Goal: Task Accomplishment & Management: Use online tool/utility

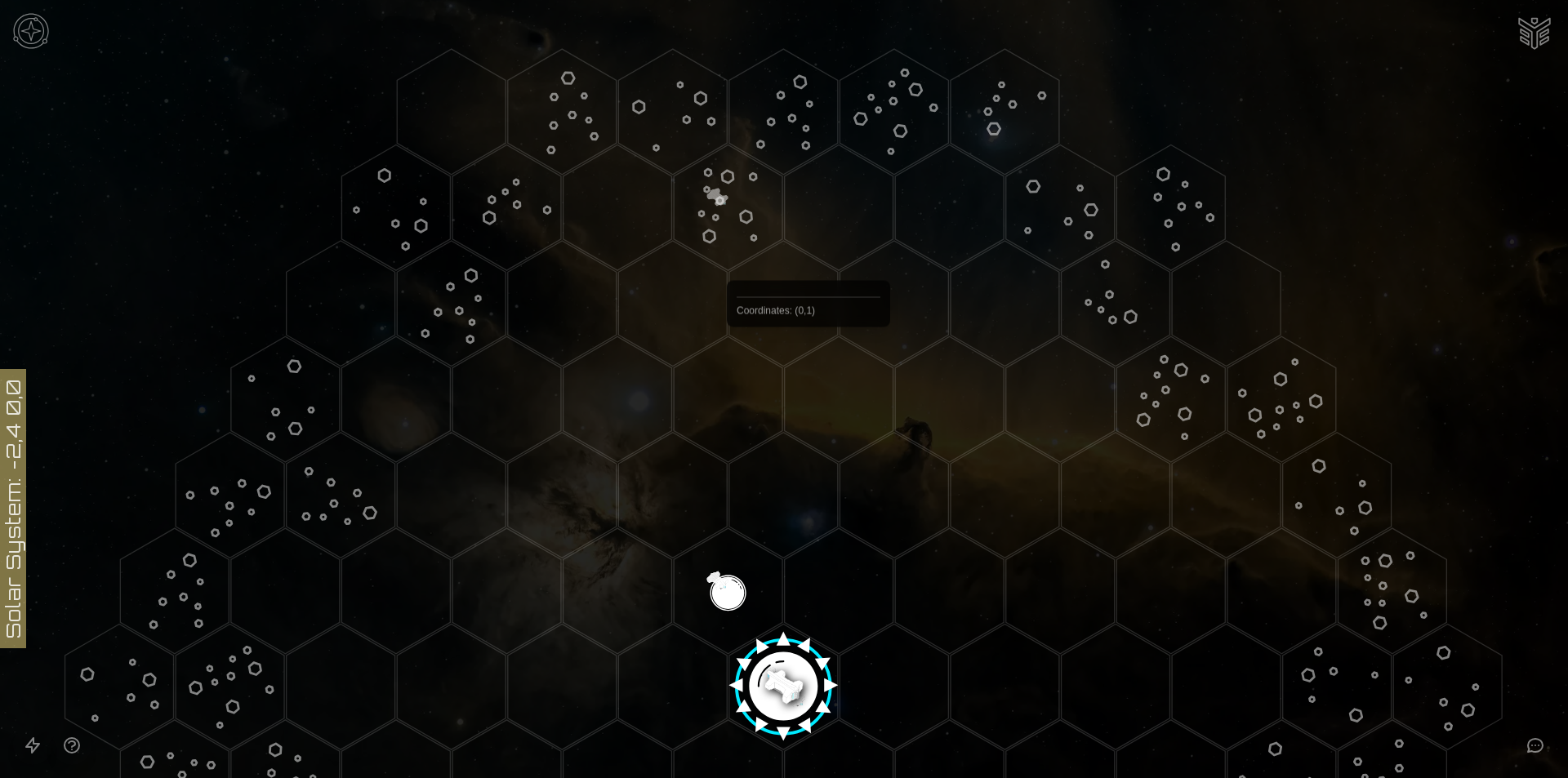
scroll to position [327, 0]
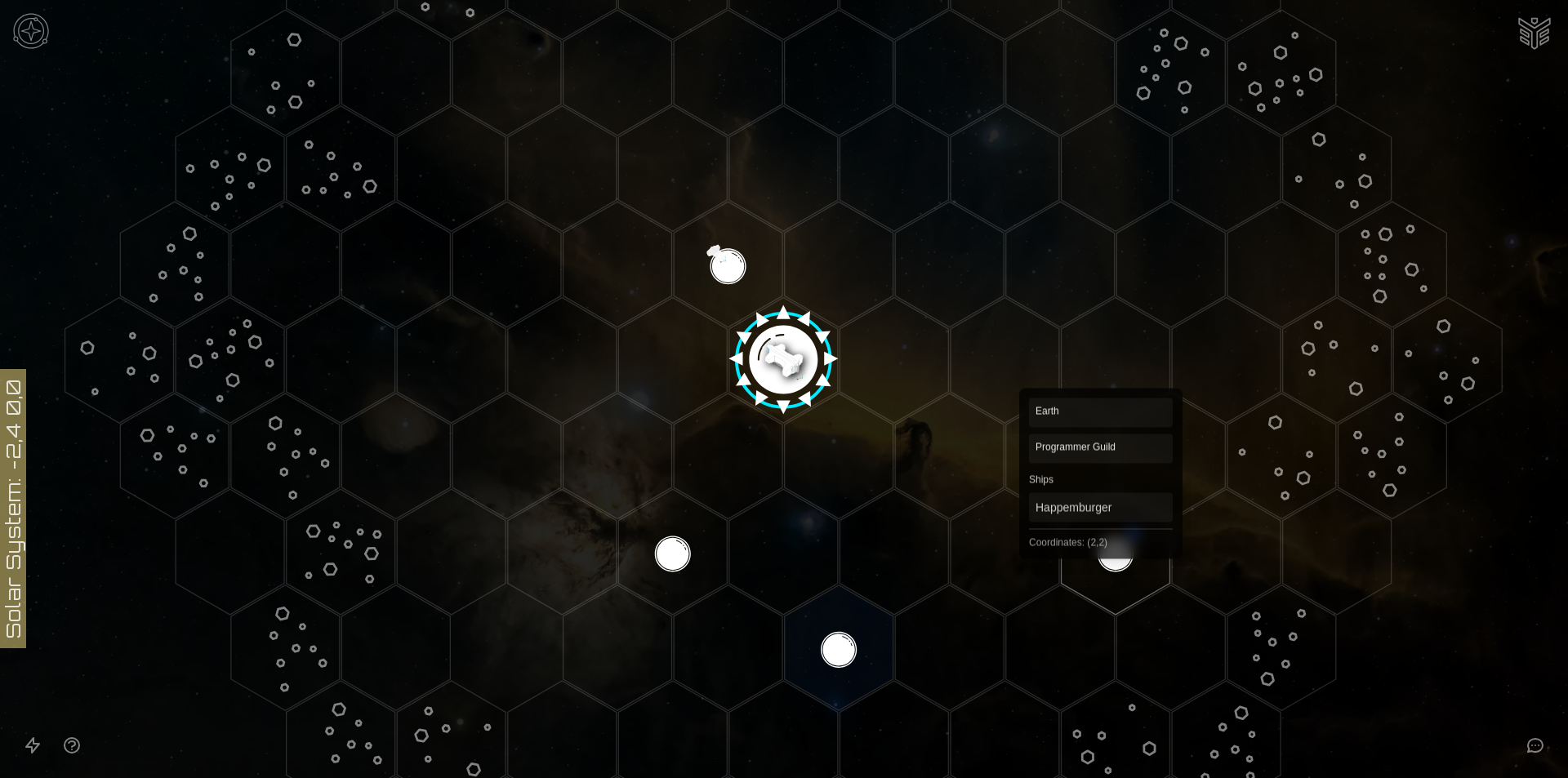
click at [1101, 535] on polygon "Hex at coordinates 2,2, clickable" at bounding box center [1116, 552] width 109 height 126
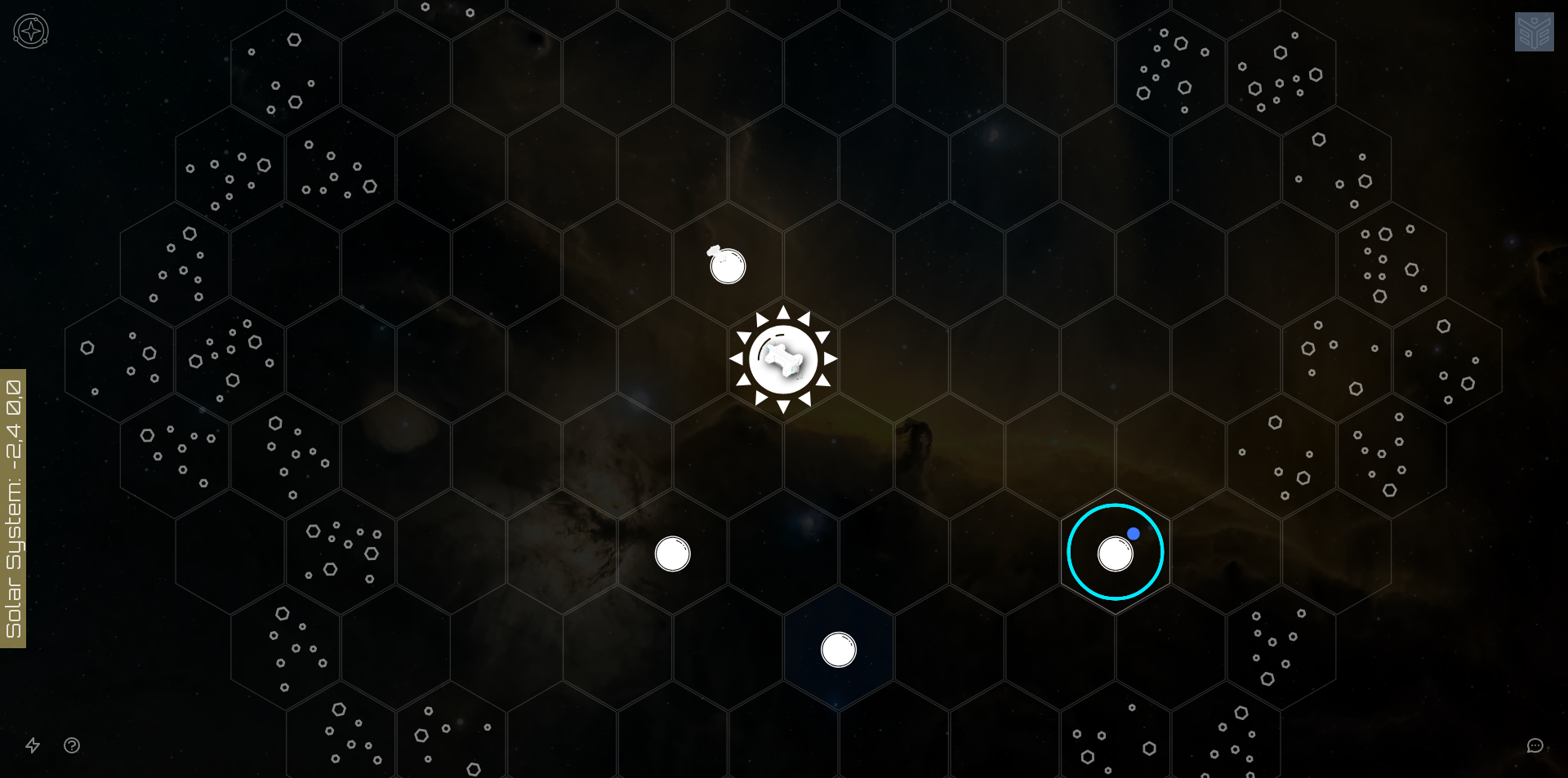
click at [1101, 535] on image at bounding box center [1116, 552] width 128 height 128
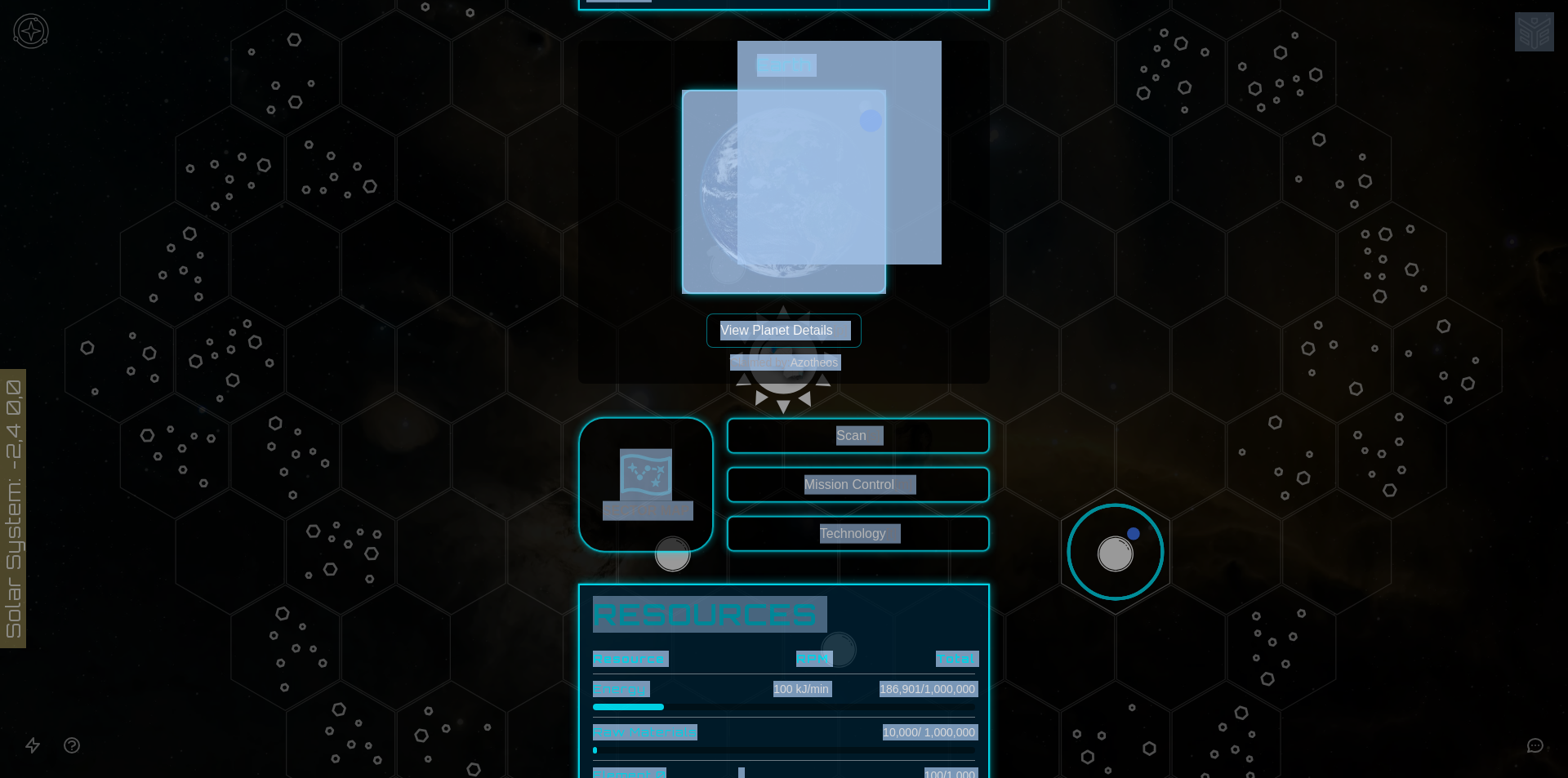
scroll to position [0, 0]
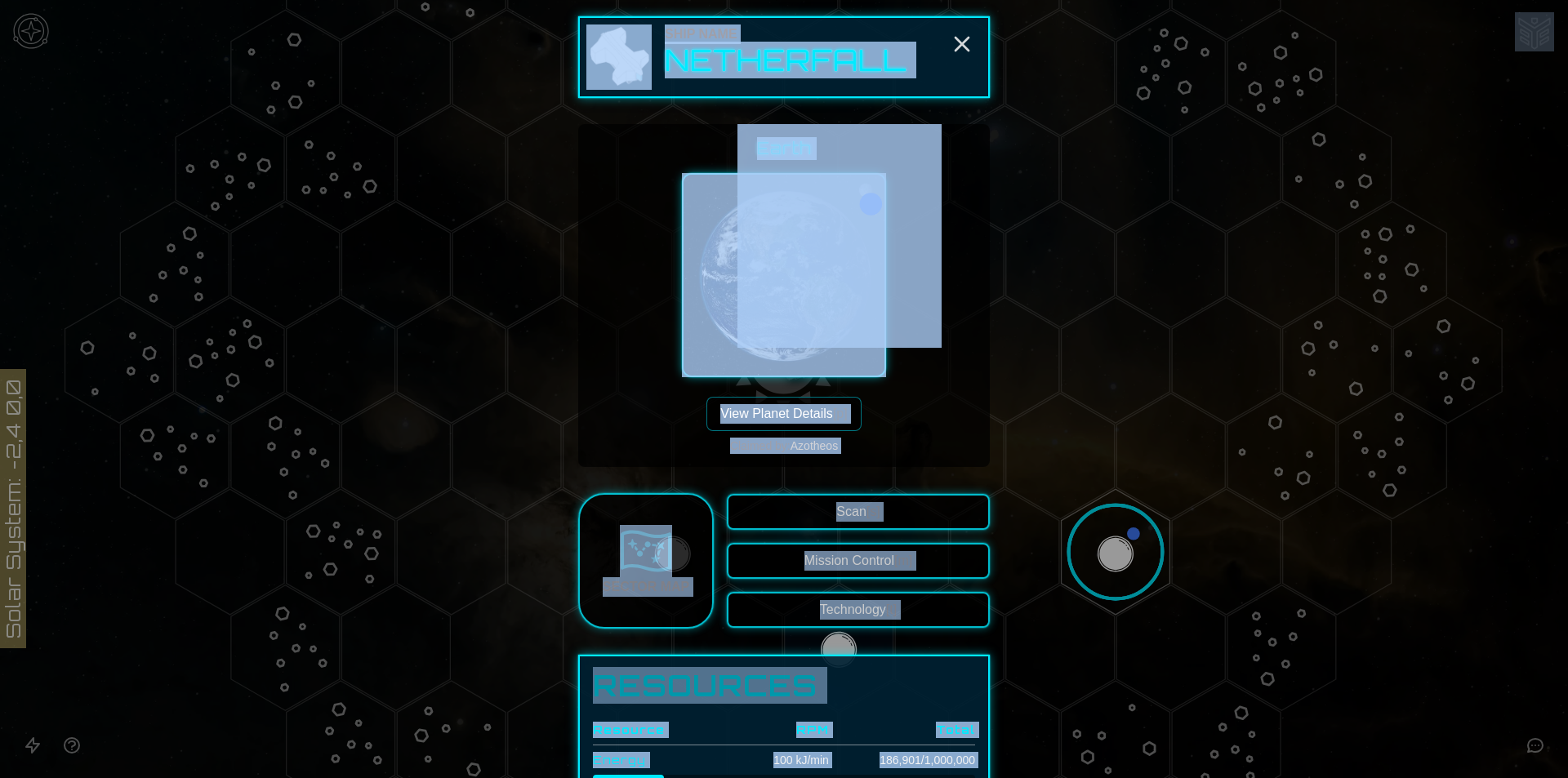
click at [974, 51] on div "Ship Name Netherfall" at bounding box center [784, 57] width 412 height 82
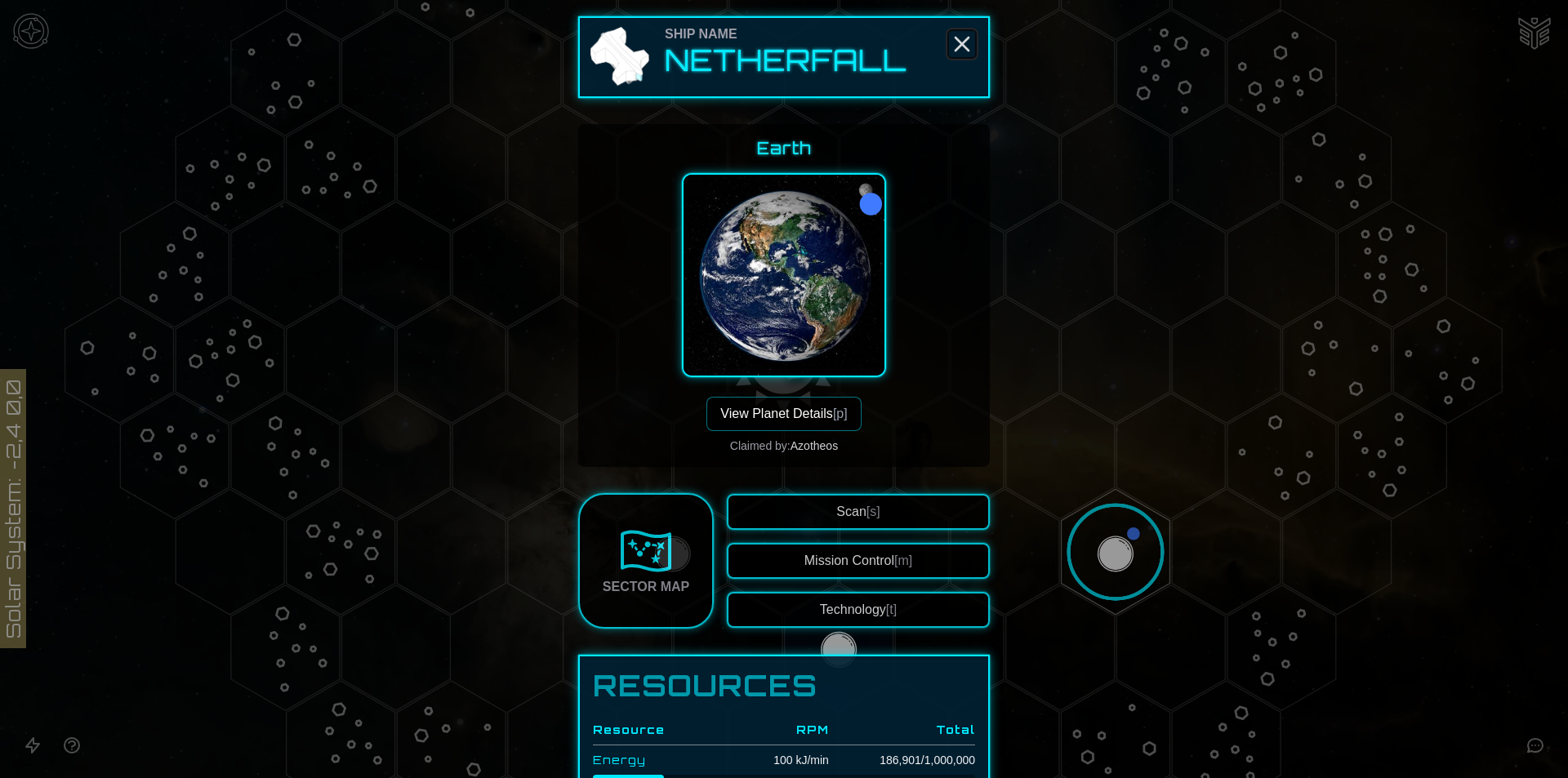
click at [959, 42] on icon "Close" at bounding box center [962, 44] width 26 height 26
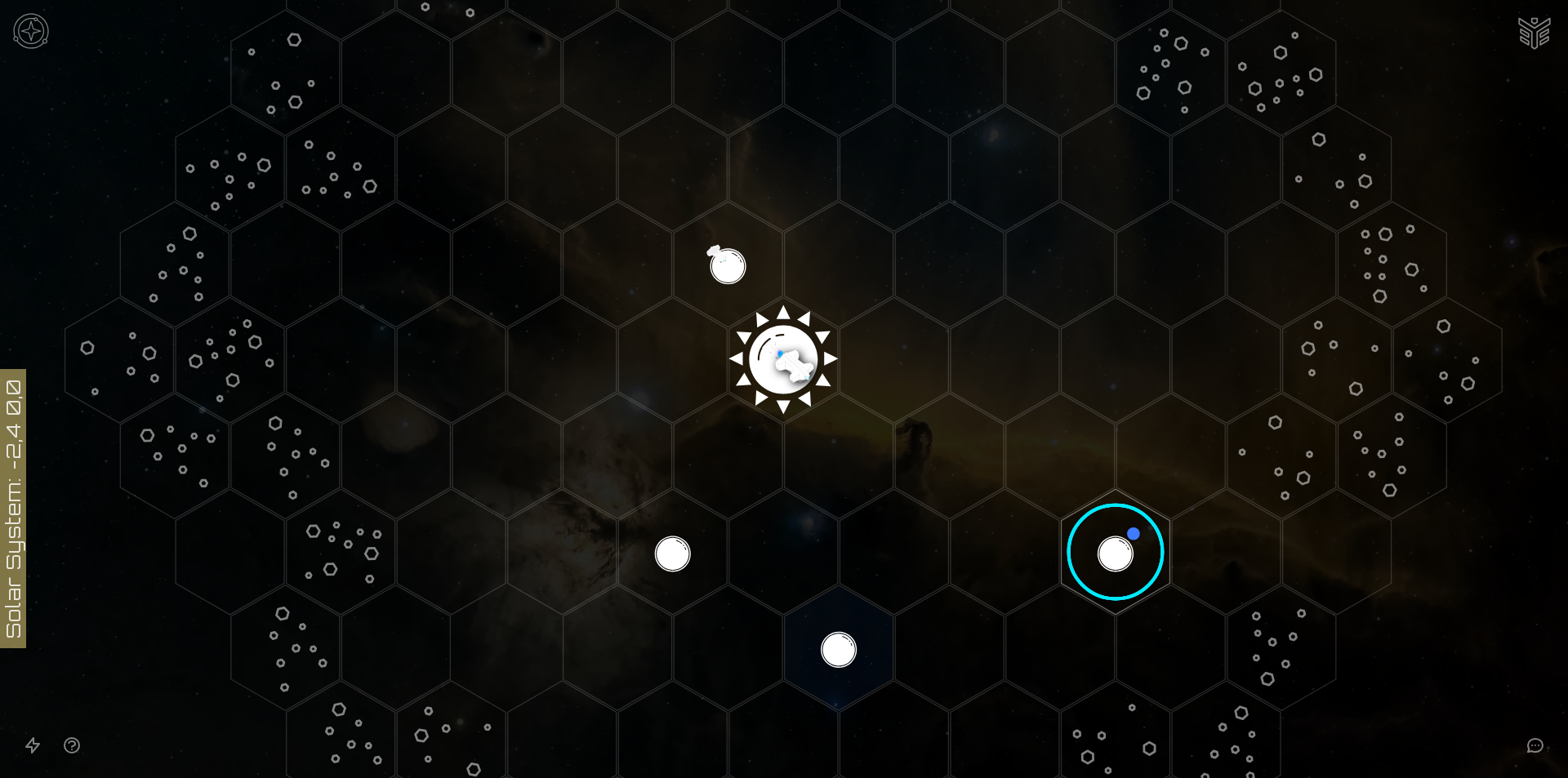
click at [780, 373] on polygon "Hex at coordinates 0,0, clickable" at bounding box center [784, 360] width 109 height 126
click at [780, 373] on image at bounding box center [784, 353] width 128 height 128
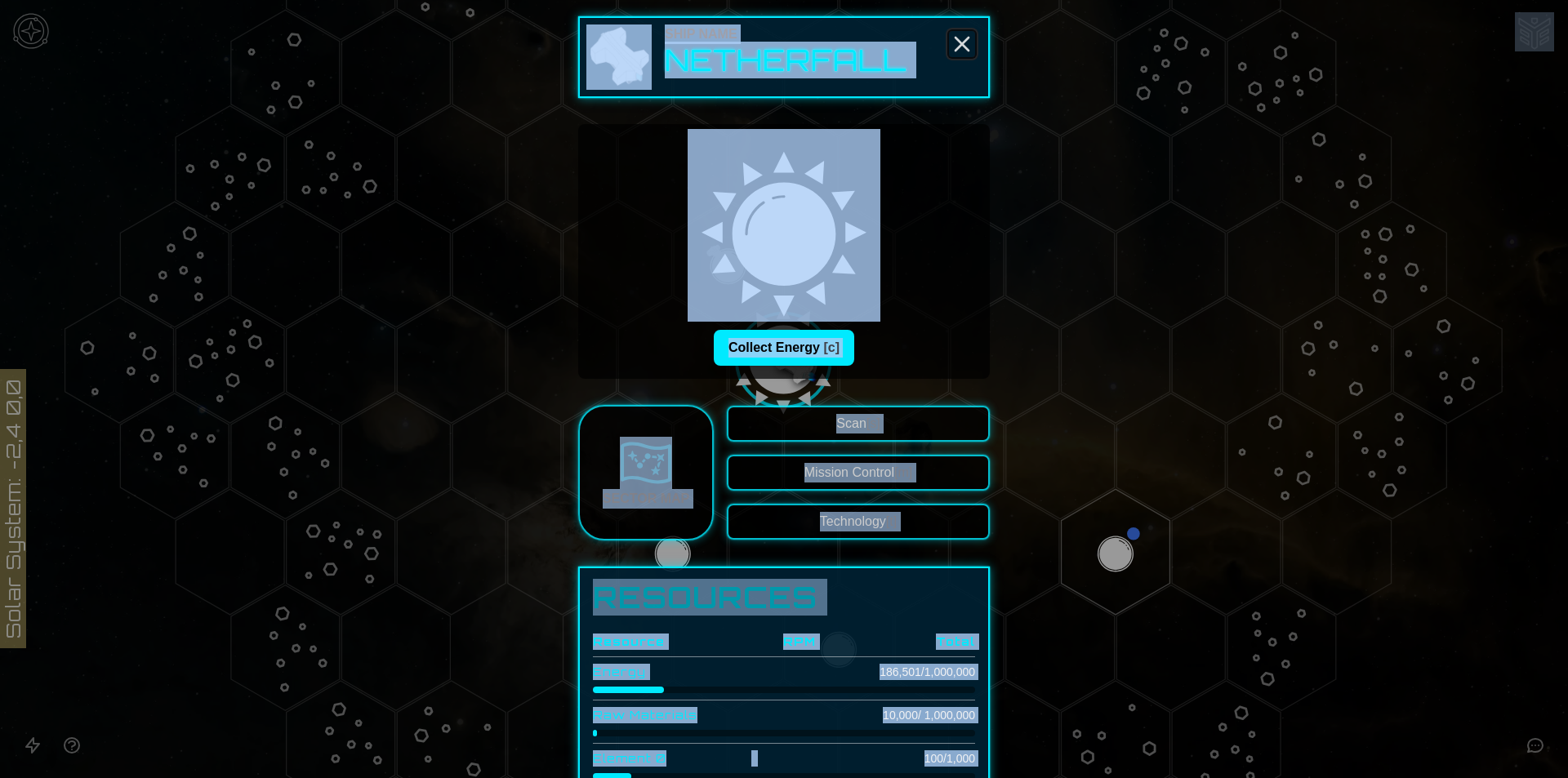
click at [965, 37] on icon "Close" at bounding box center [962, 44] width 26 height 26
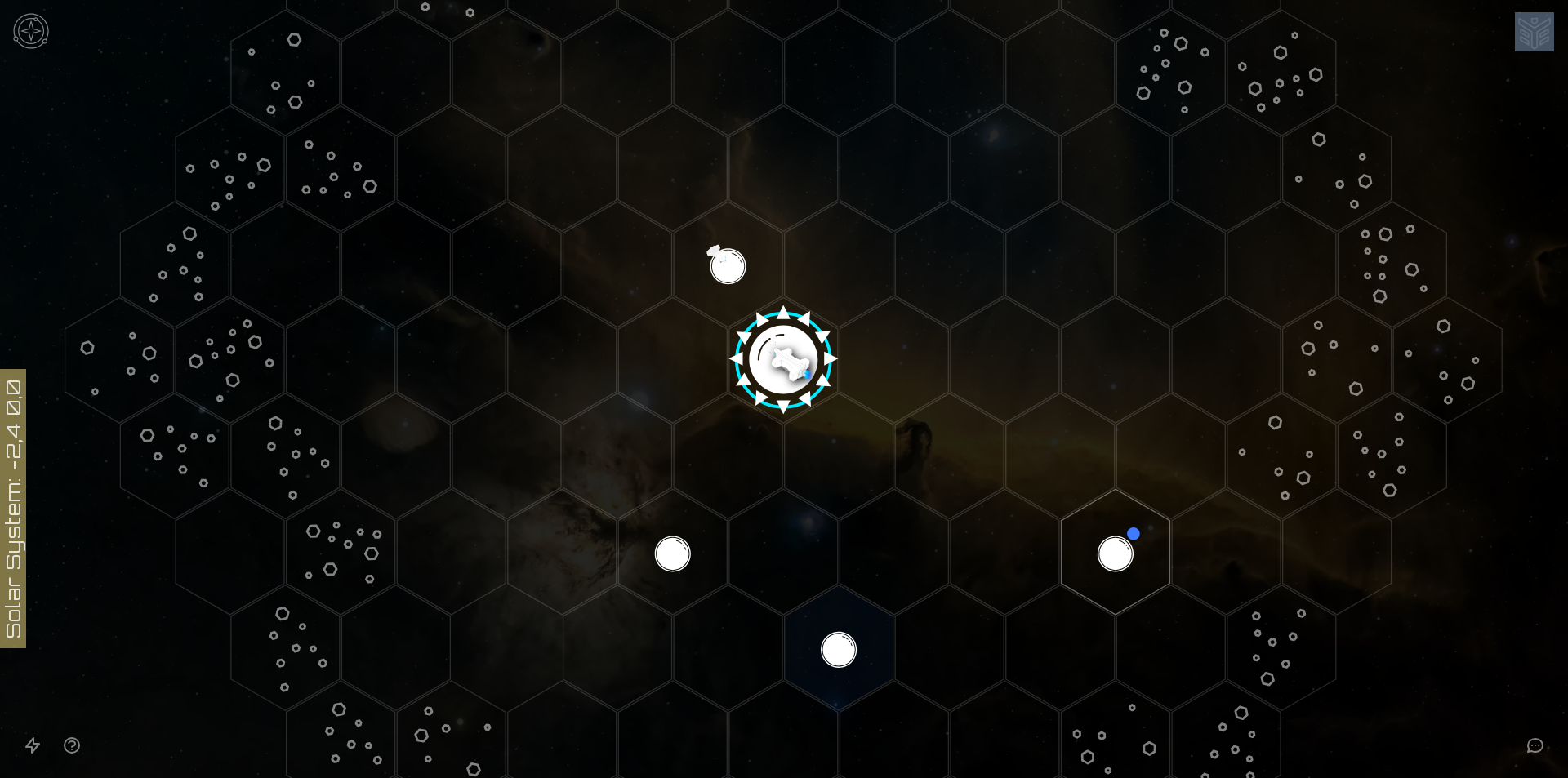
click at [32, 764] on button "Open accessible navigation interface" at bounding box center [32, 744] width 39 height 39
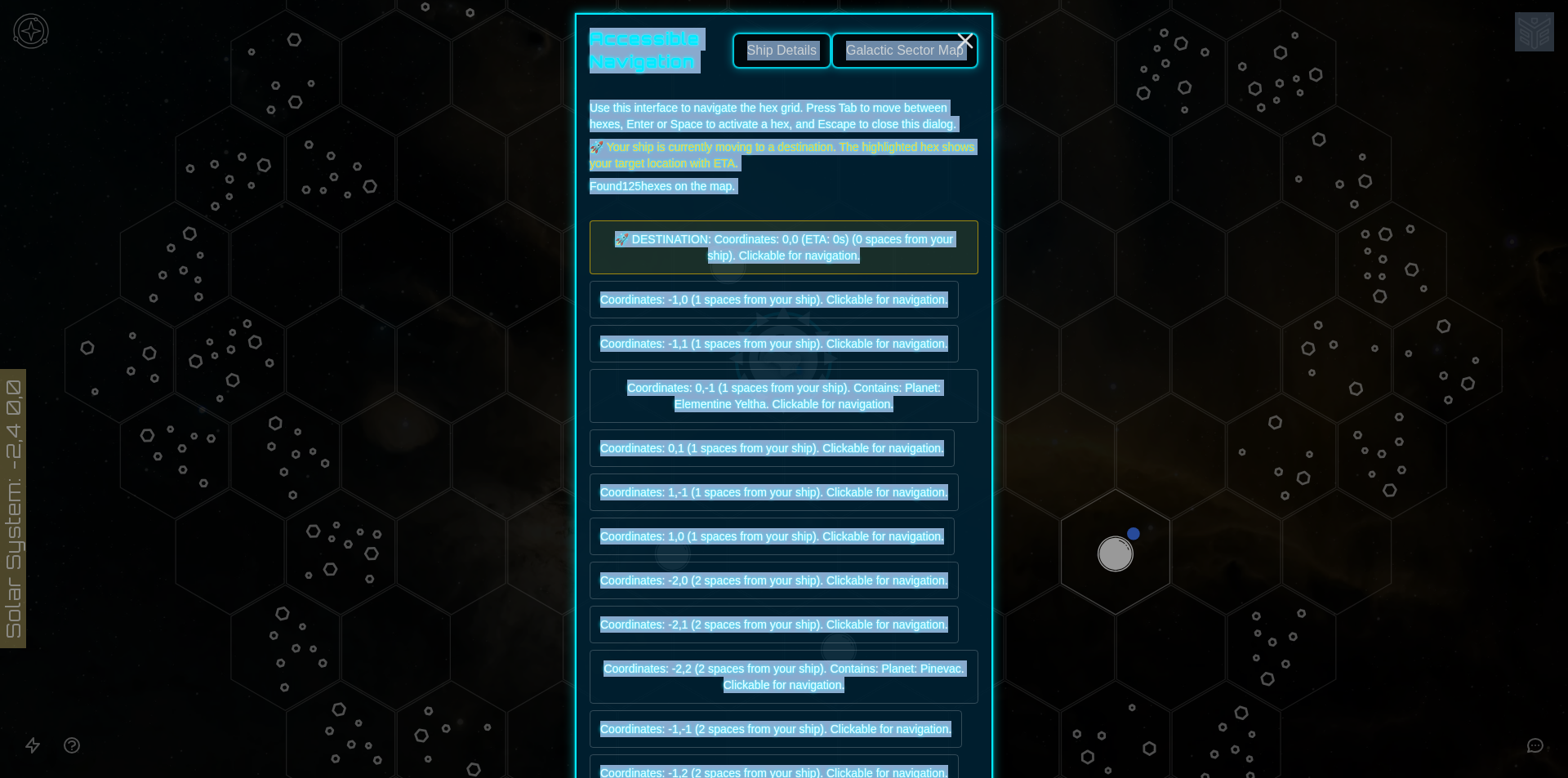
click at [781, 55] on button "Ship Details" at bounding box center [782, 51] width 99 height 36
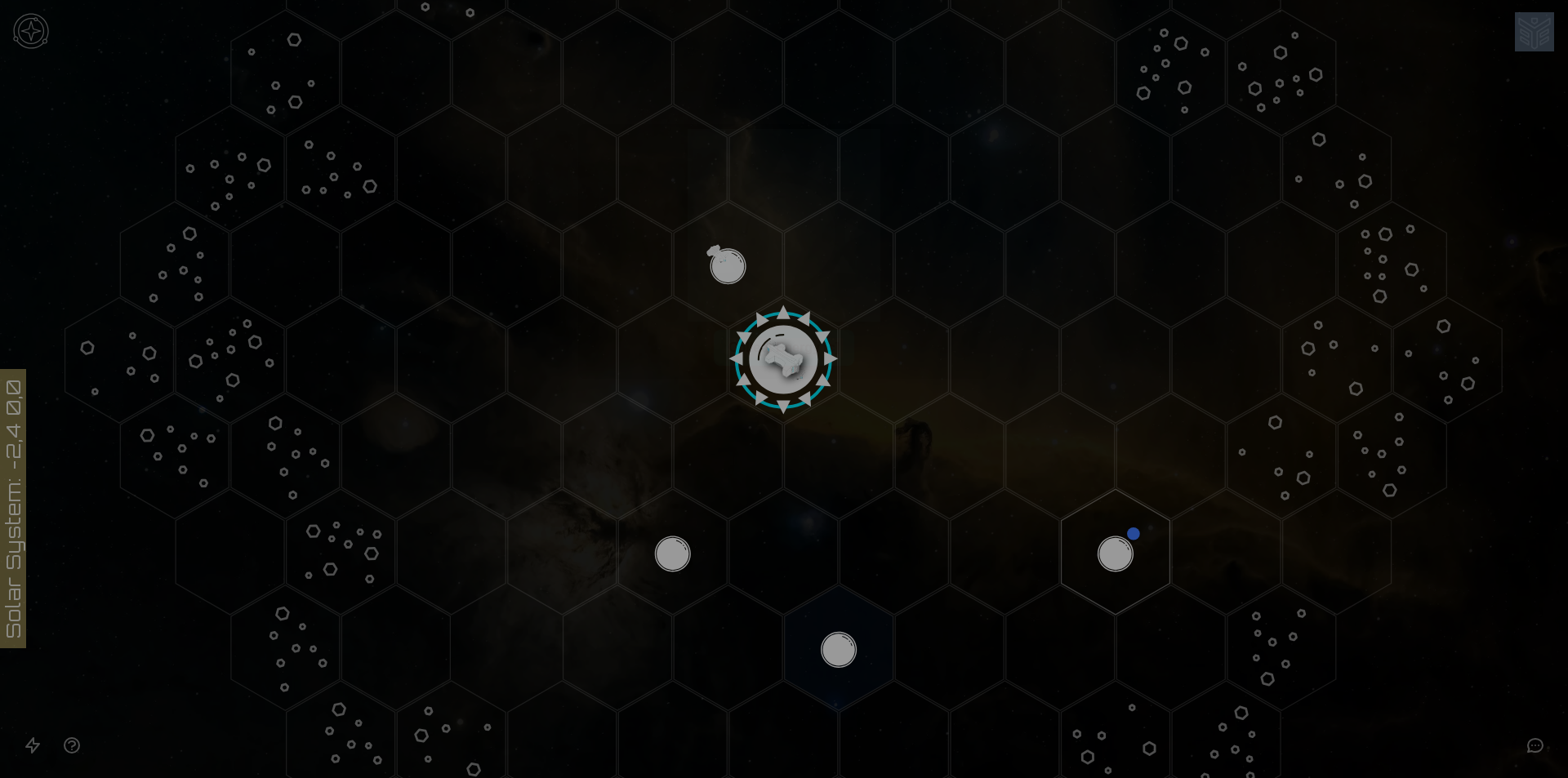
click at [53, 738] on div at bounding box center [784, 389] width 1568 height 778
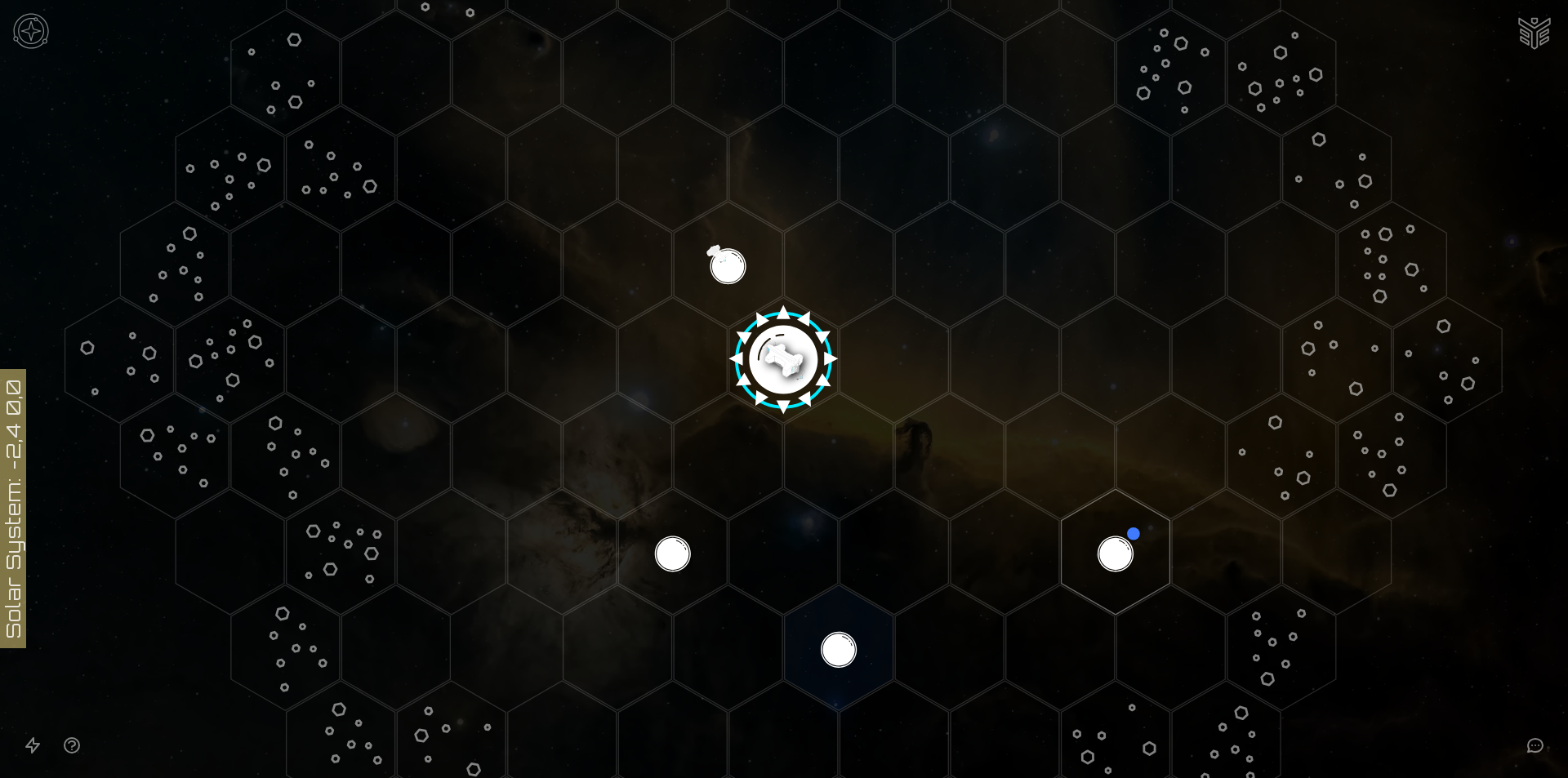
click at [139, 654] on icon at bounding box center [784, 360] width 1568 height 1374
click at [0, 756] on icon at bounding box center [784, 360] width 1568 height 1374
click at [28, 747] on icon "Open accessible navigation interface" at bounding box center [32, 745] width 13 height 15
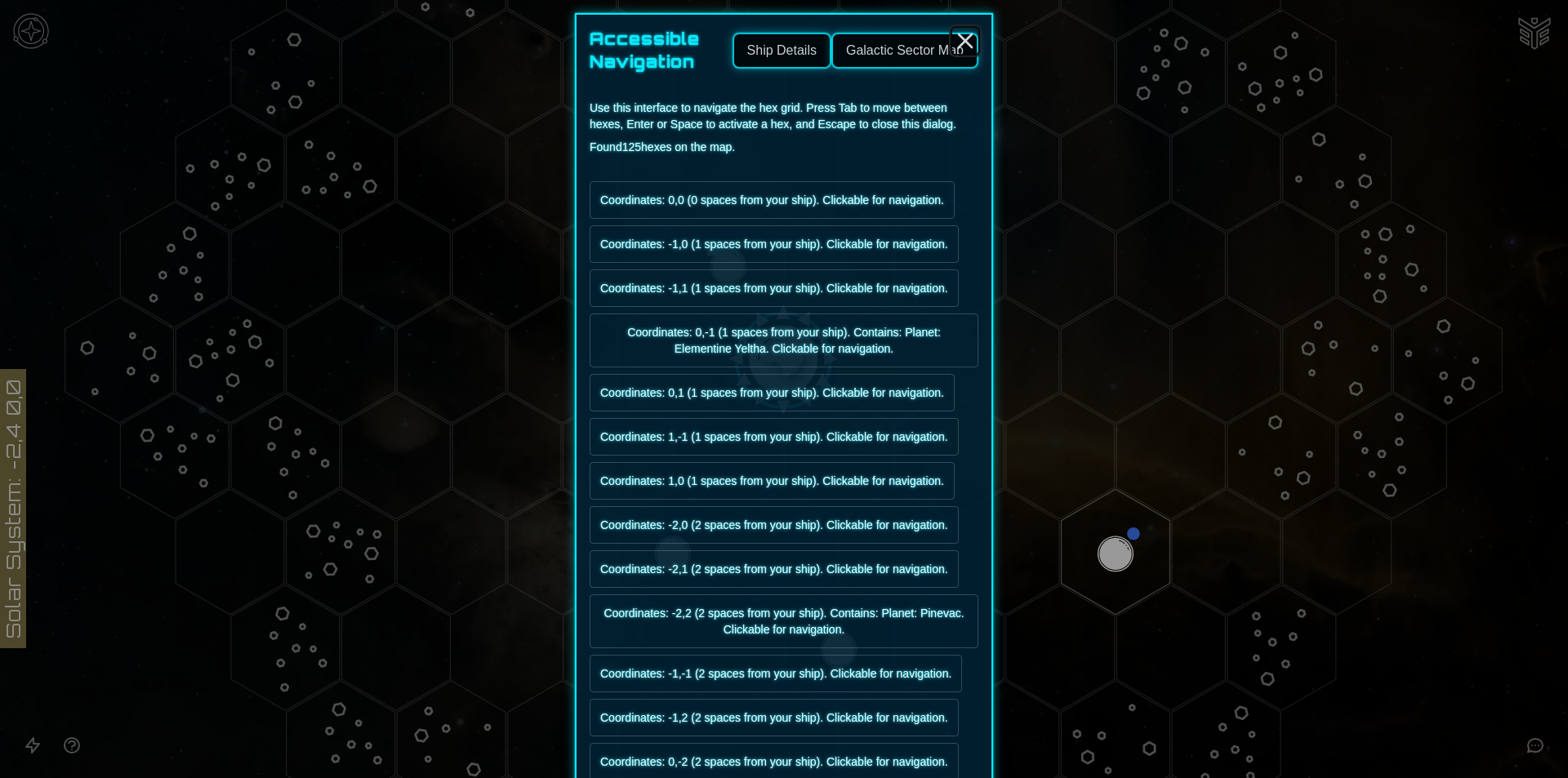
click at [953, 37] on icon "Close" at bounding box center [965, 40] width 26 height 26
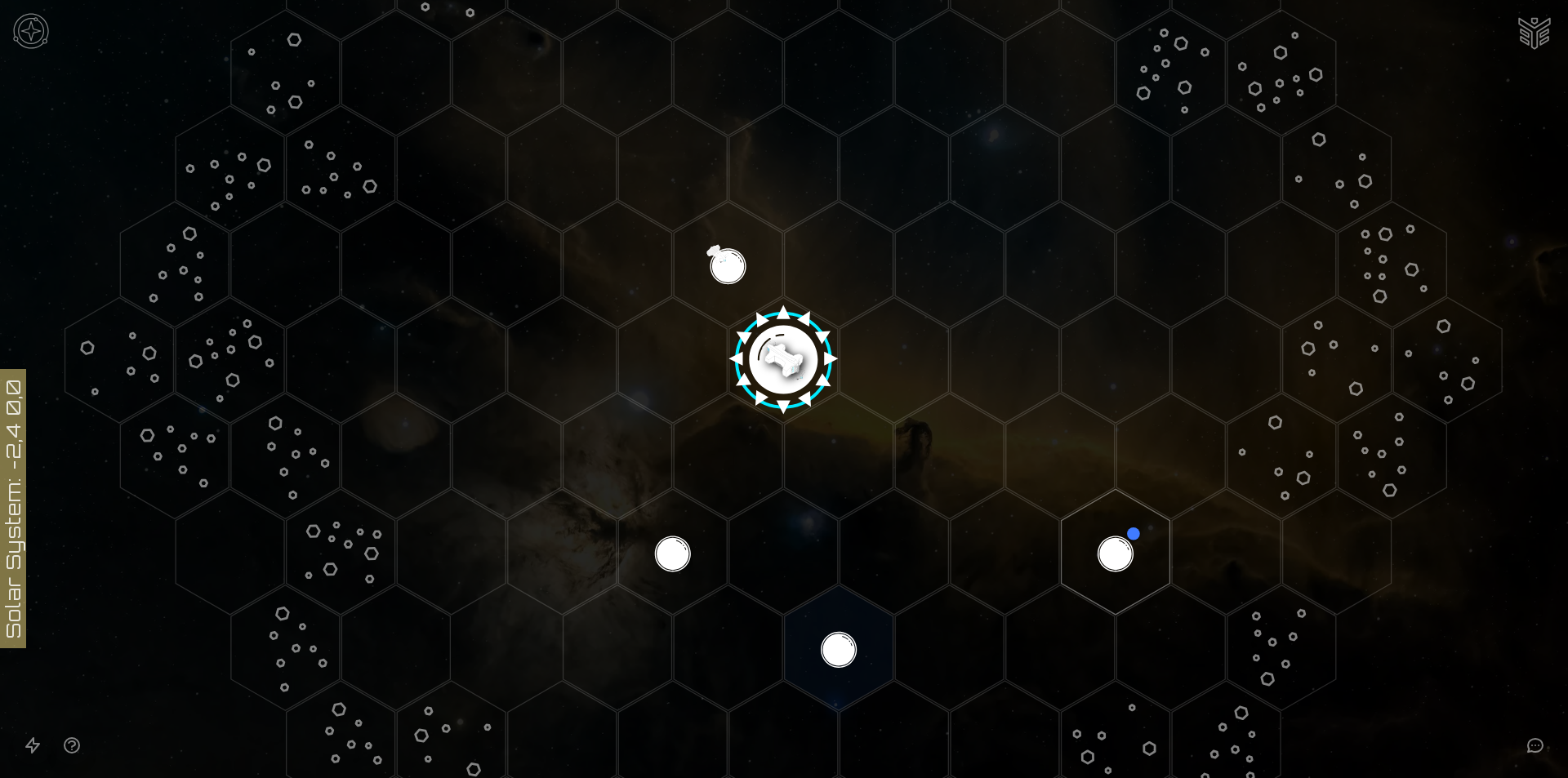
click at [39, 28] on img at bounding box center [31, 31] width 49 height 49
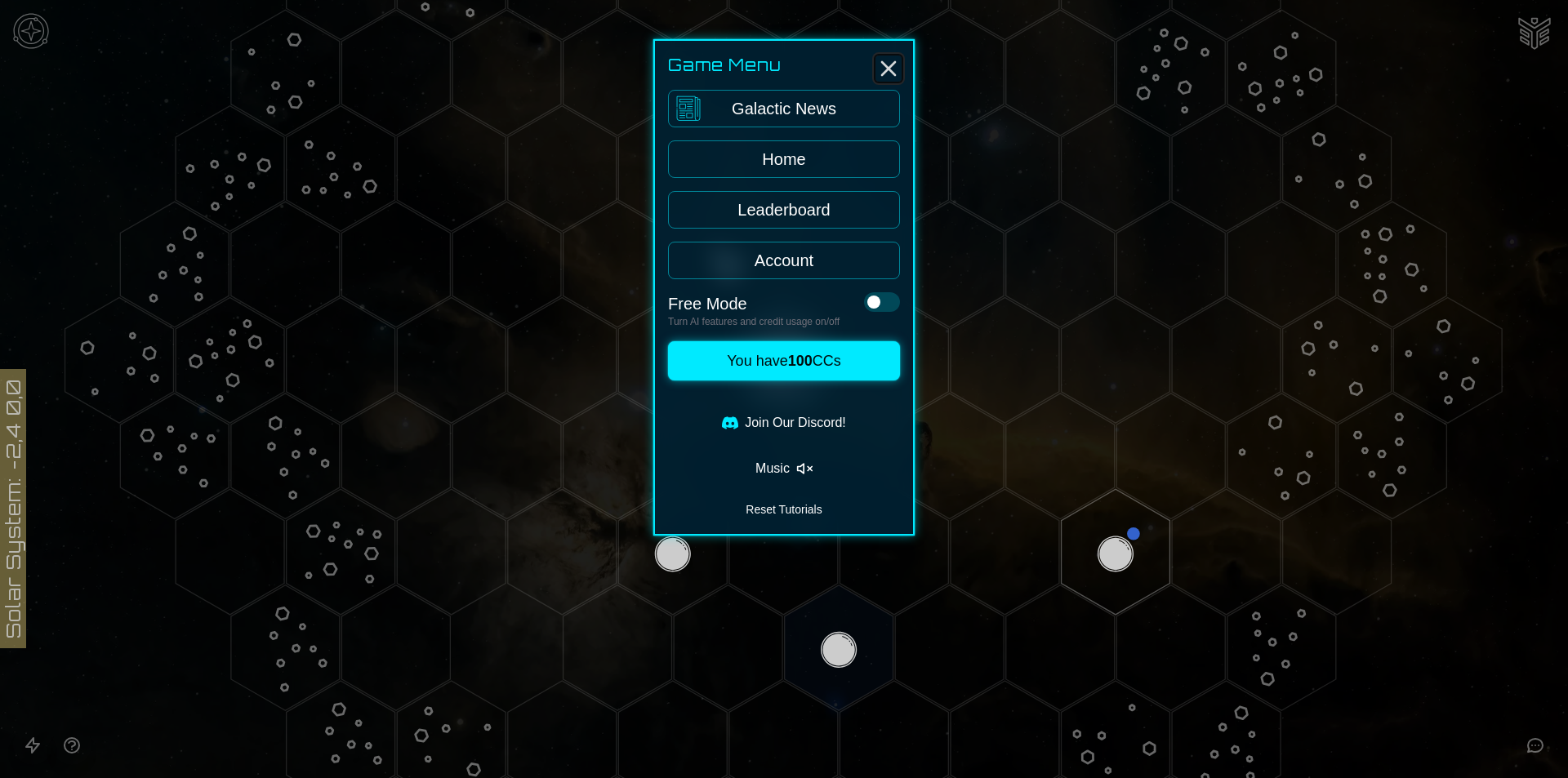
click at [881, 54] on div "Game Menu Galactic News Home Leaderboard Account Free Mode Turn AI features and…" at bounding box center [784, 287] width 261 height 496
click at [1531, 24] on div at bounding box center [784, 389] width 1568 height 778
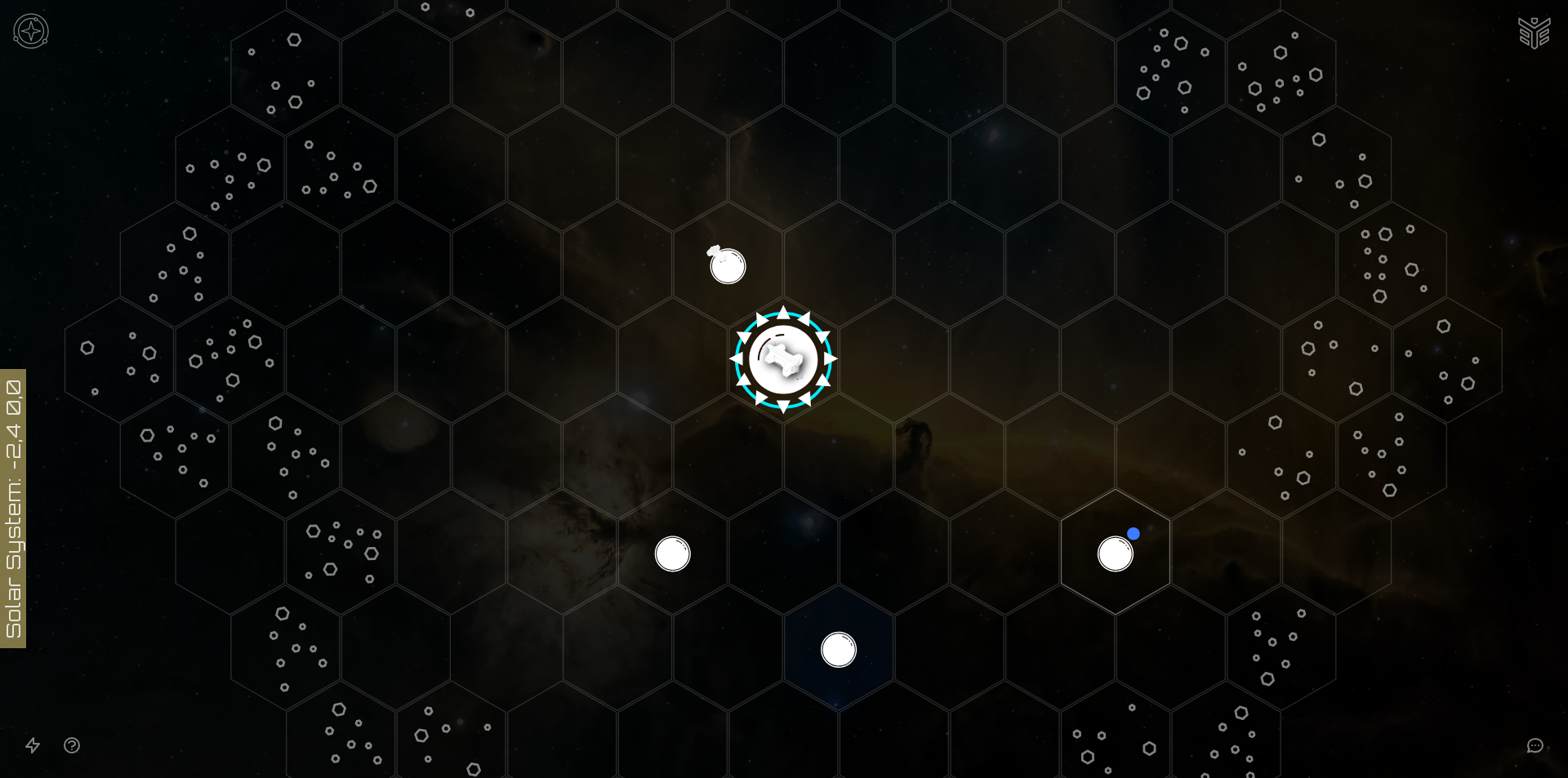
click at [1531, 24] on img "Ship AI Chat" at bounding box center [1534, 31] width 39 height 39
type textarea "*"
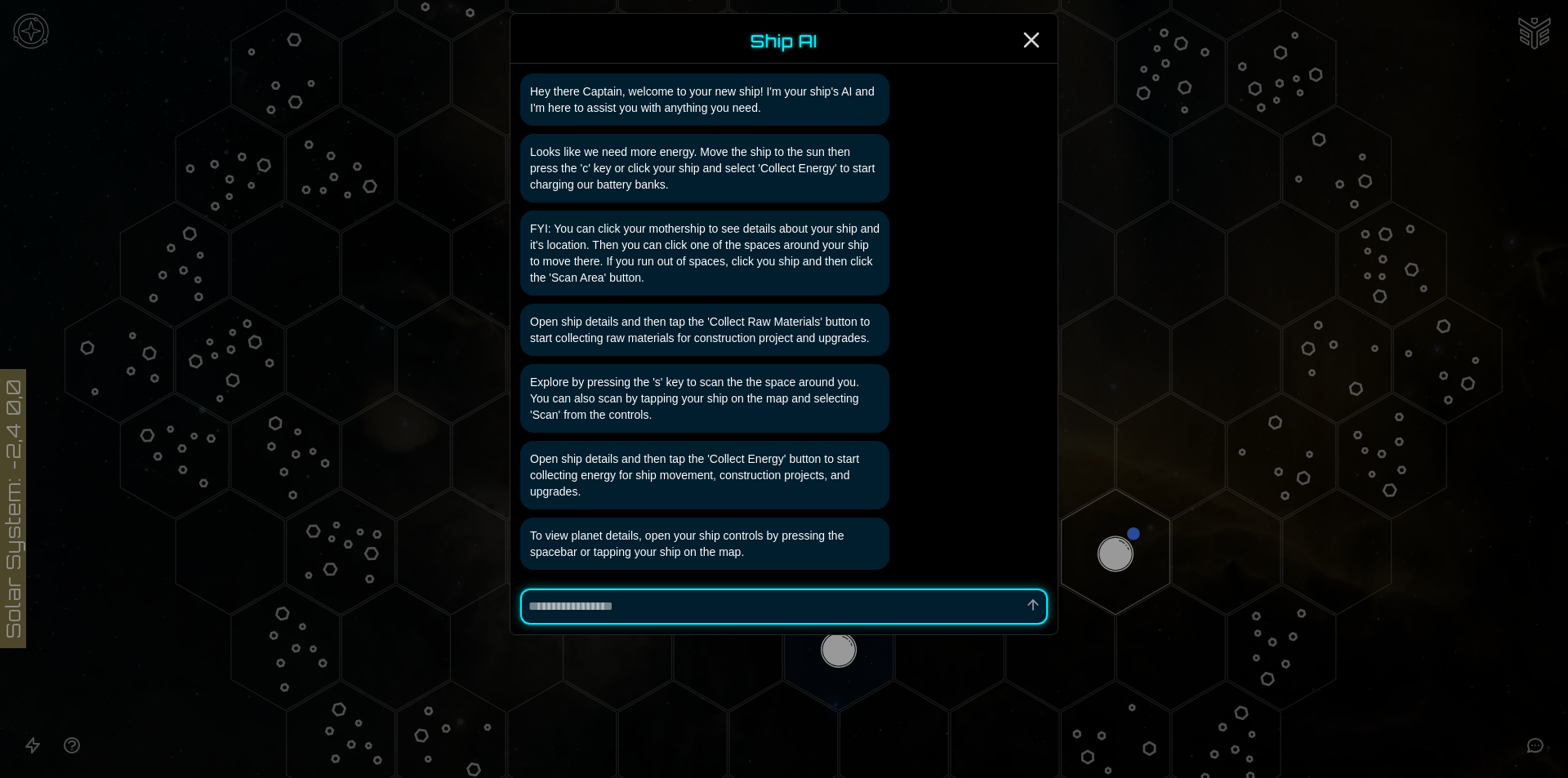
scroll to position [99, 0]
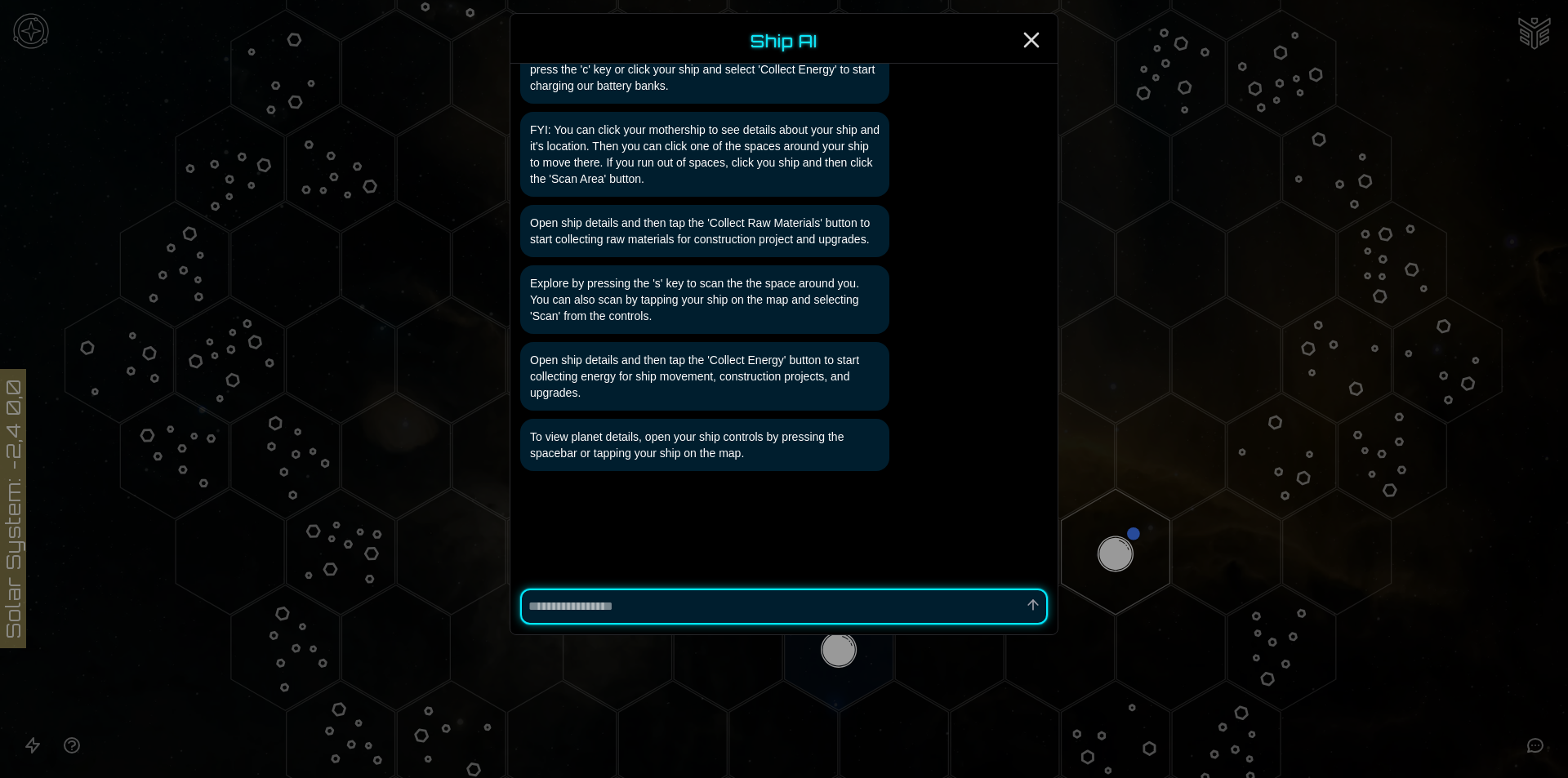
click at [1436, 247] on div at bounding box center [784, 389] width 1568 height 778
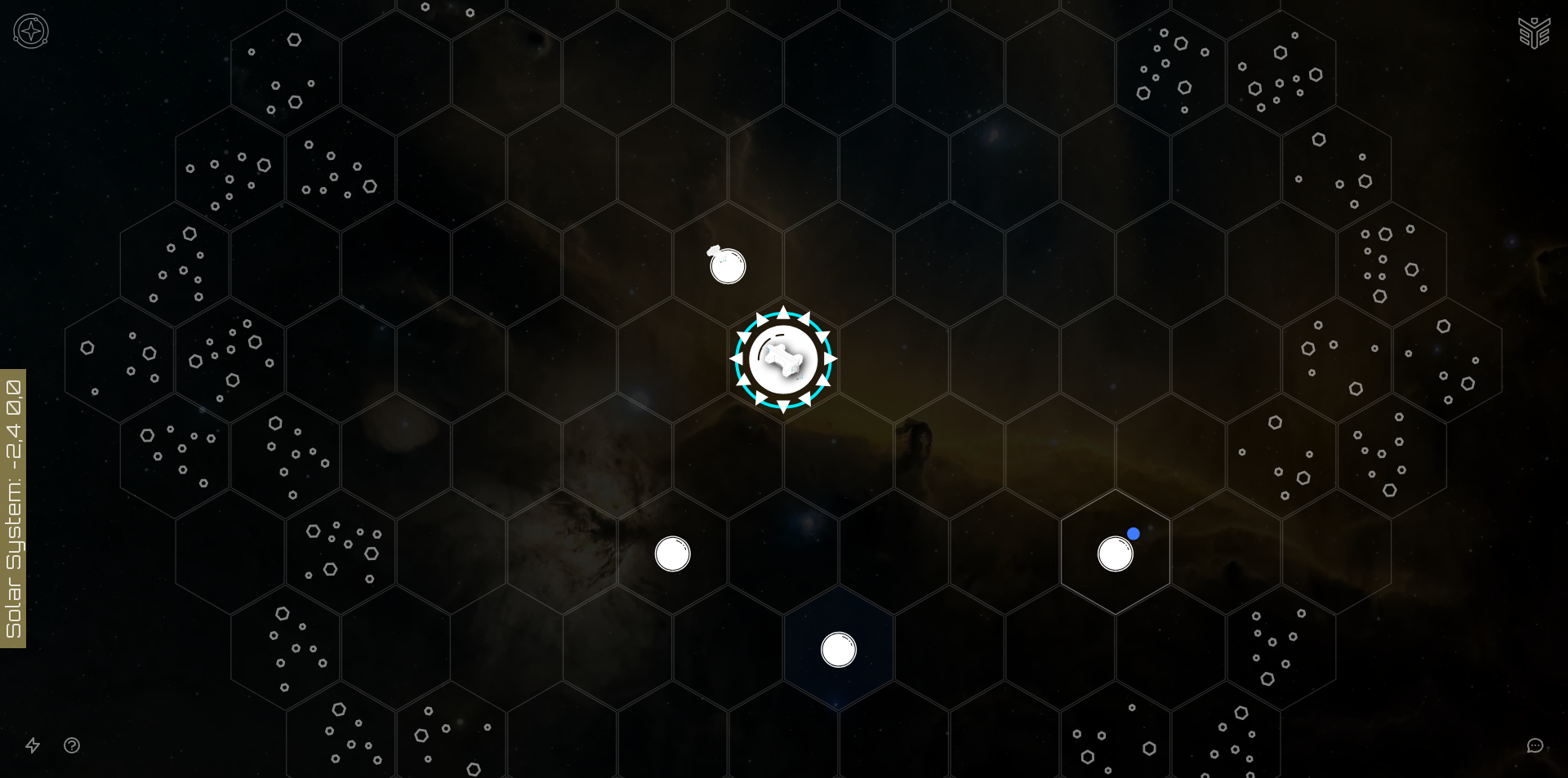
click at [775, 337] on image at bounding box center [784, 353] width 128 height 128
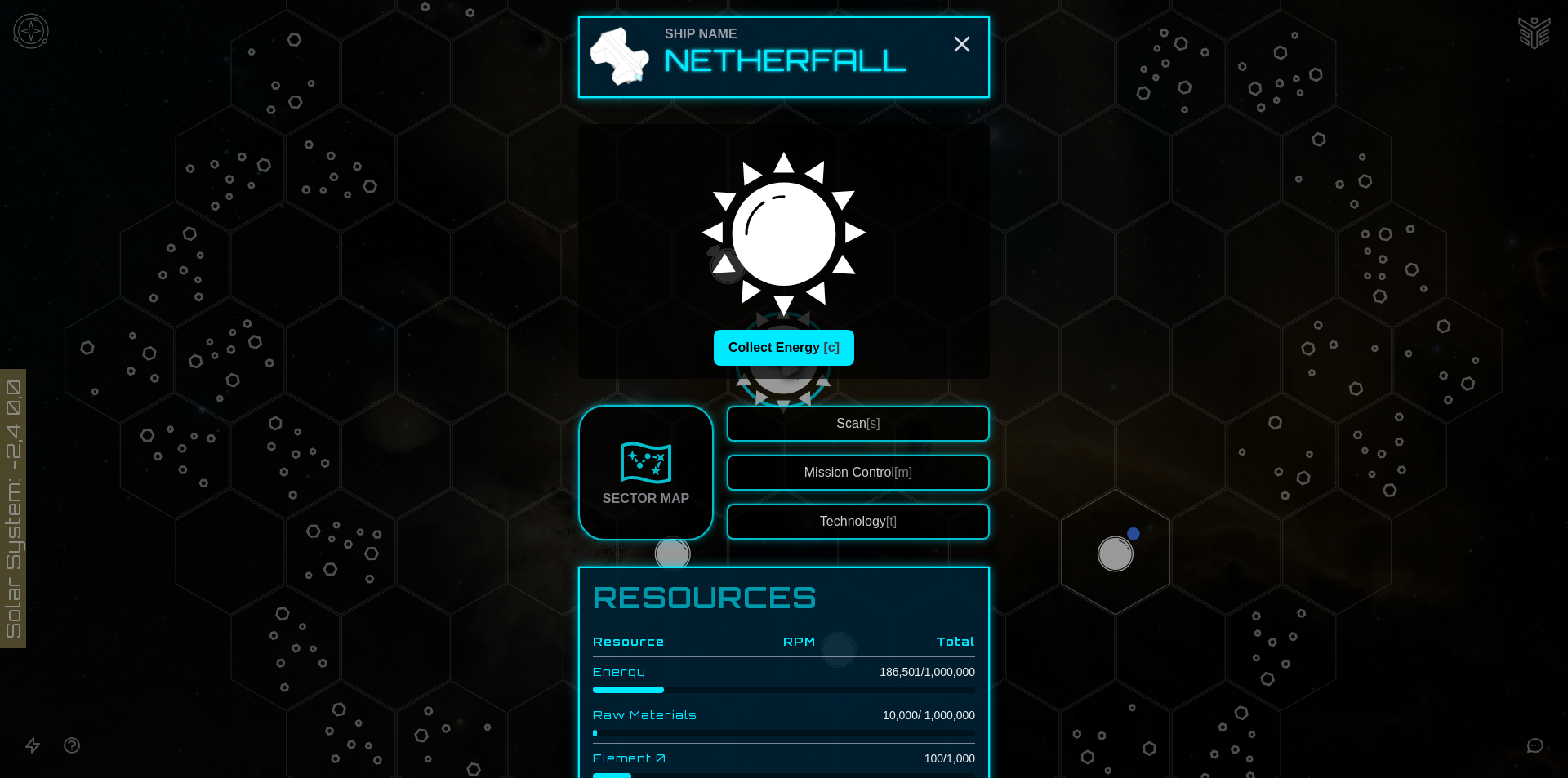
click at [671, 485] on link "Sector Map" at bounding box center [646, 472] width 135 height 135
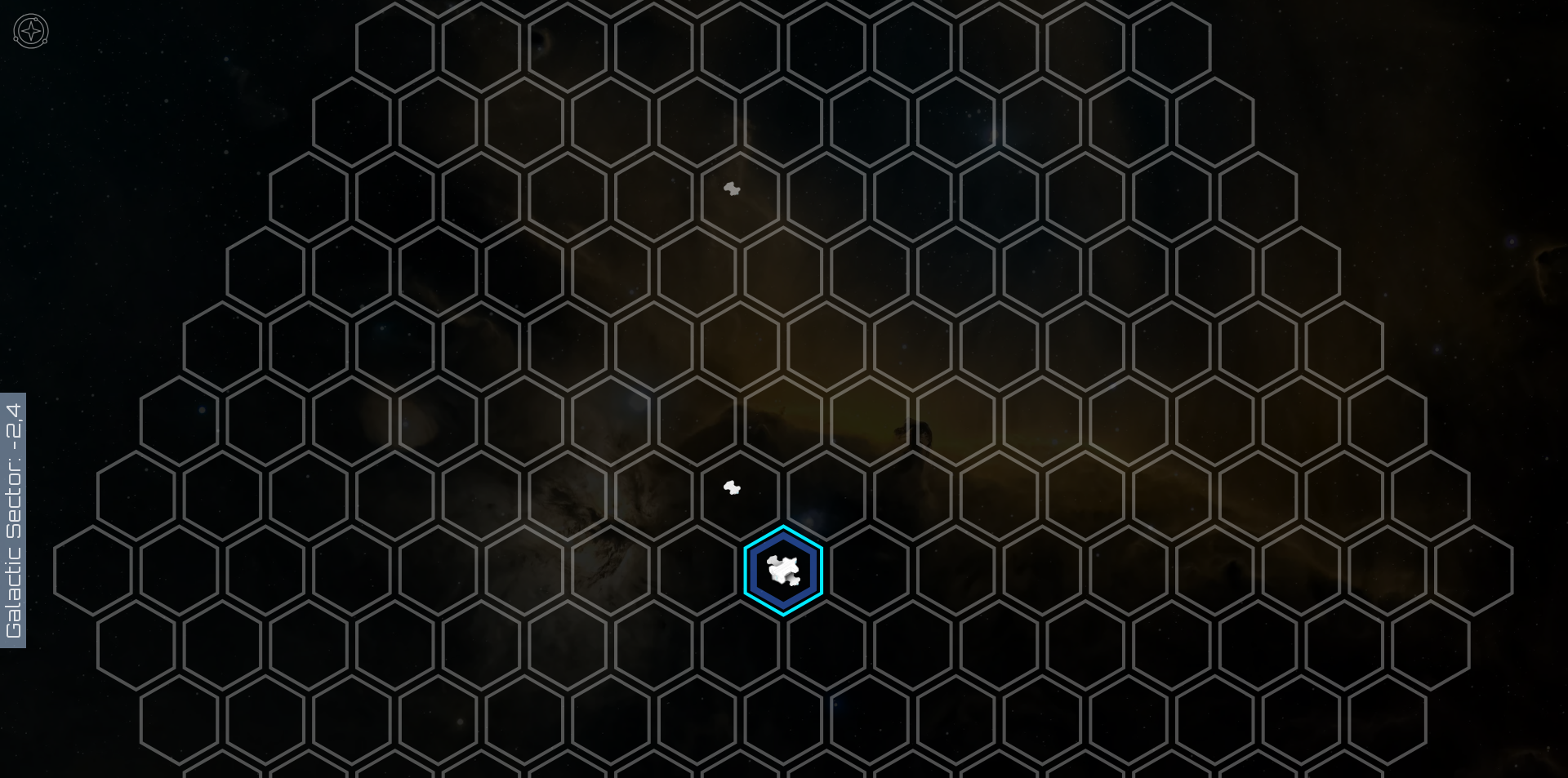
scroll to position [245, 0]
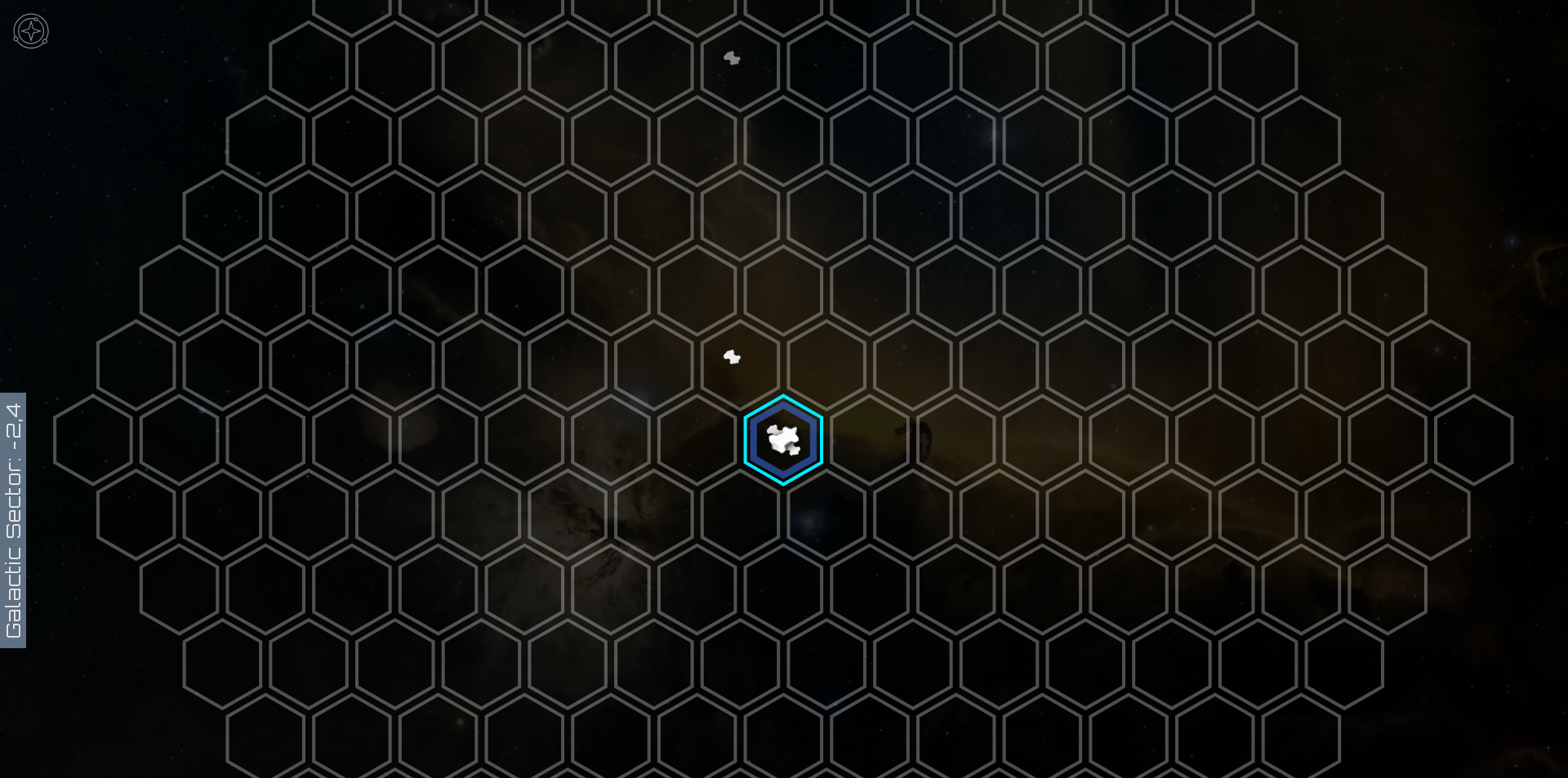
click at [793, 460] on polygon at bounding box center [784, 440] width 76 height 89
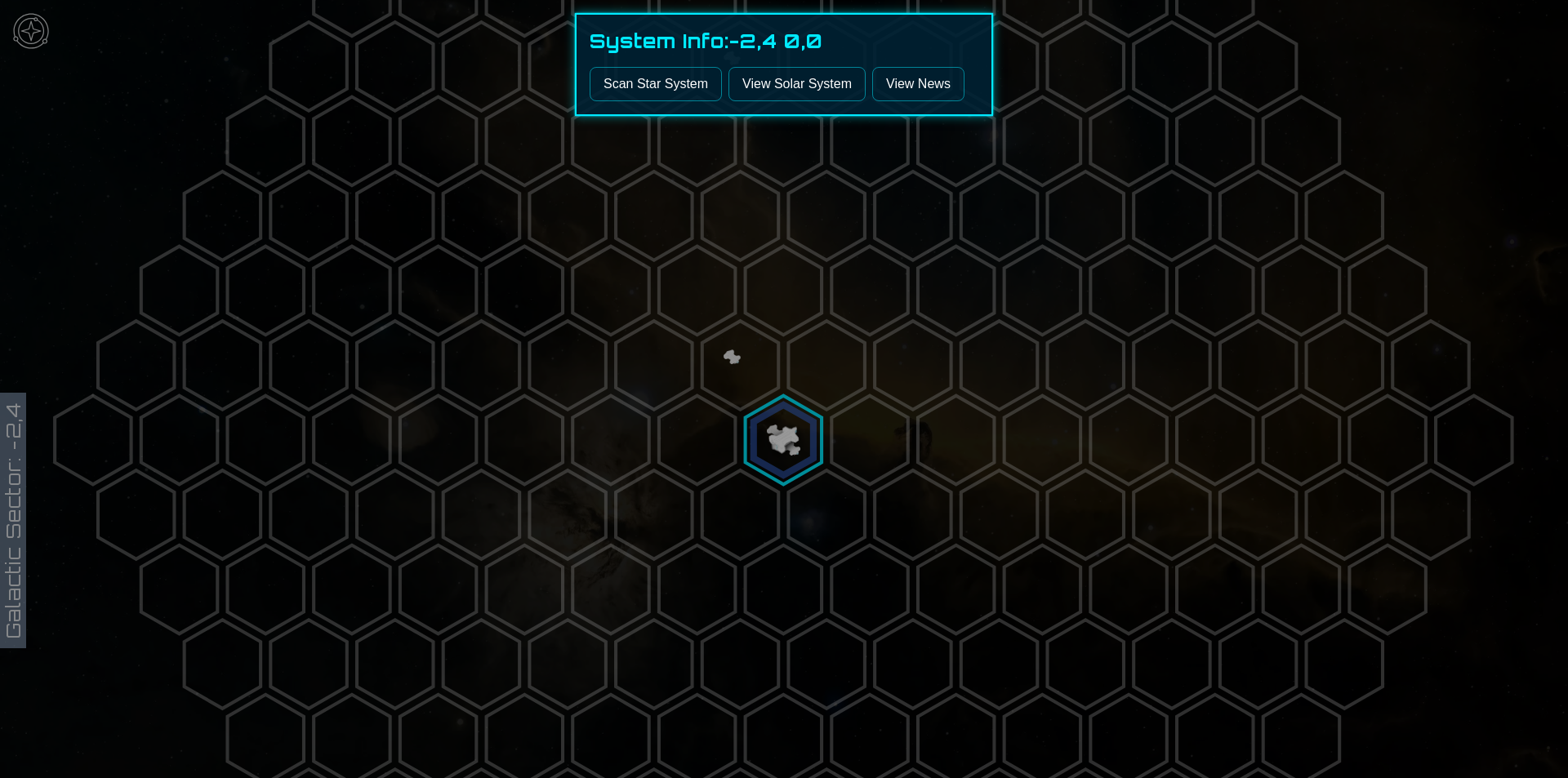
click at [772, 96] on link "View Solar System" at bounding box center [796, 84] width 137 height 34
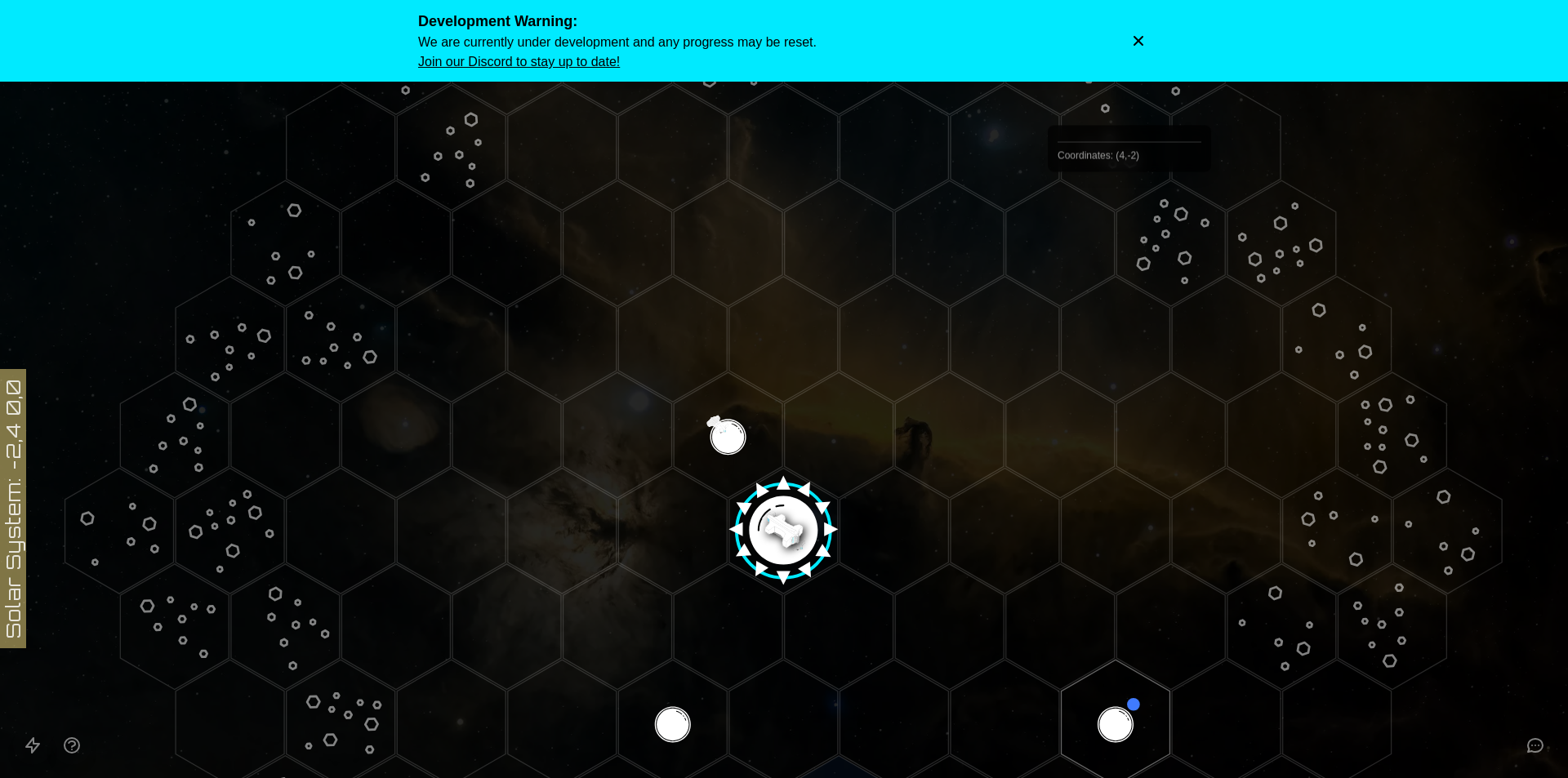
scroll to position [245, 0]
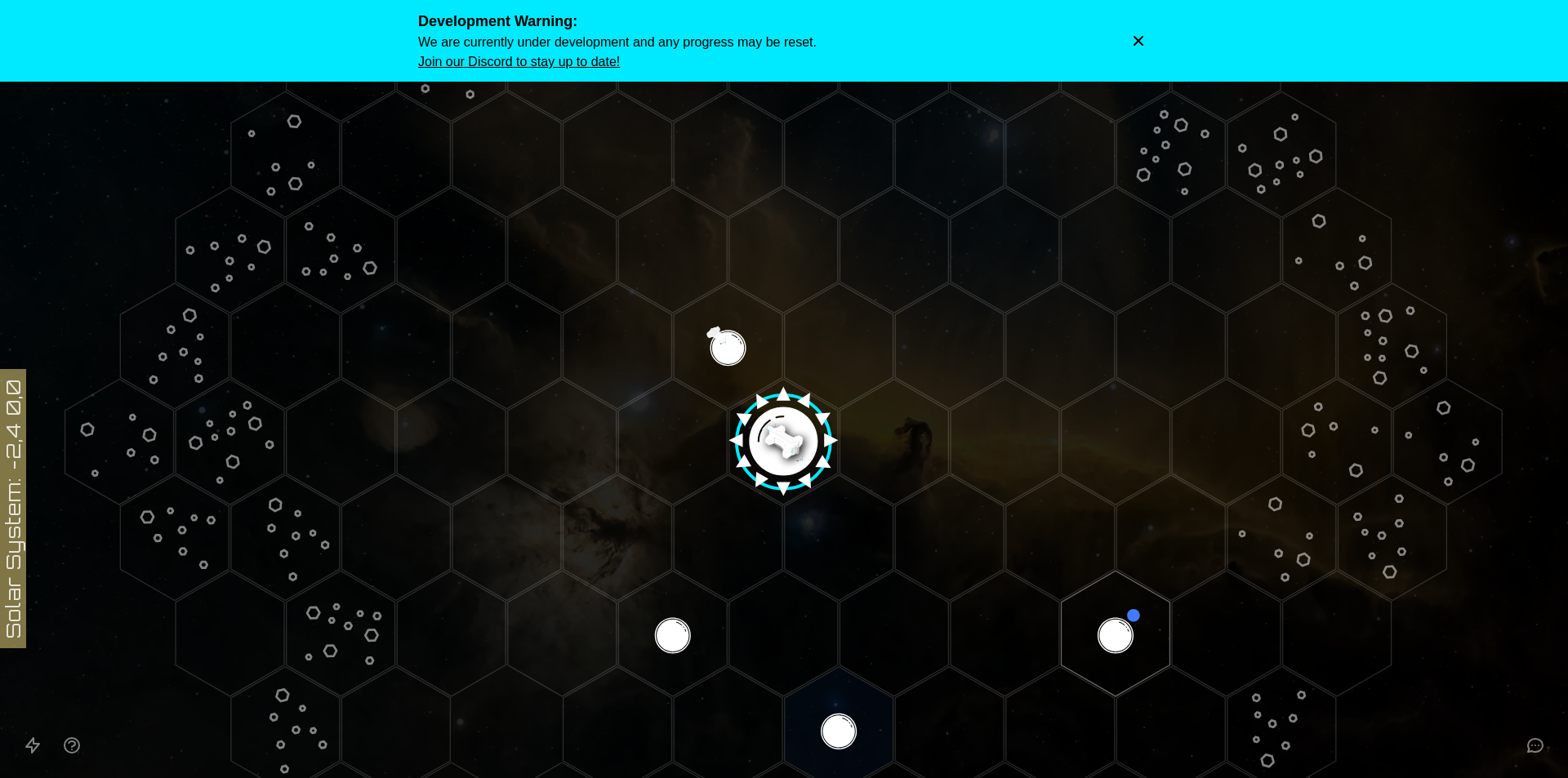
drag, startPoint x: 1115, startPoint y: 623, endPoint x: 1115, endPoint y: 653, distance: 30.0
click at [1115, 653] on polygon "Hex at coordinates 2,2, clickable" at bounding box center [1116, 633] width 109 height 126
click at [1133, 44] on icon "Dismiss warning" at bounding box center [1138, 40] width 16 height 16
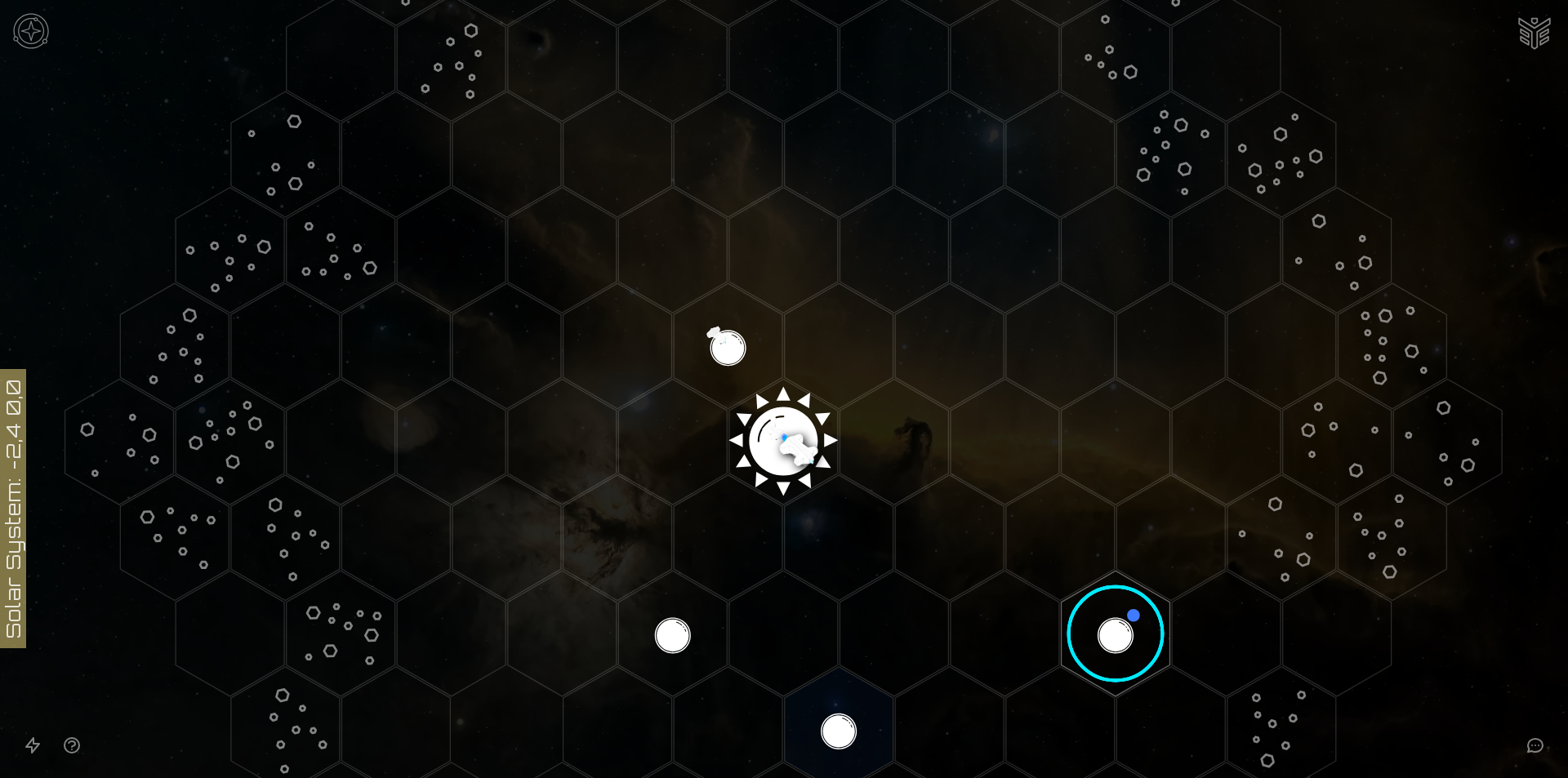
click at [1127, 611] on image at bounding box center [1116, 633] width 128 height 128
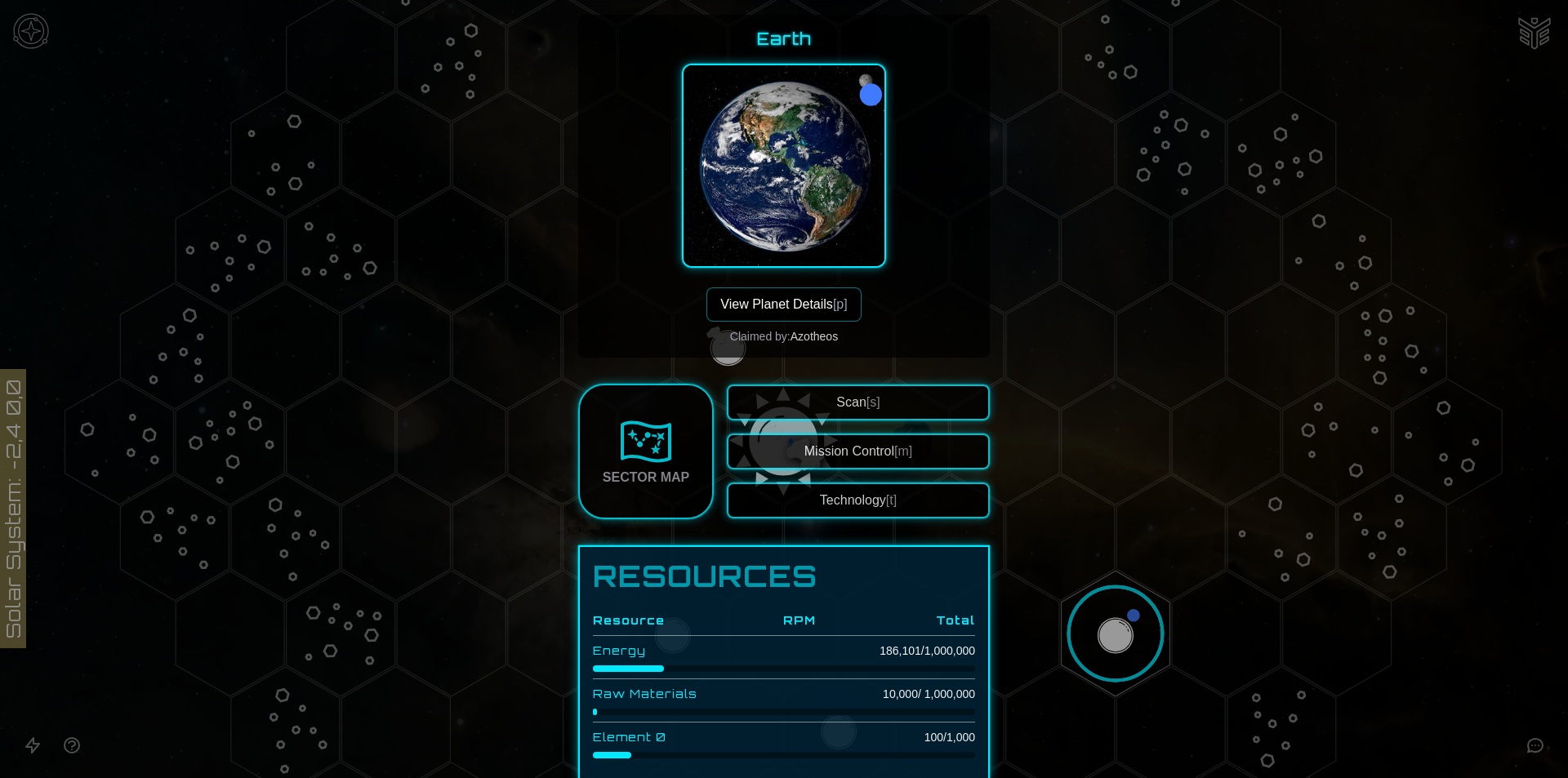
scroll to position [268, 0]
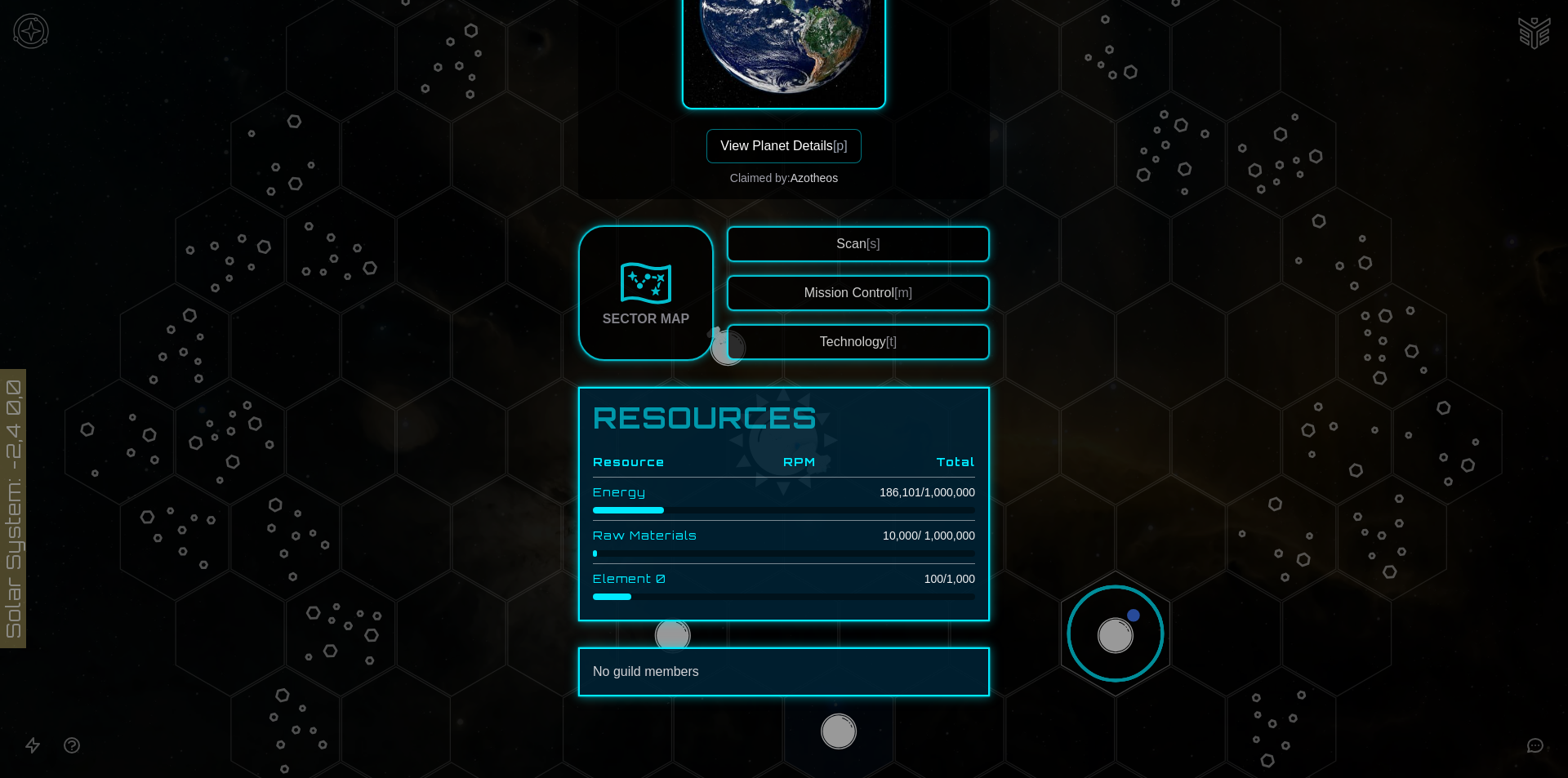
click at [1123, 627] on div at bounding box center [784, 389] width 1568 height 778
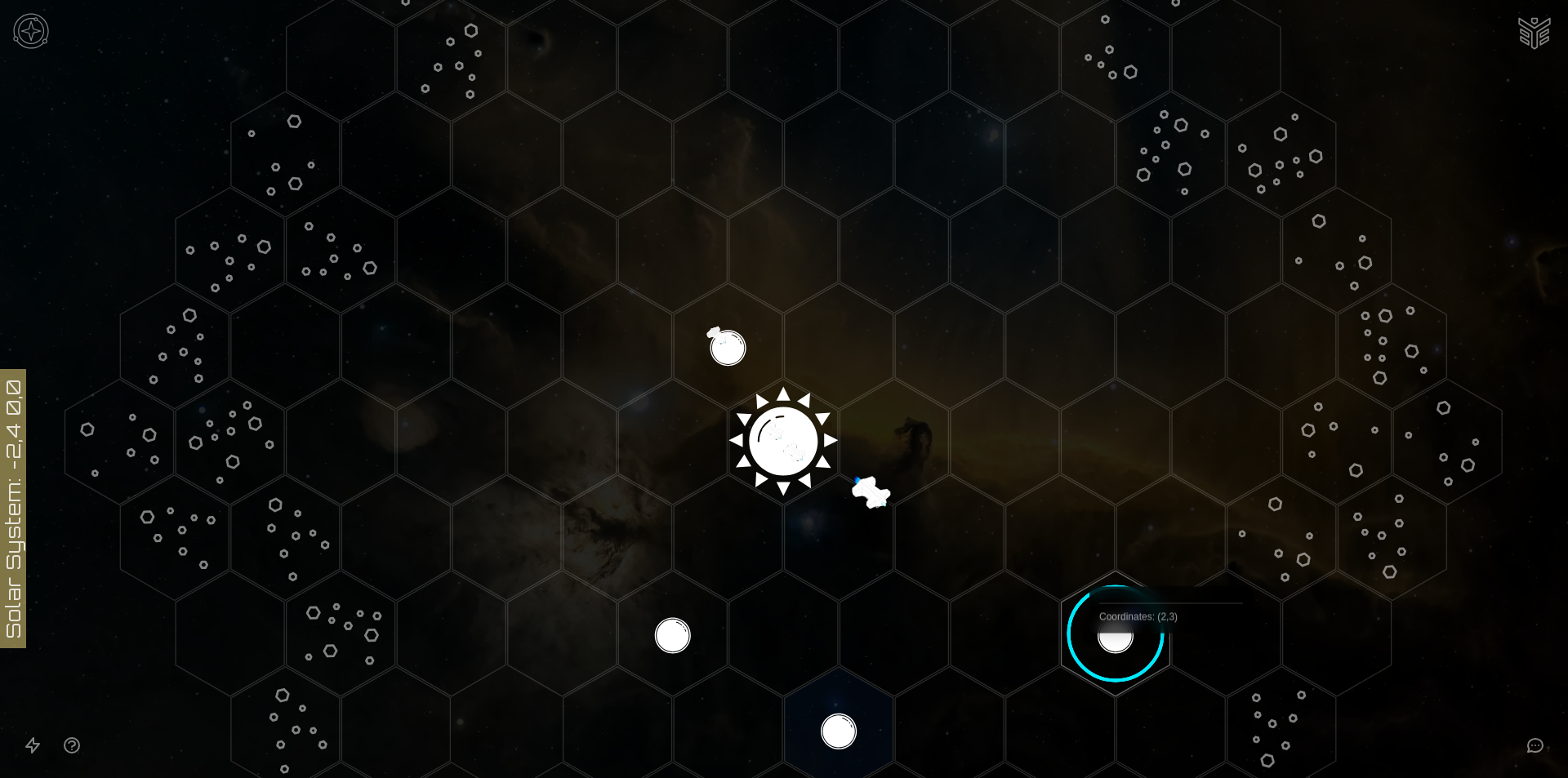
click at [1160, 638] on image at bounding box center [1116, 633] width 128 height 128
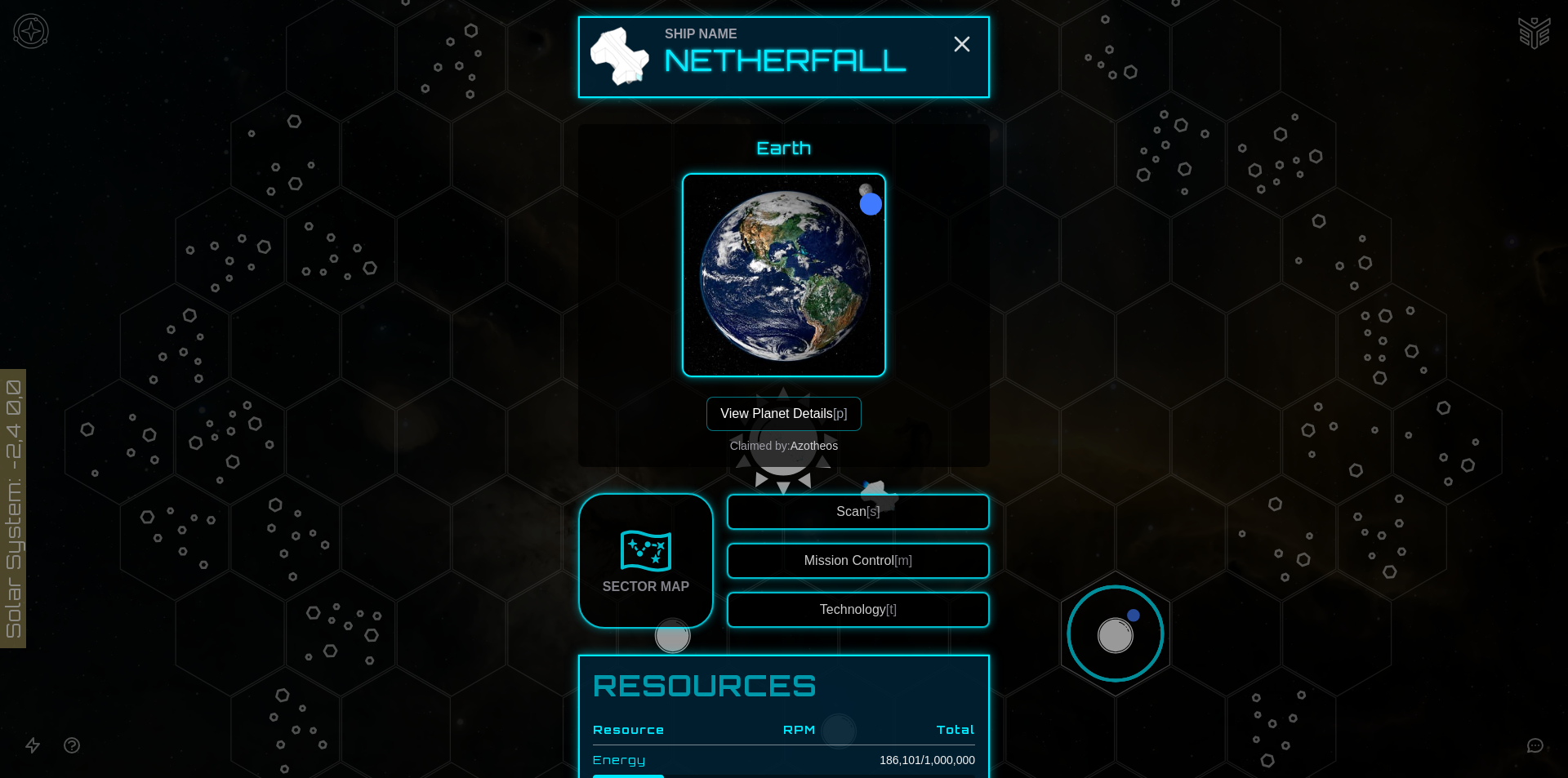
click at [884, 560] on button "Mission Control [m]" at bounding box center [858, 561] width 263 height 36
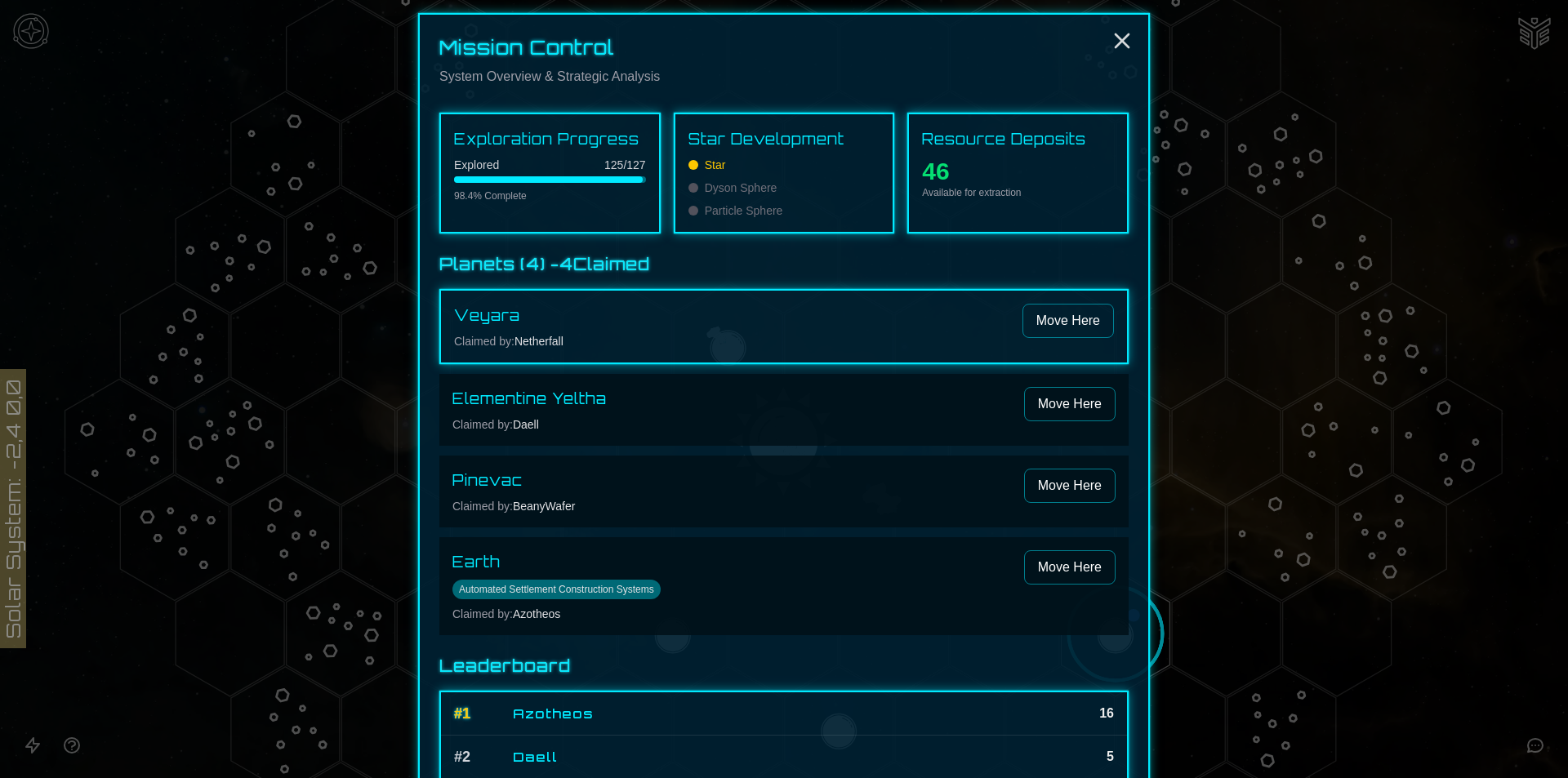
scroll to position [103, 0]
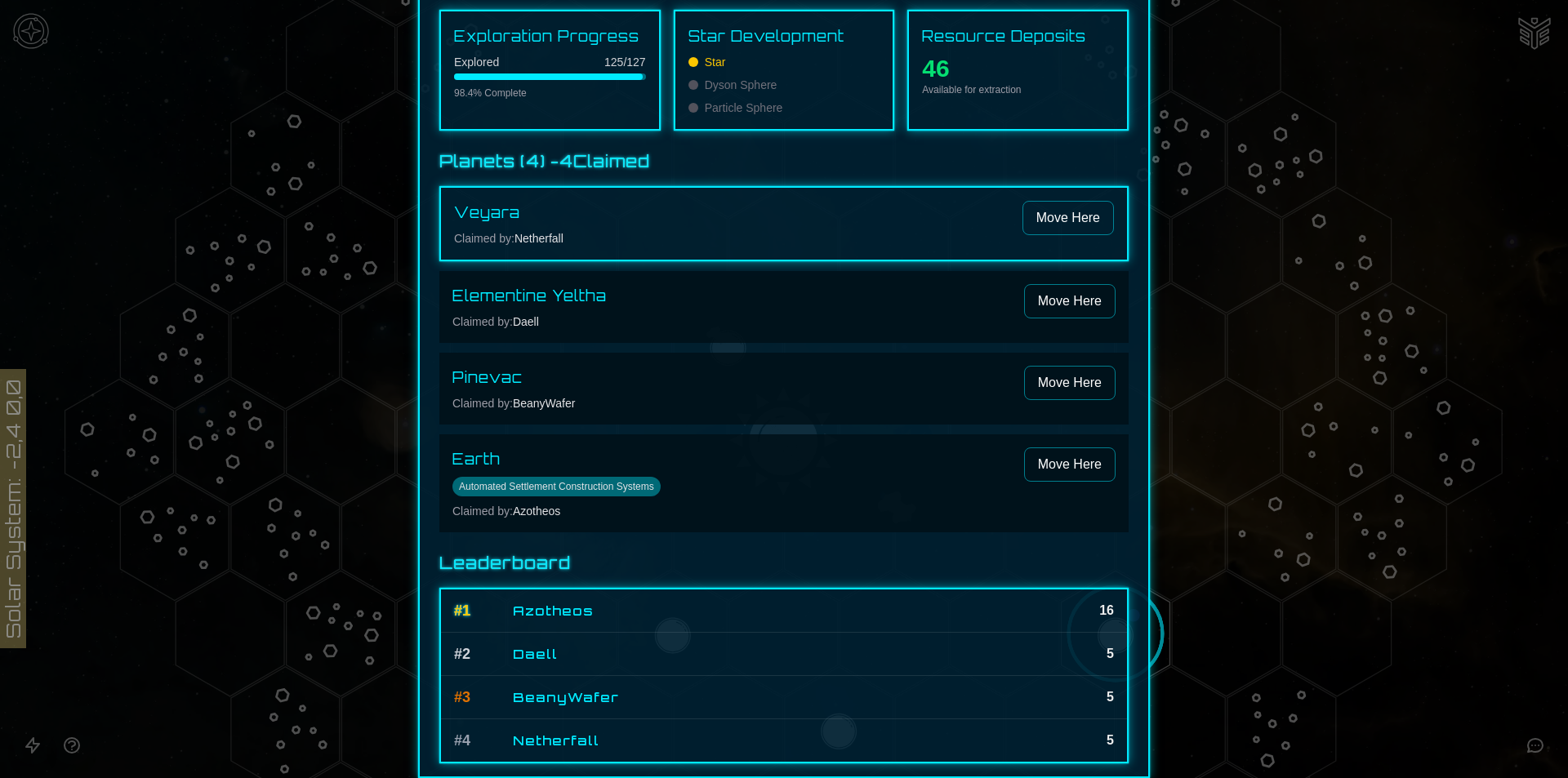
click at [591, 477] on span "Automated Settlement Construction Systems" at bounding box center [557, 486] width 209 height 20
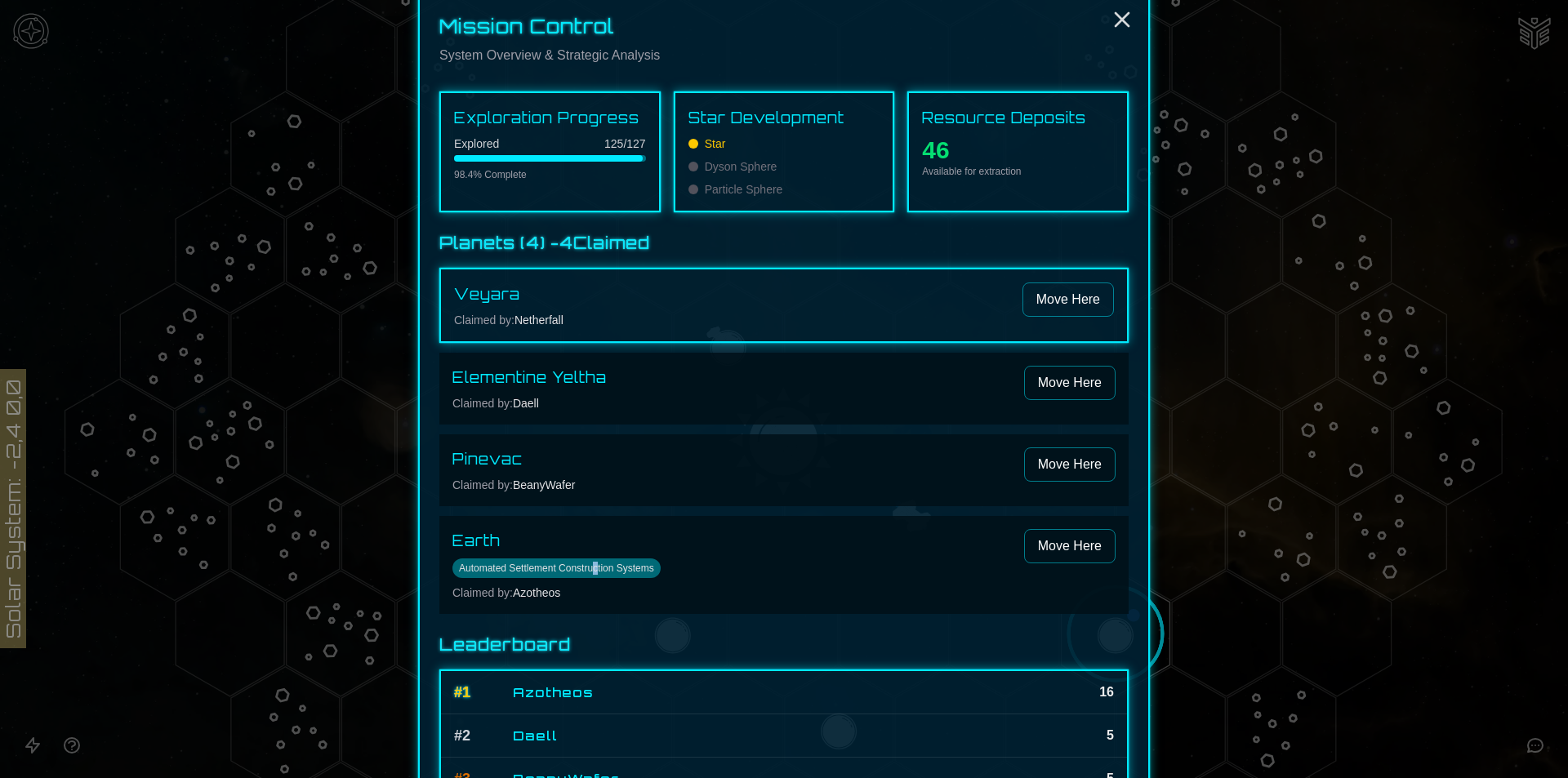
scroll to position [0, 0]
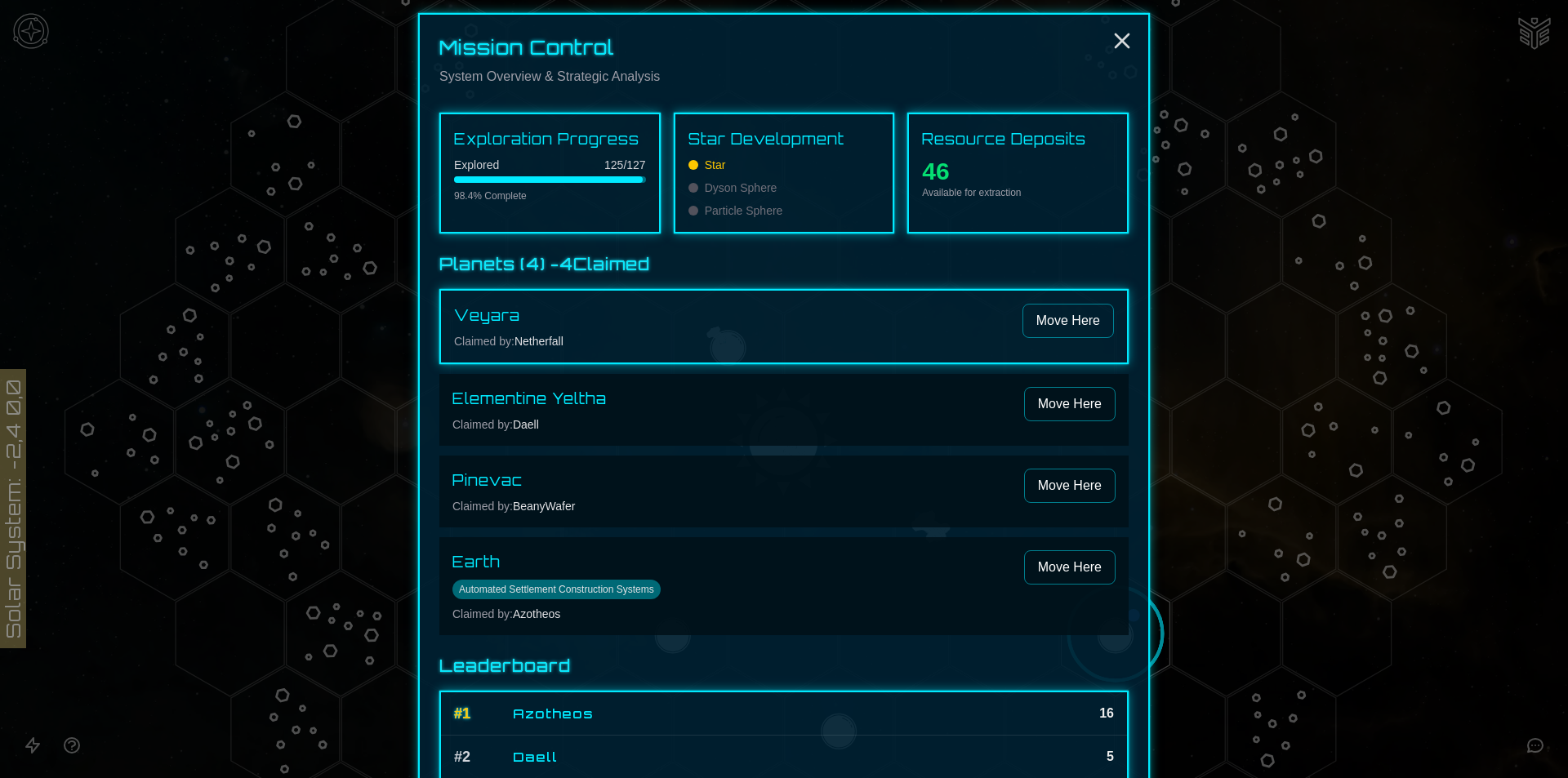
click at [1127, 27] on div "Mission Control System Overview & Strategic Analysis" at bounding box center [784, 60] width 728 height 78
click at [1119, 41] on icon "Close" at bounding box center [1122, 40] width 26 height 26
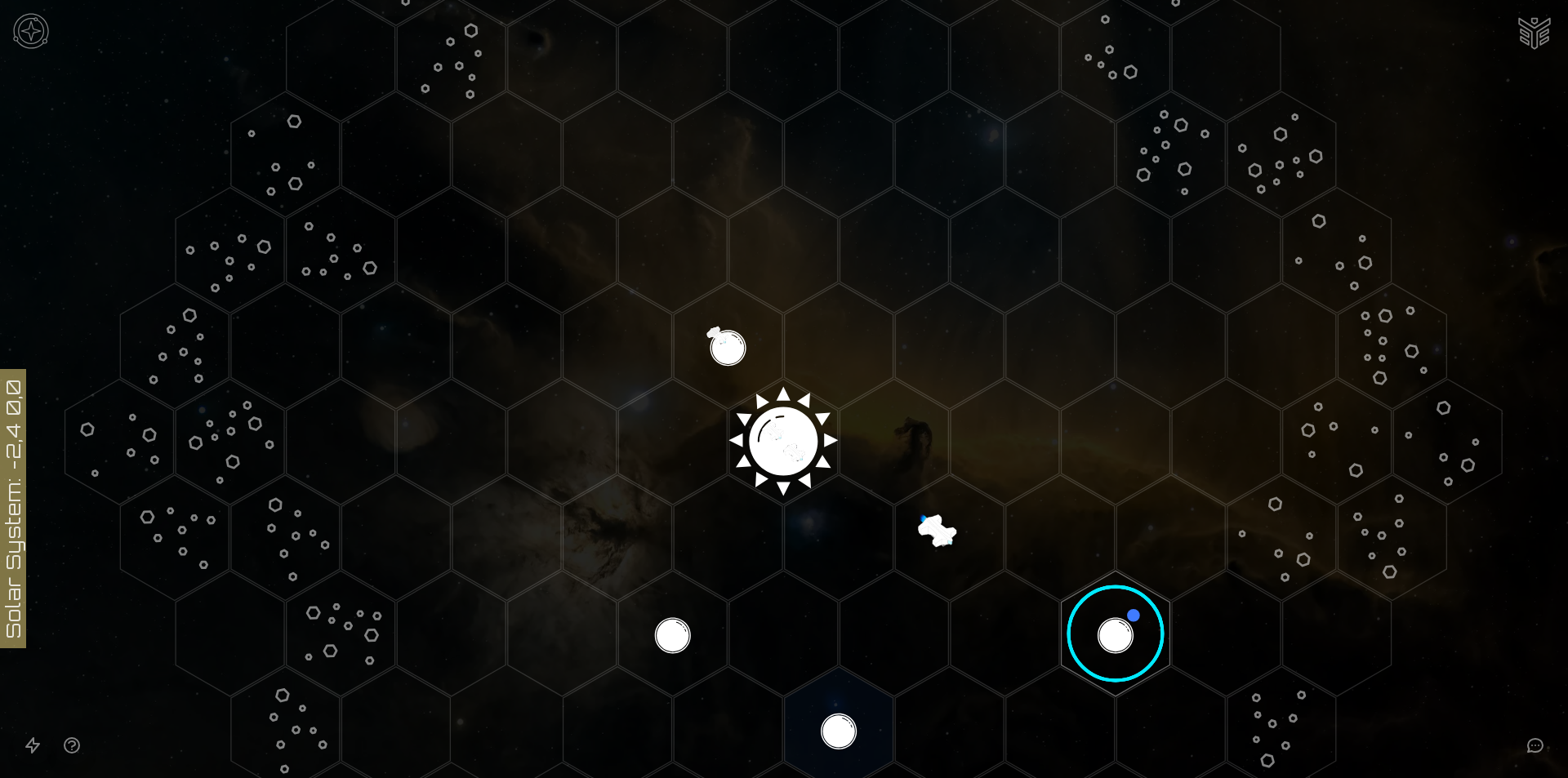
click at [1100, 639] on image at bounding box center [1116, 633] width 128 height 128
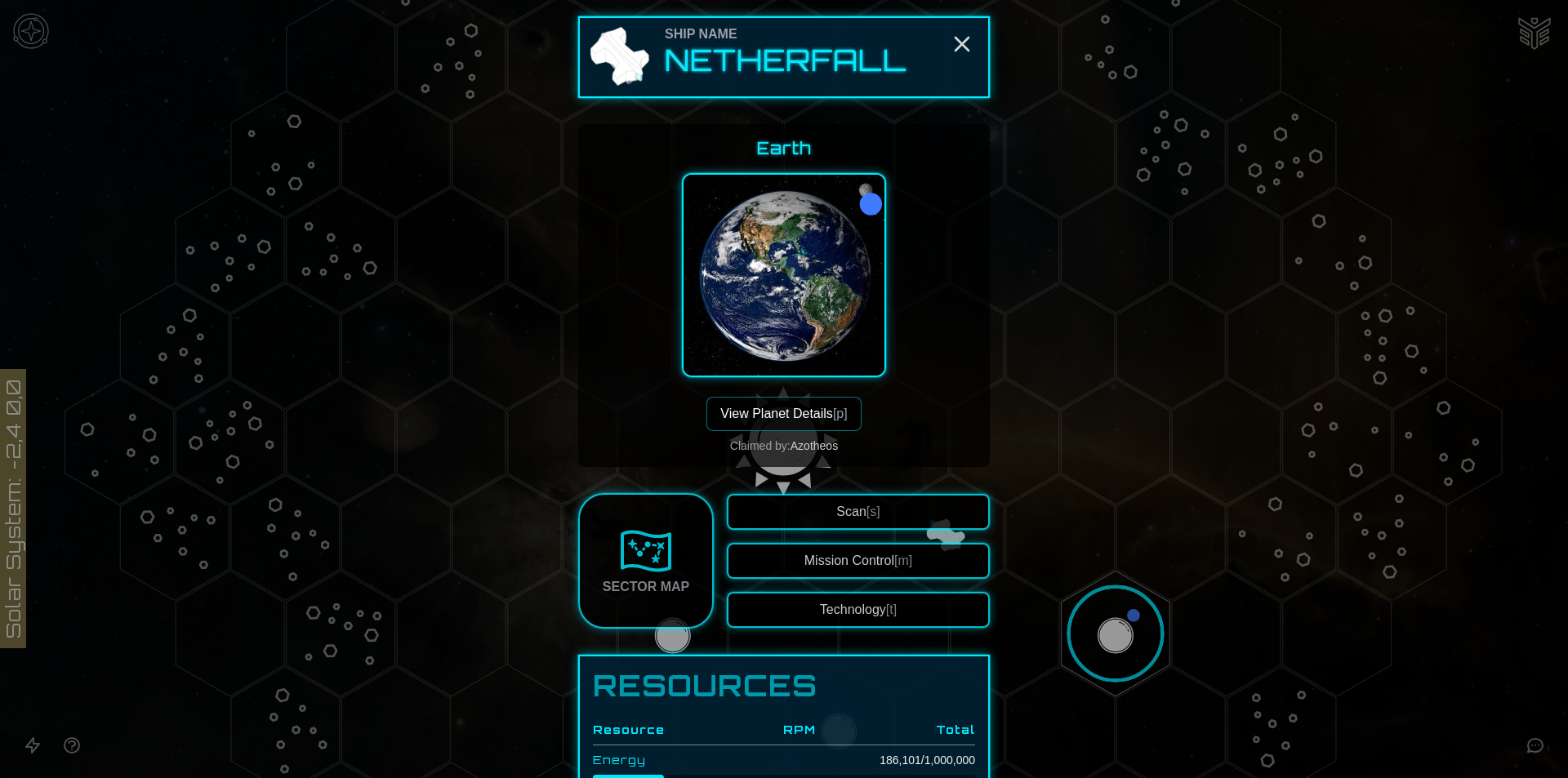
click at [815, 423] on button "View Planet Details [p]" at bounding box center [784, 414] width 154 height 34
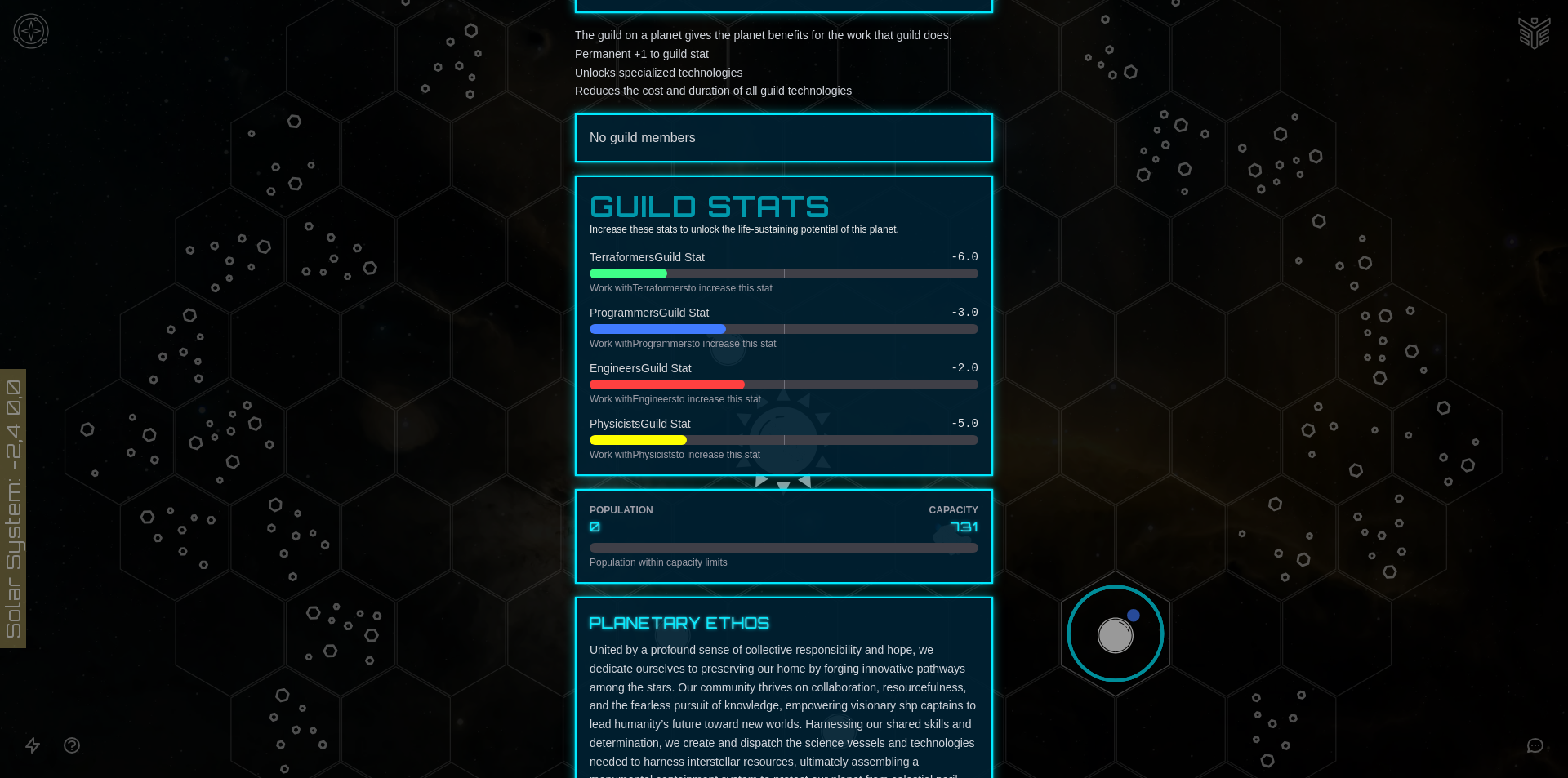
scroll to position [408, 0]
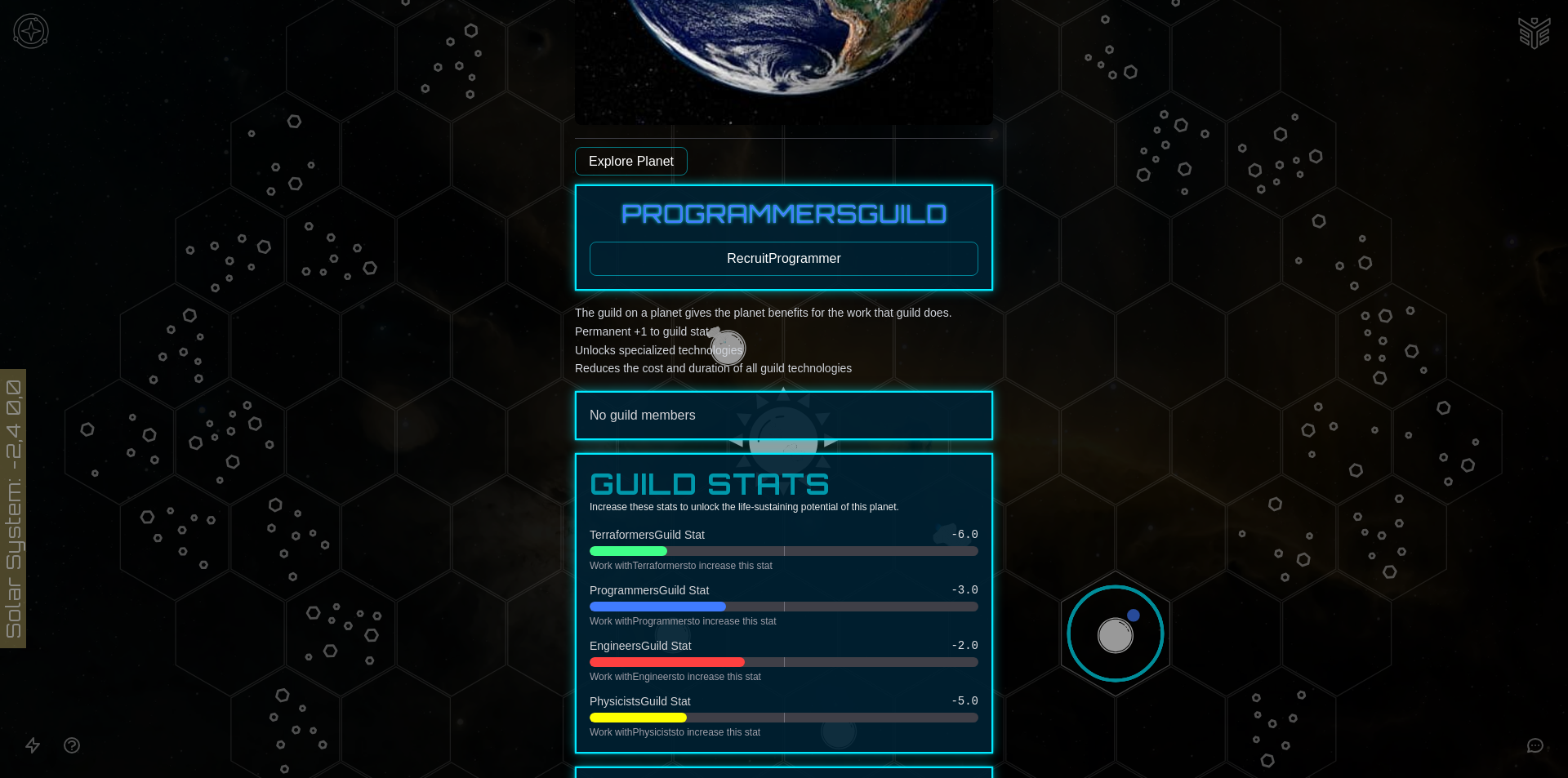
click at [756, 257] on button "Recruit Programmer" at bounding box center [784, 258] width 389 height 34
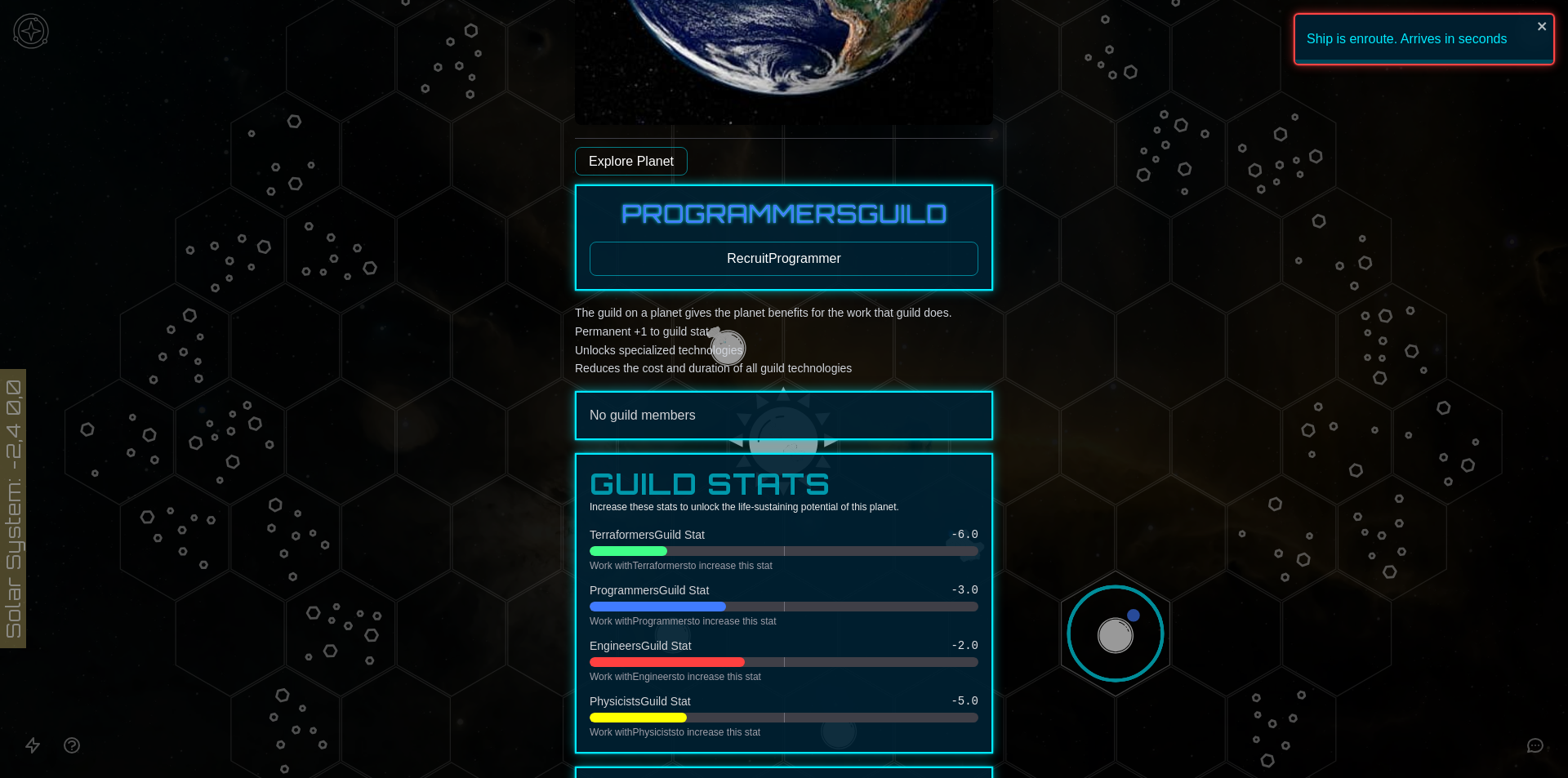
click at [621, 168] on link "Explore Planet" at bounding box center [631, 161] width 113 height 28
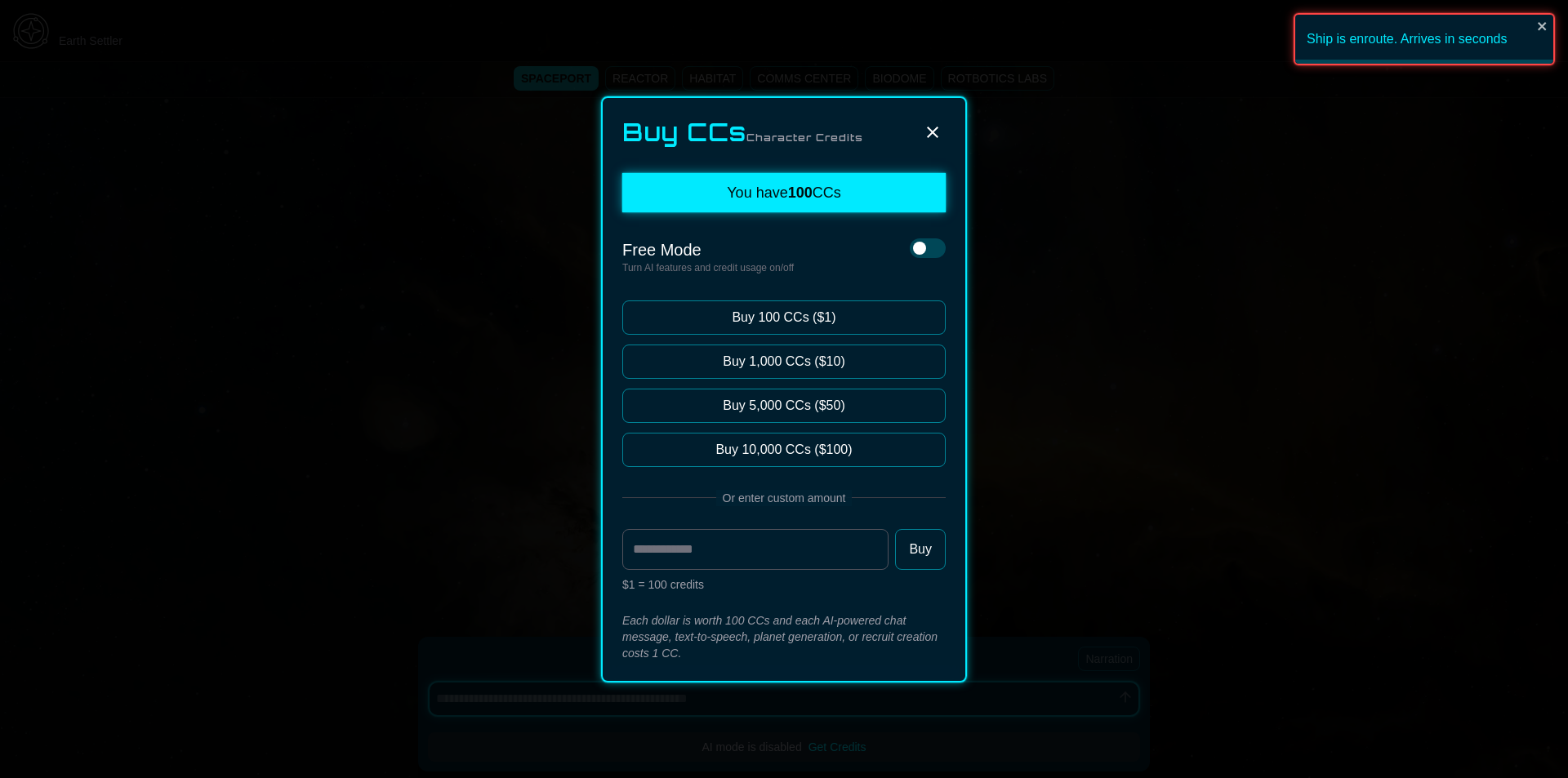
click at [926, 131] on icon at bounding box center [933, 132] width 20 height 20
type textarea "*"
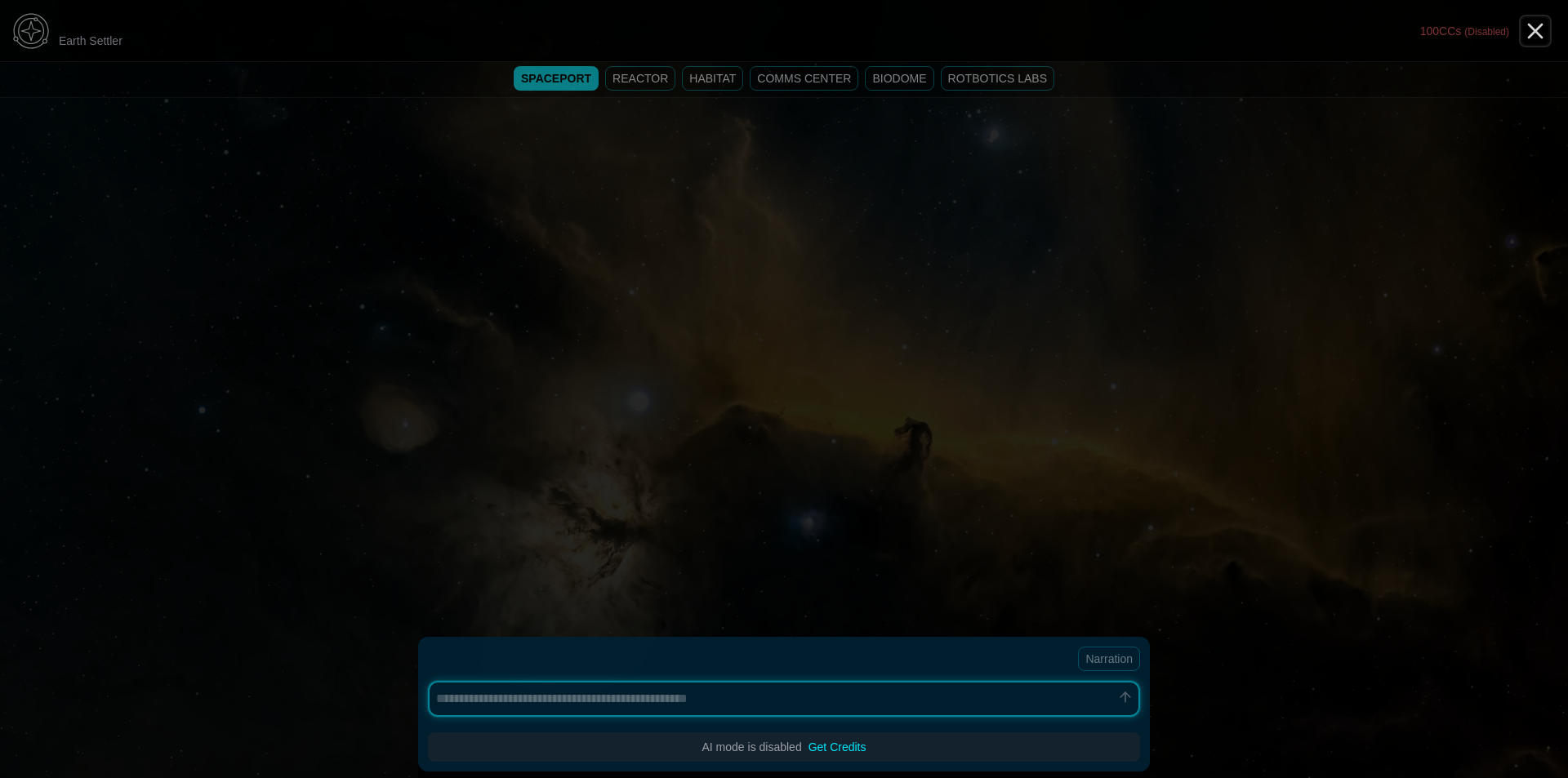
click at [1538, 24] on icon "Close" at bounding box center [1535, 31] width 26 height 26
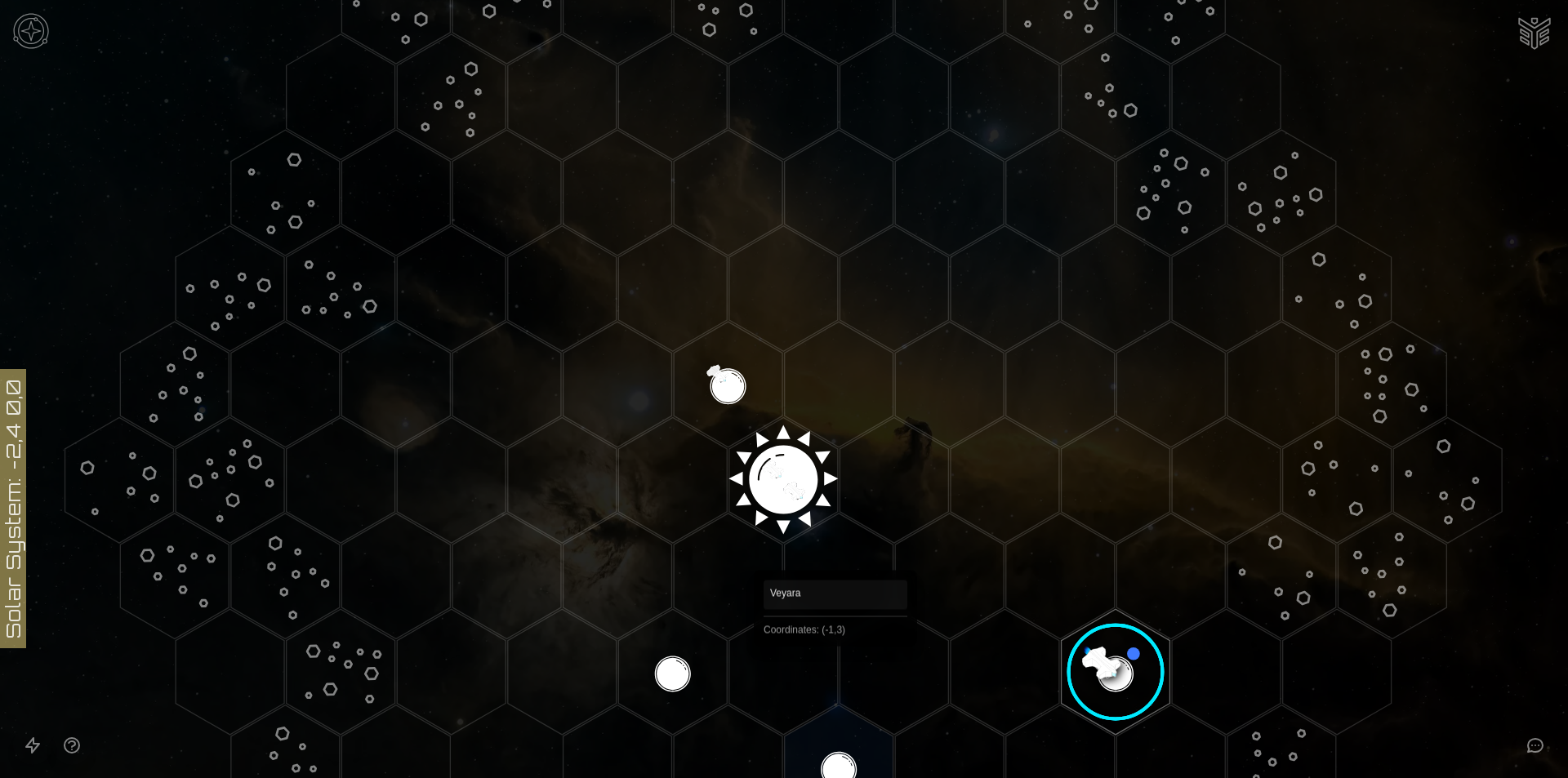
scroll to position [327, 0]
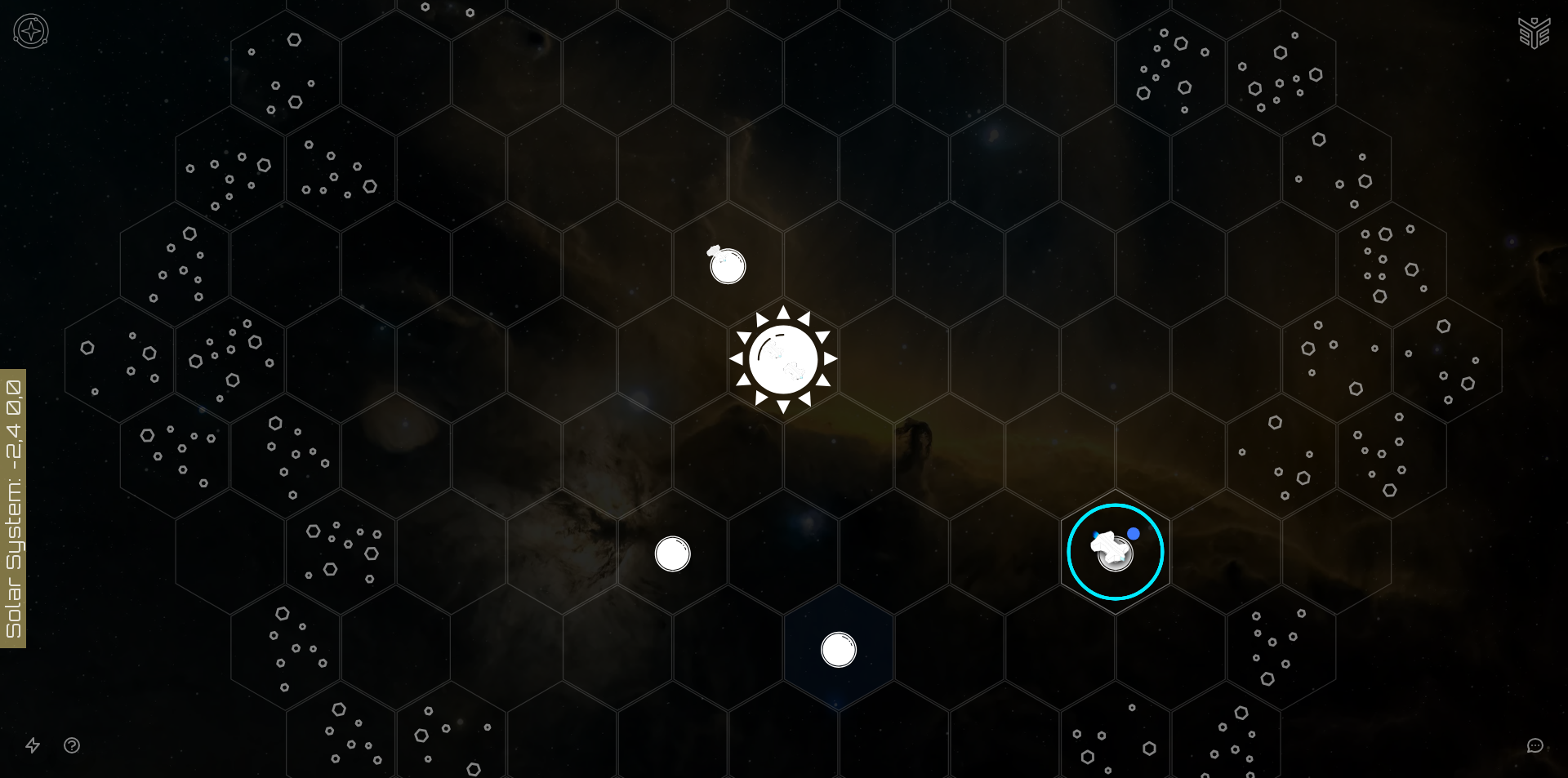
click at [1105, 557] on image at bounding box center [1116, 552] width 128 height 128
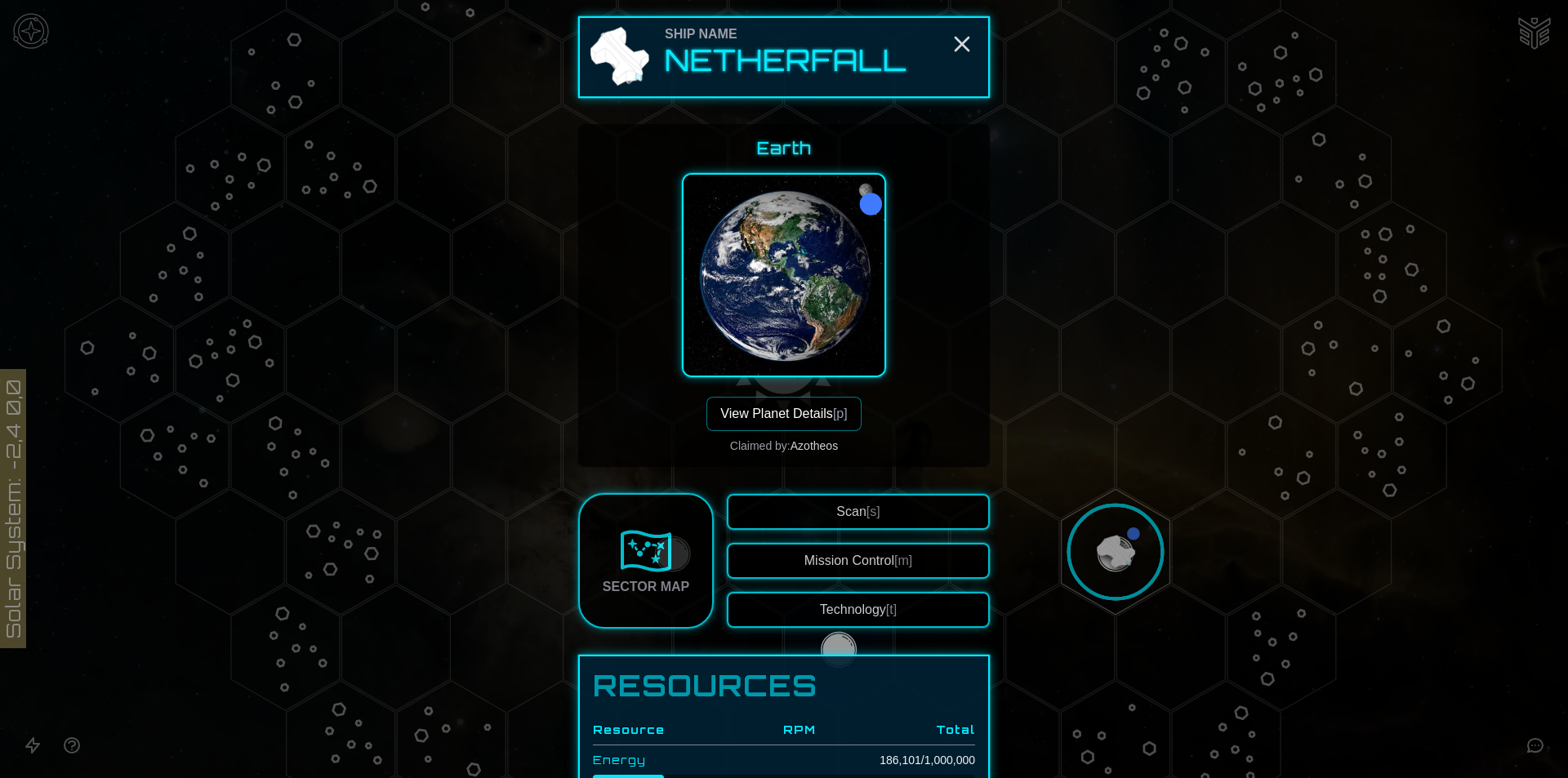
click at [766, 415] on button "View Planet Details [p]" at bounding box center [784, 414] width 154 height 34
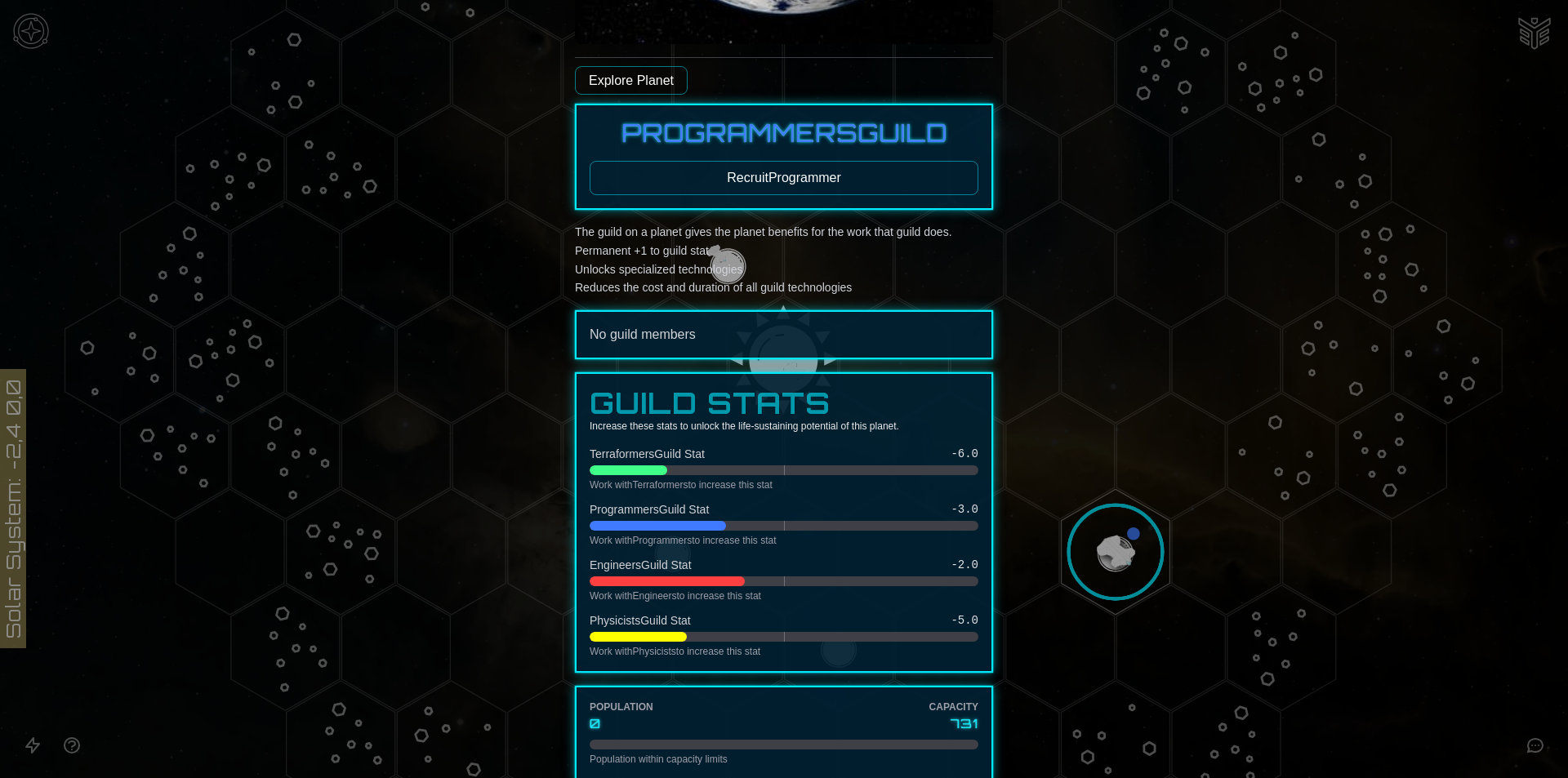
scroll to position [490, 0]
click at [727, 178] on button "Recruit Programmer" at bounding box center [784, 177] width 389 height 34
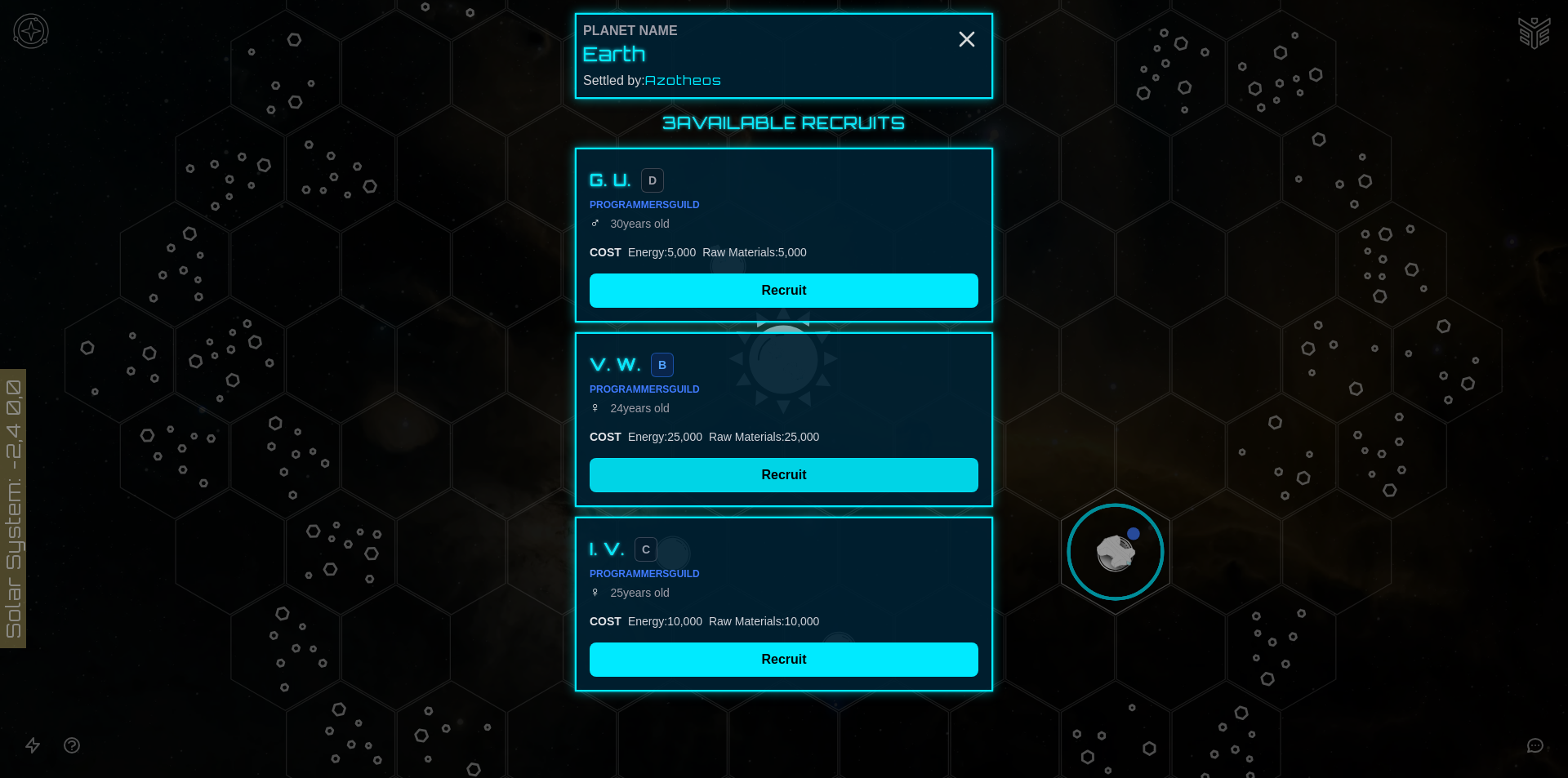
click at [769, 480] on button "Recruit" at bounding box center [784, 476] width 389 height 34
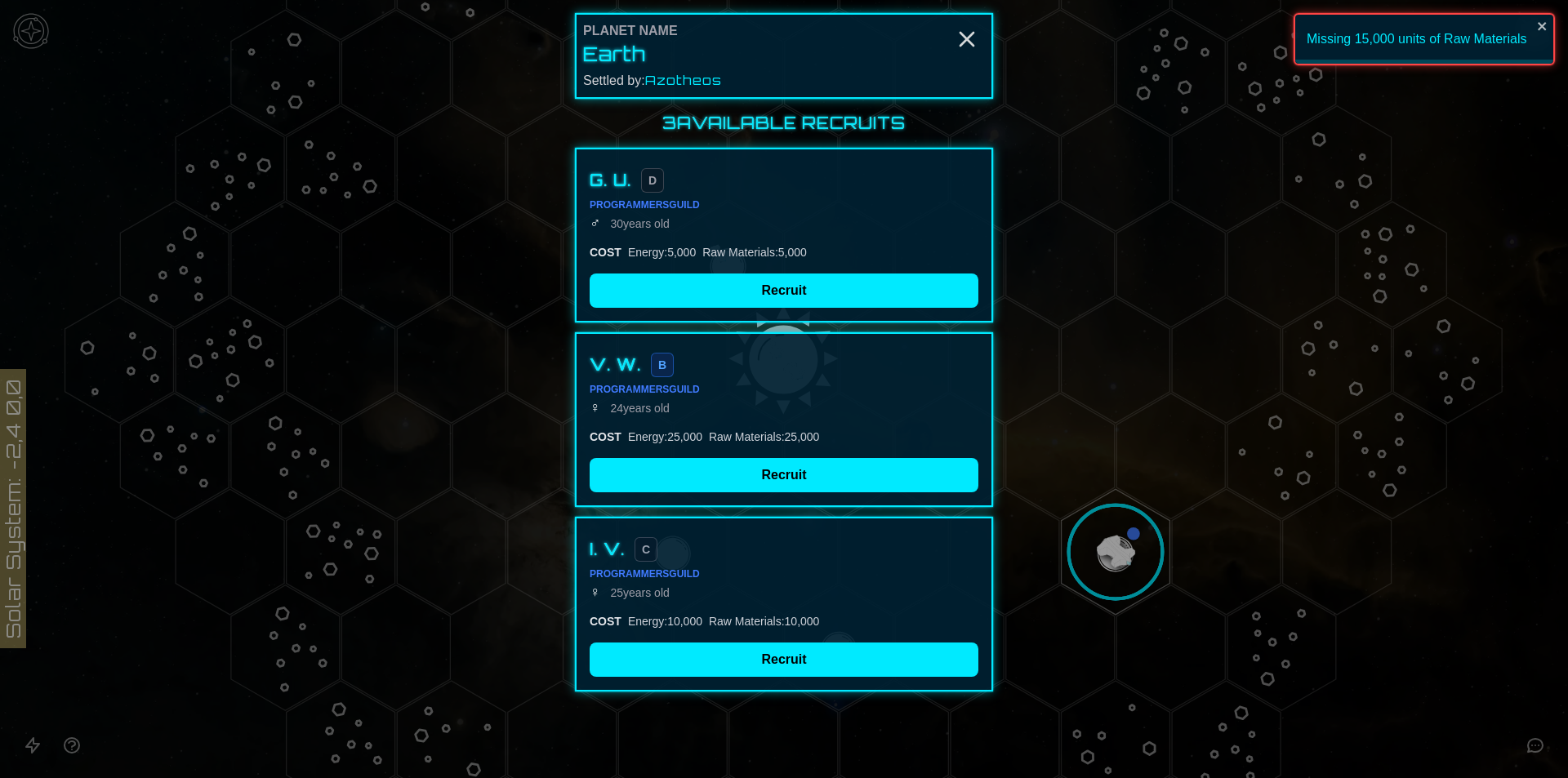
click at [977, 20] on div "Planet Name Earth Settled by: [PERSON_NAME]" at bounding box center [784, 55] width 418 height 85
click at [971, 30] on icon "Close" at bounding box center [967, 39] width 26 height 26
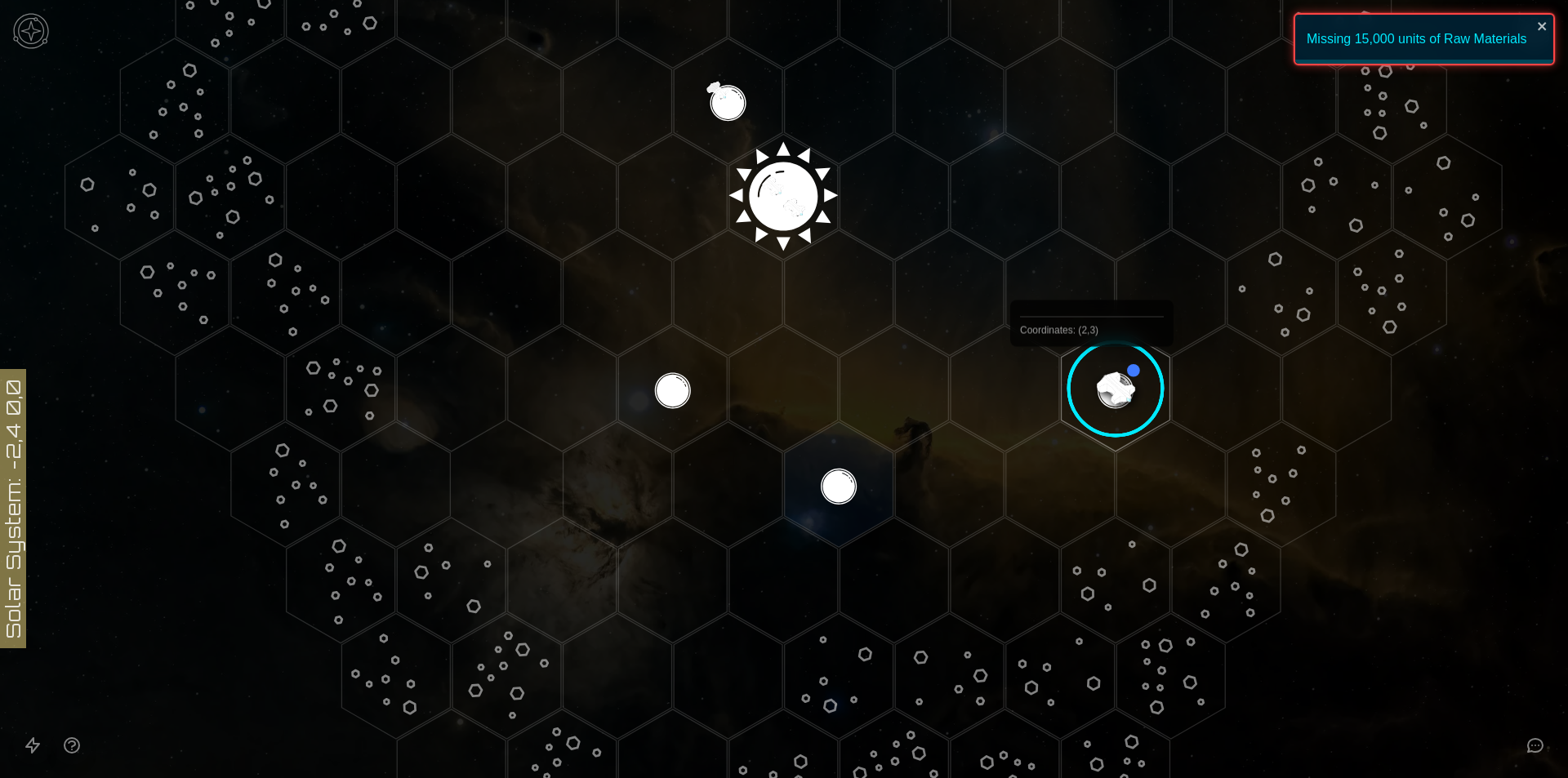
click at [1092, 384] on image at bounding box center [1116, 389] width 128 height 128
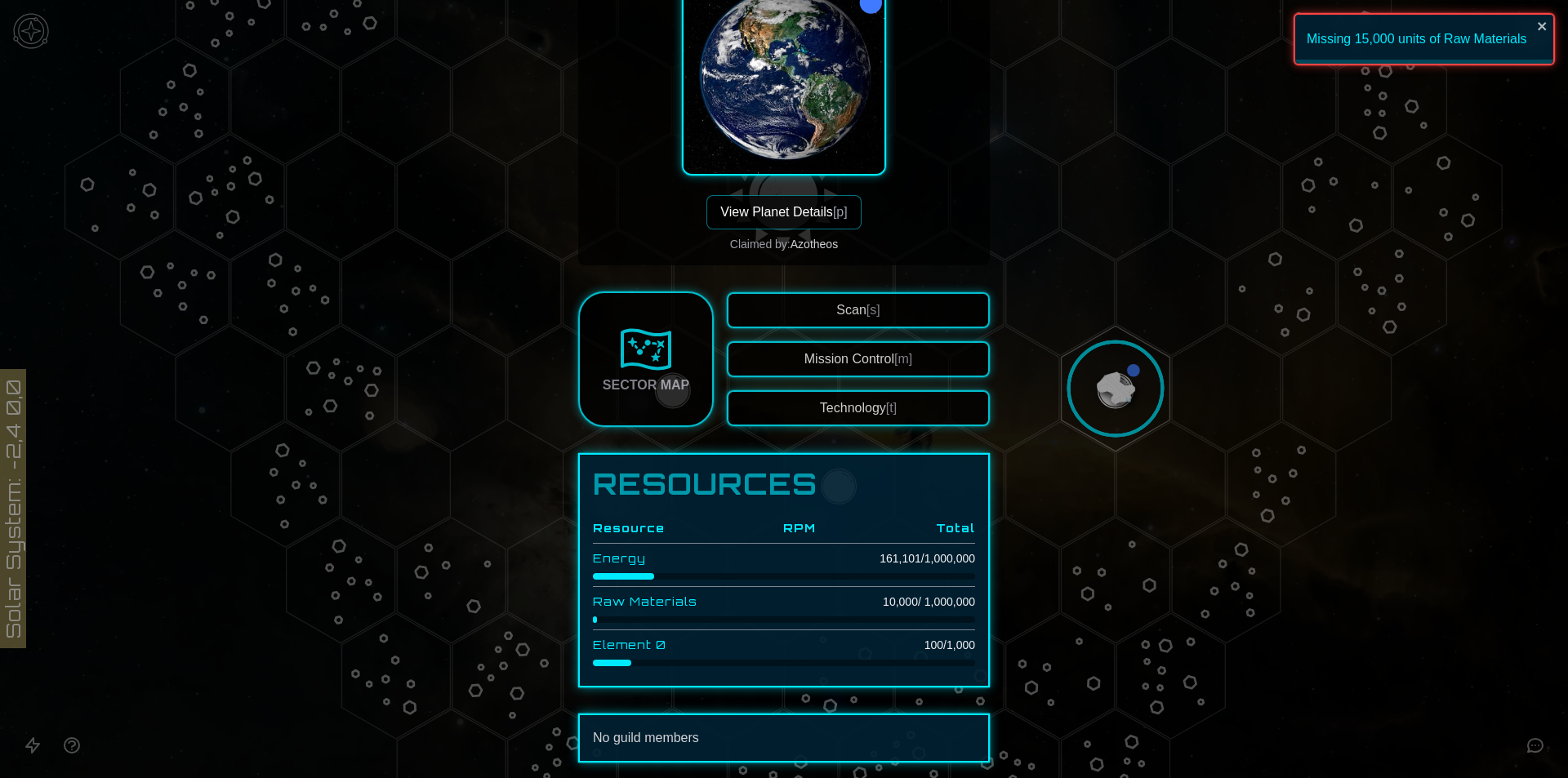
scroll to position [268, 0]
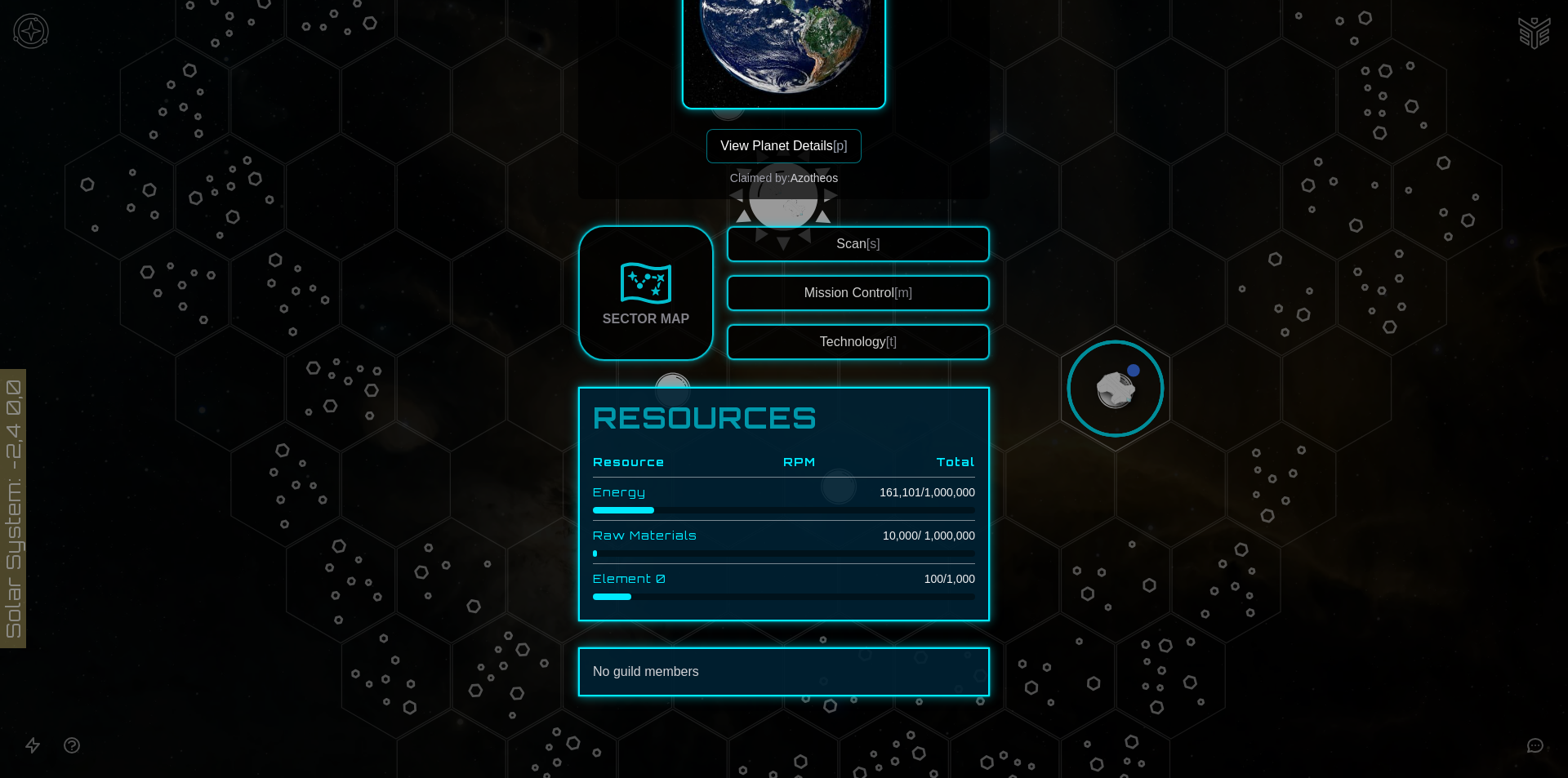
click at [878, 358] on button "Technology [t]" at bounding box center [858, 342] width 263 height 36
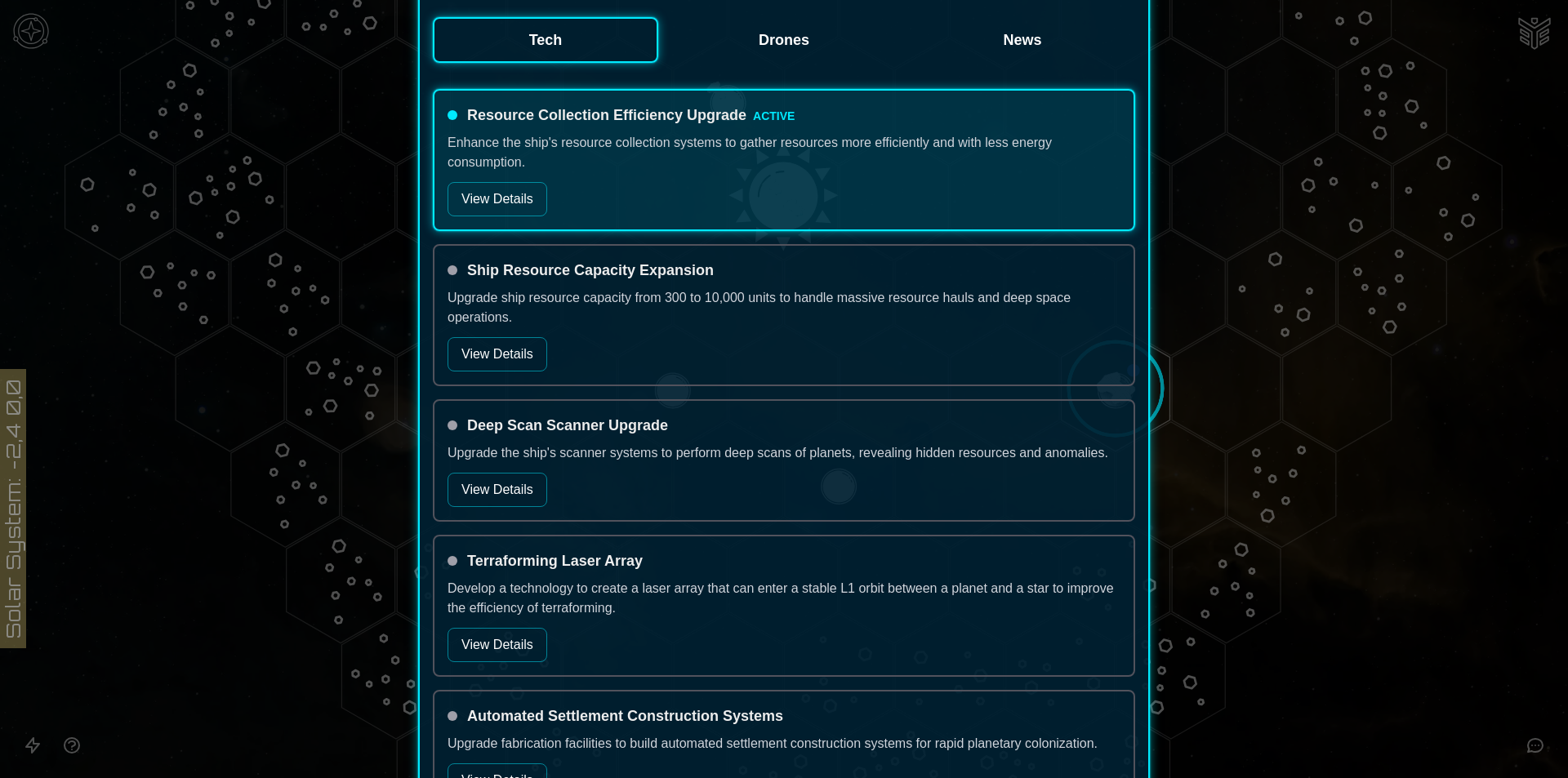
scroll to position [327, 0]
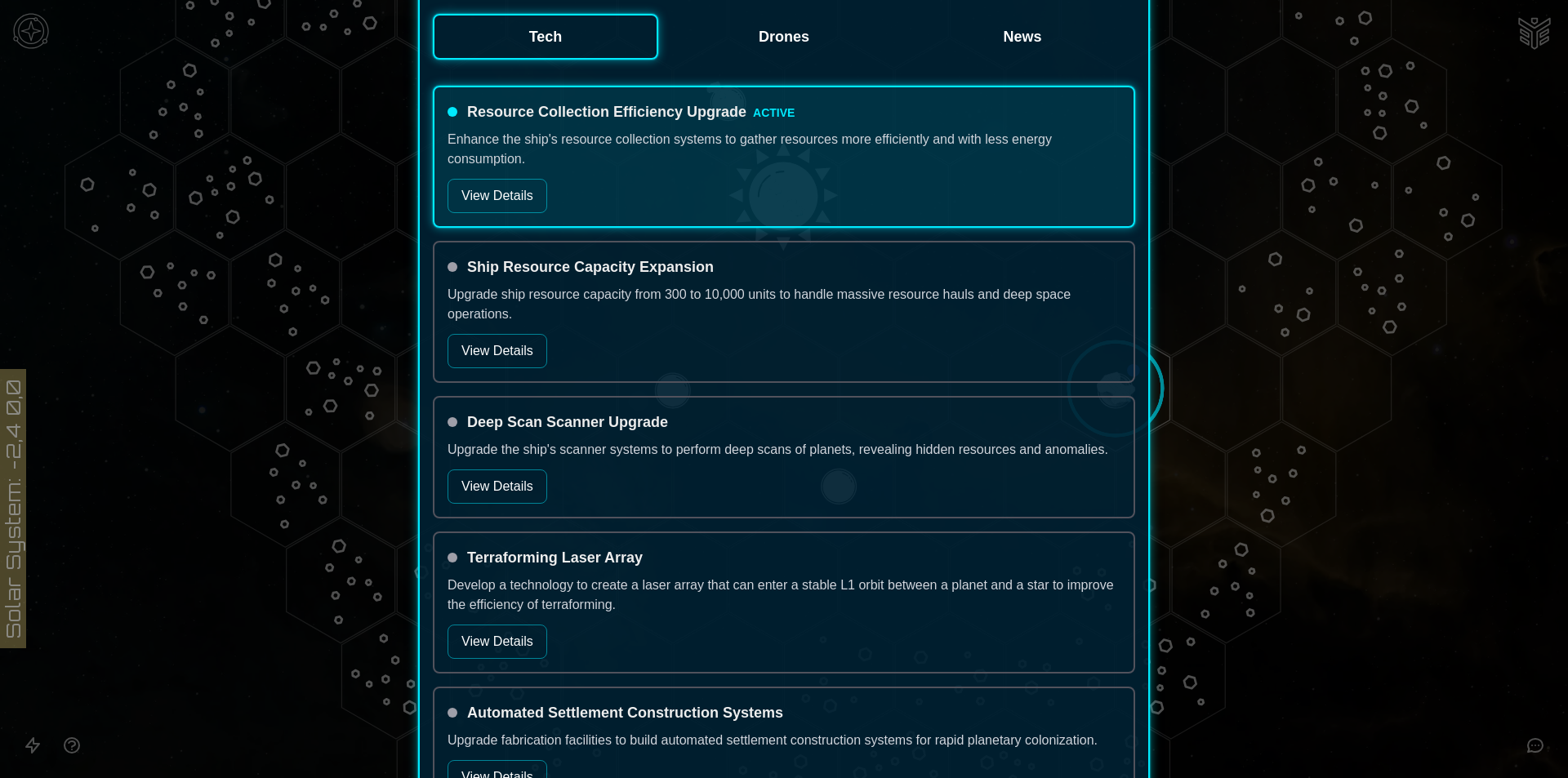
click at [459, 206] on button "View Details" at bounding box center [497, 196] width 100 height 34
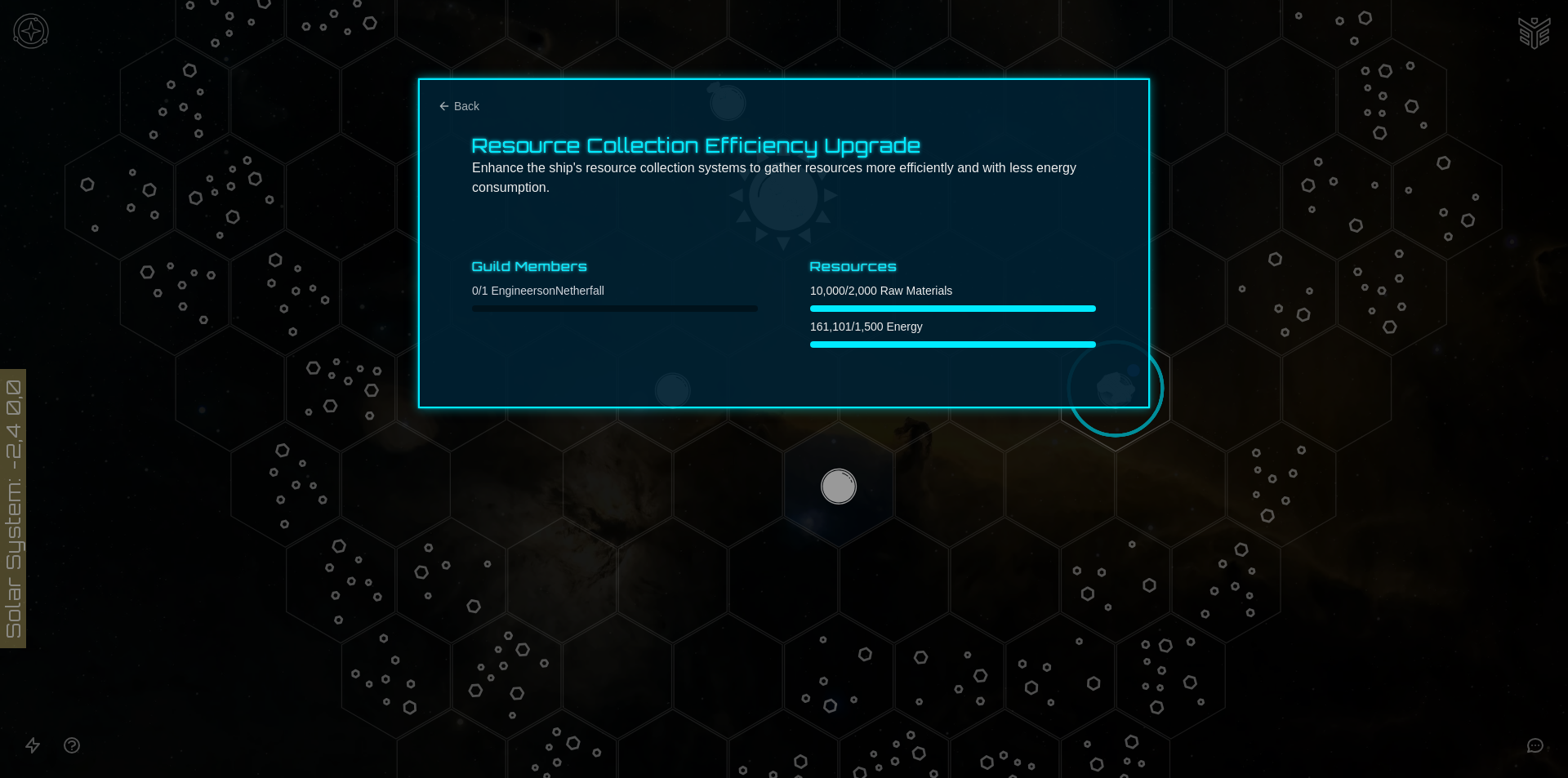
scroll to position [0, 0]
click at [453, 112] on button "Back" at bounding box center [459, 106] width 41 height 16
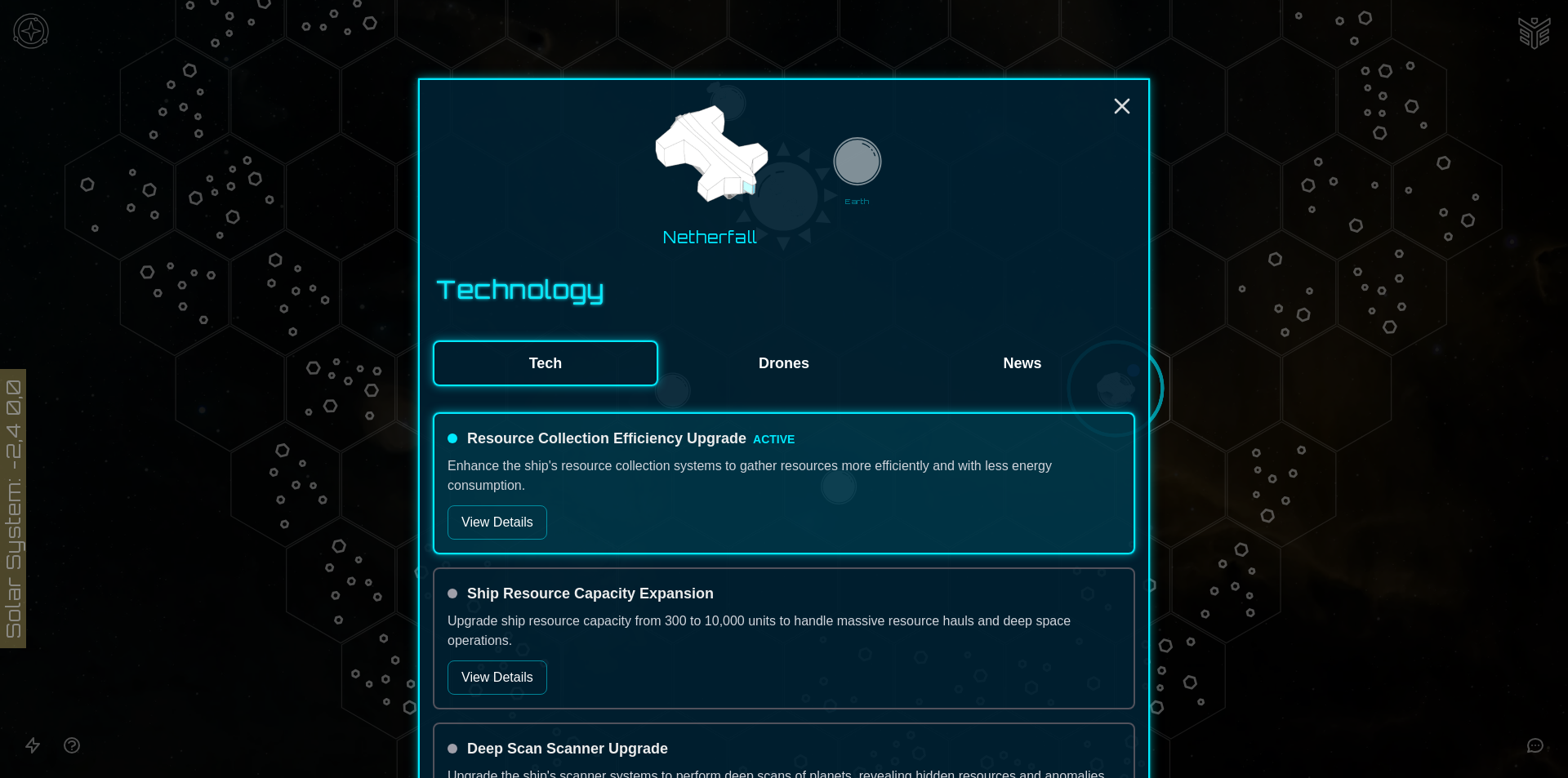
click at [759, 367] on button "Drones" at bounding box center [784, 363] width 226 height 46
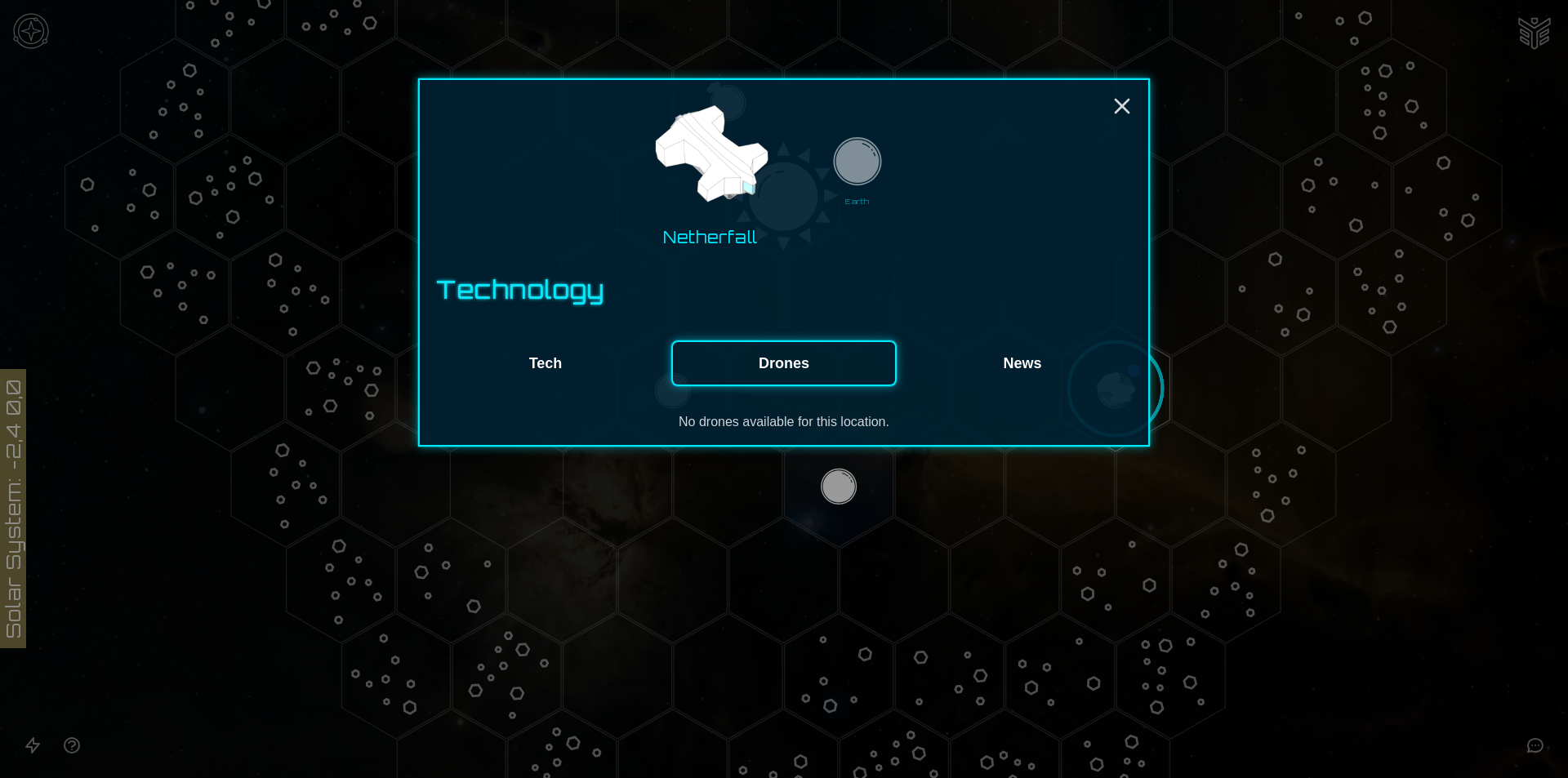
click at [597, 363] on button "Tech" at bounding box center [546, 363] width 226 height 46
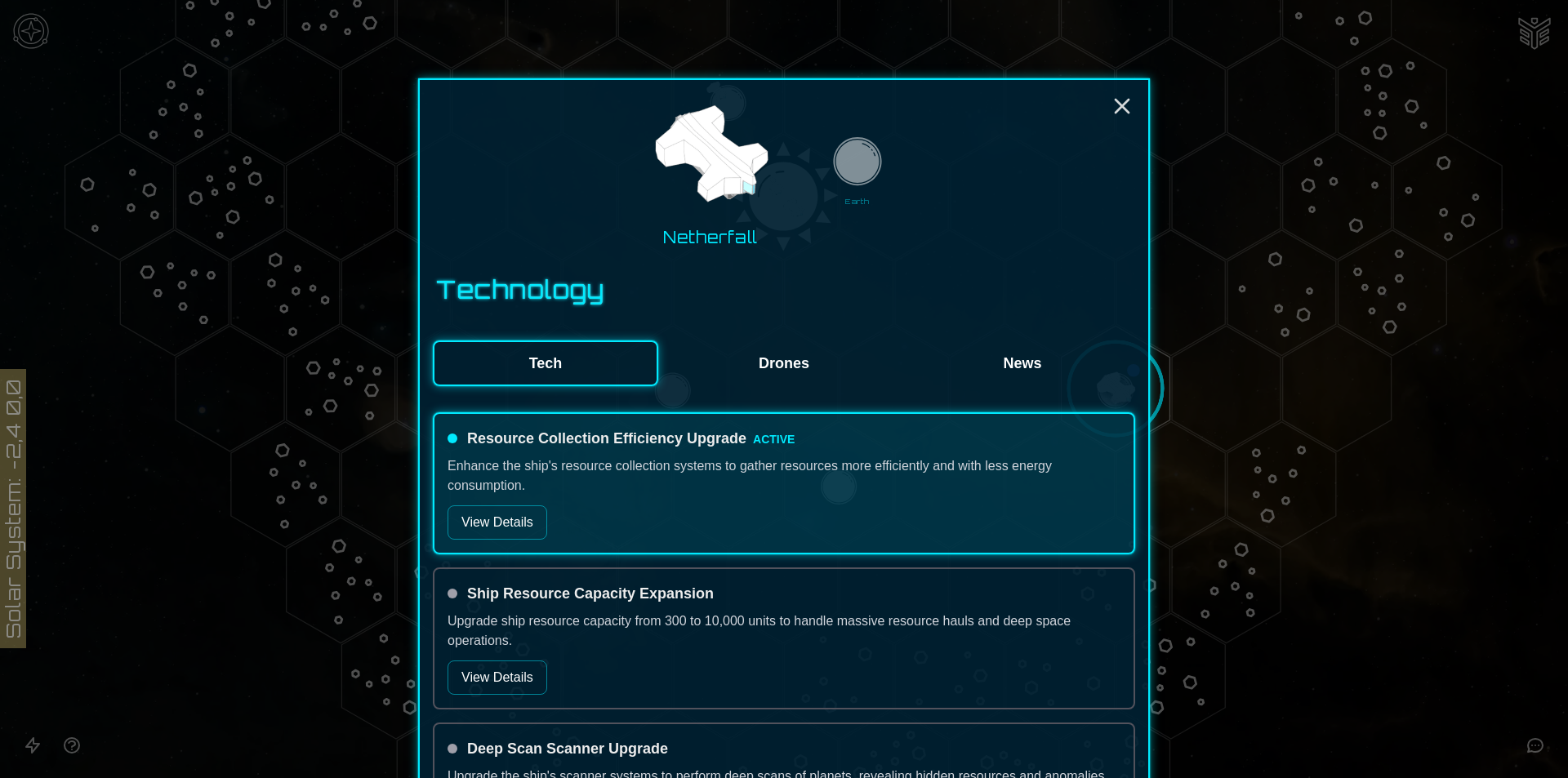
click at [797, 166] on div "Netherfall Earth" at bounding box center [784, 171] width 703 height 156
click at [866, 174] on img at bounding box center [858, 164] width 57 height 57
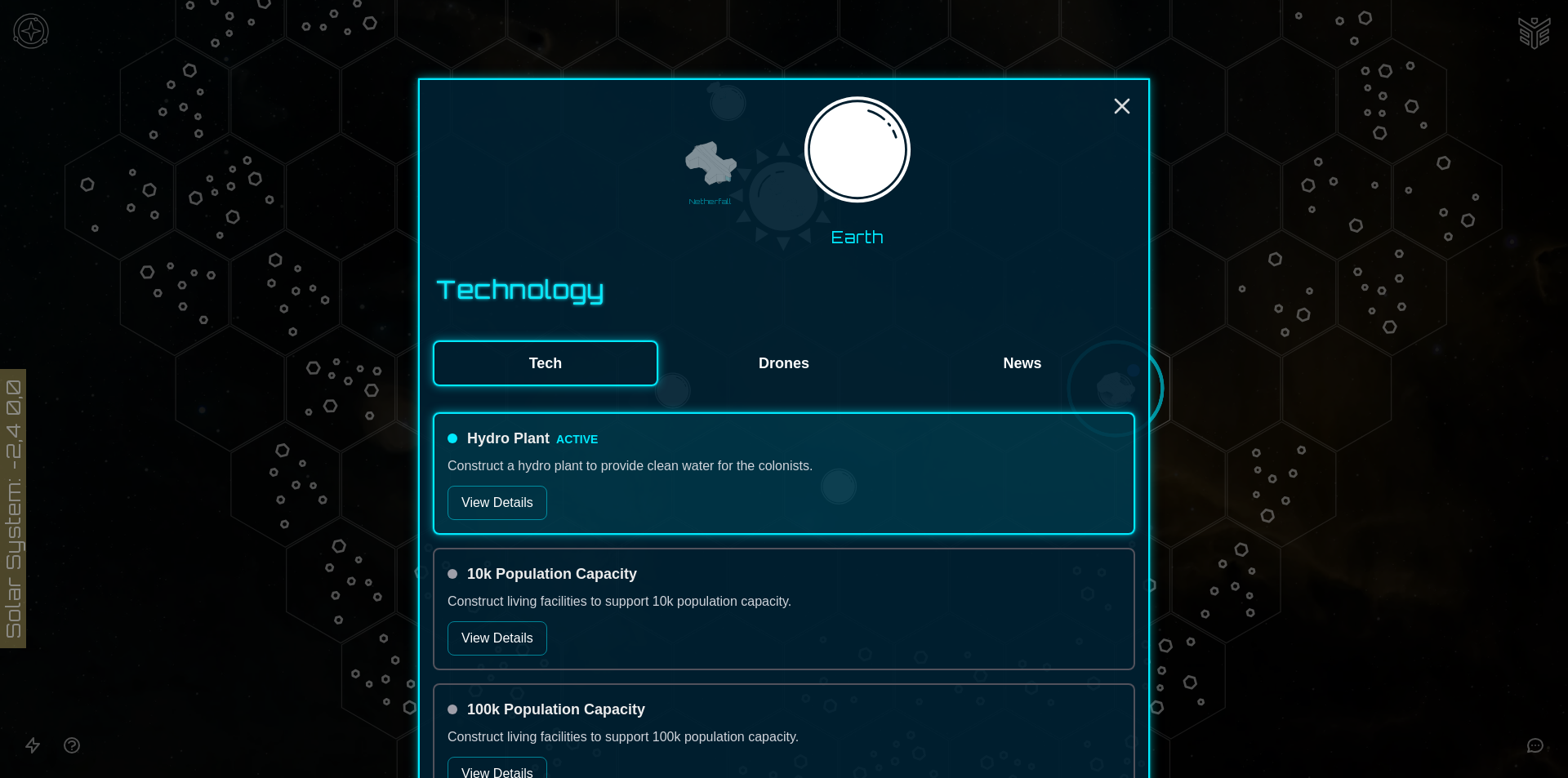
click at [471, 492] on button "View Details" at bounding box center [497, 503] width 100 height 34
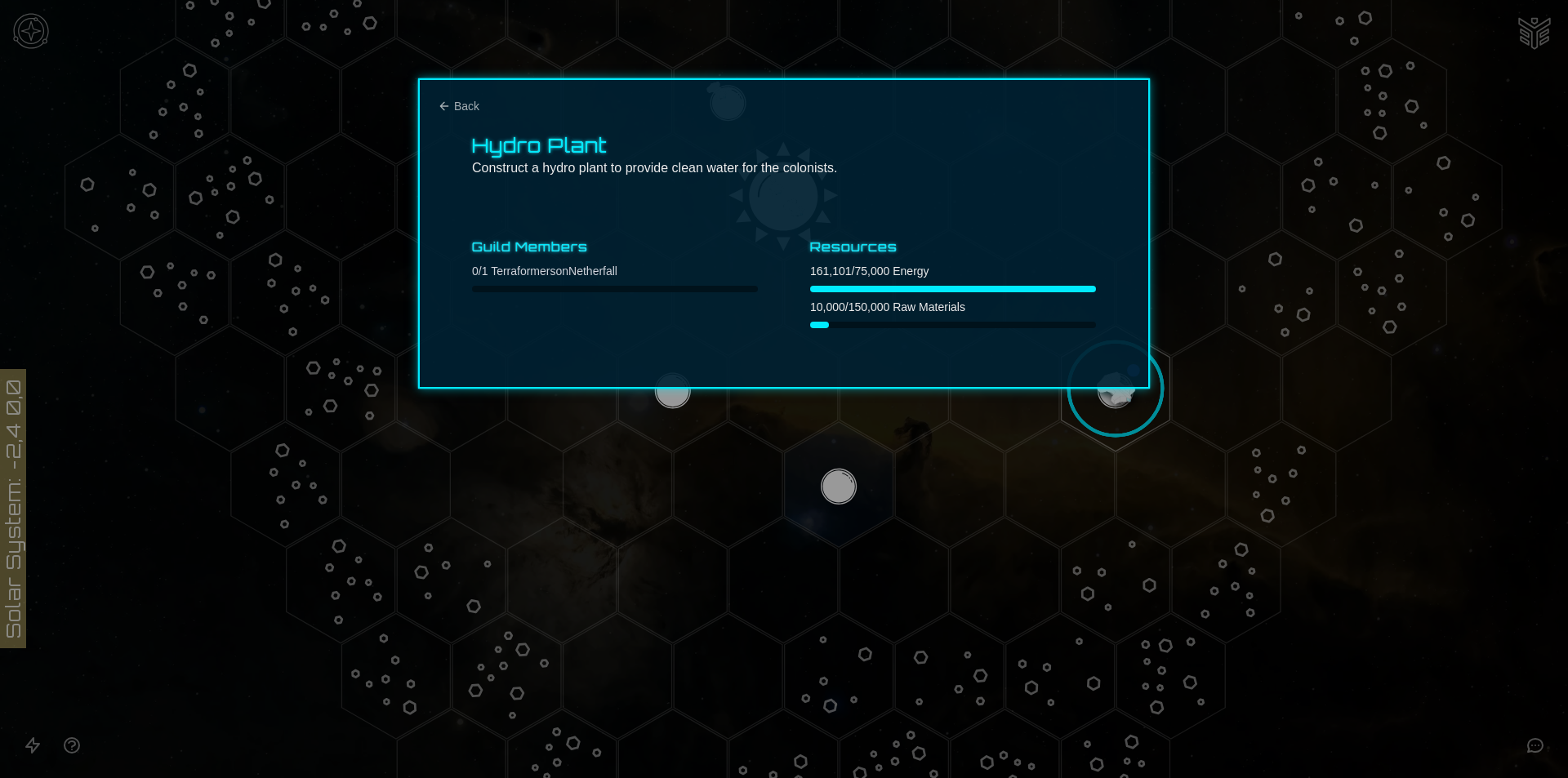
click at [449, 92] on div "Hydro Plant Construct a hydro plant to provide clean water for the colonists. G…" at bounding box center [784, 233] width 732 height 310
click at [440, 102] on icon "Back" at bounding box center [444, 106] width 13 height 13
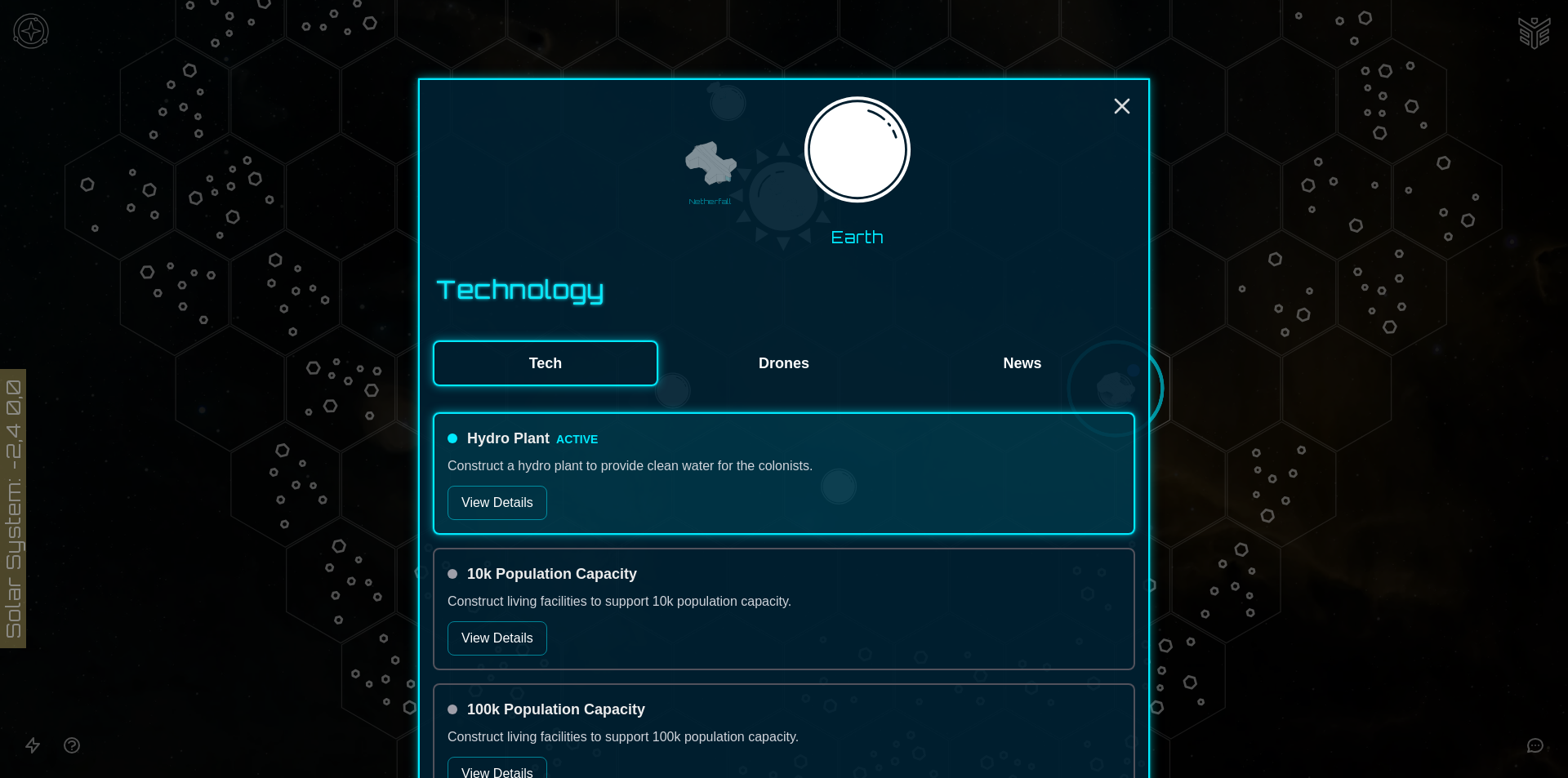
click at [1283, 539] on div at bounding box center [784, 389] width 1568 height 778
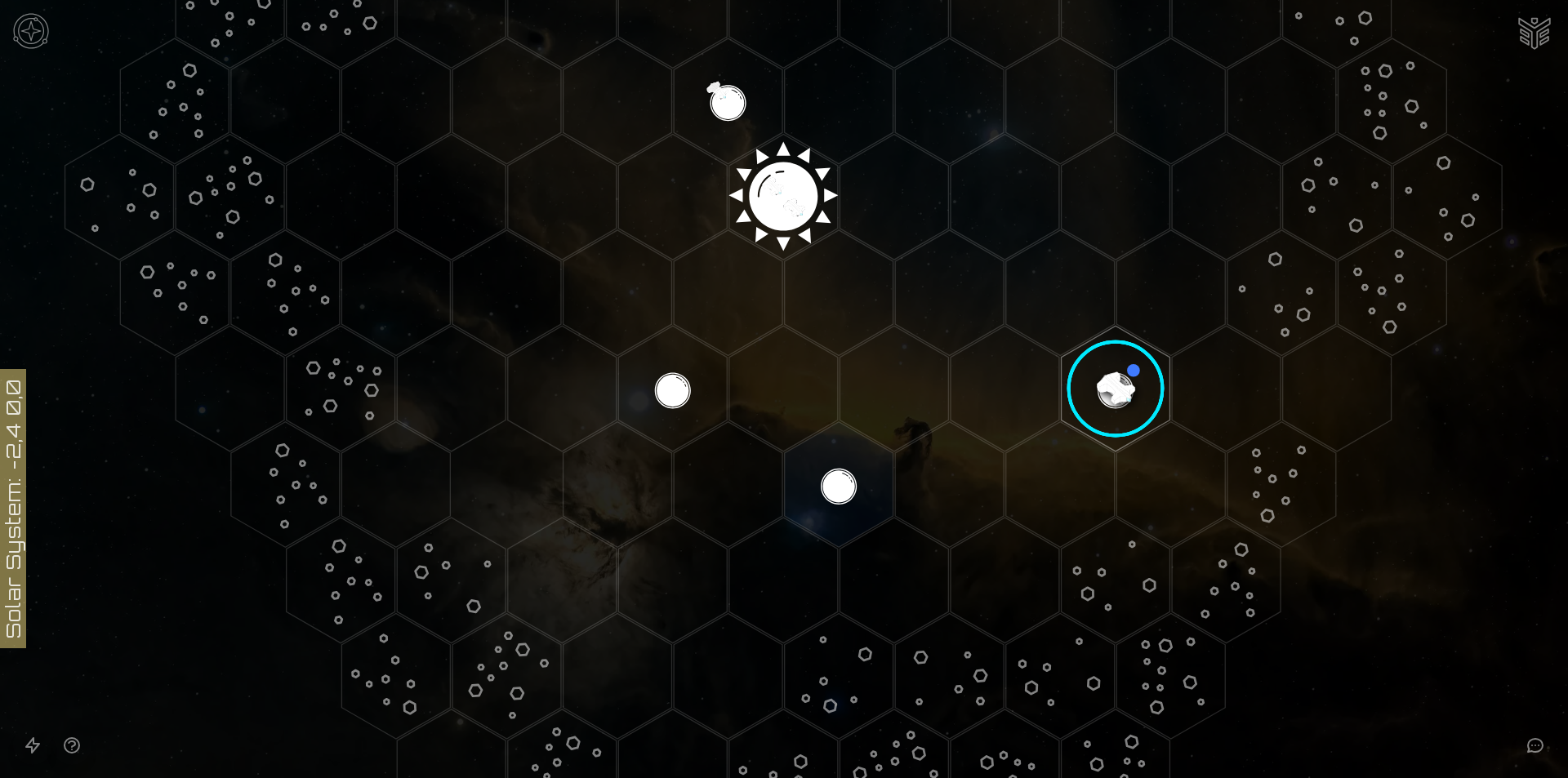
click at [1282, 483] on polygon "Hex at coordinates 3,3, clickable" at bounding box center [1282, 485] width 109 height 126
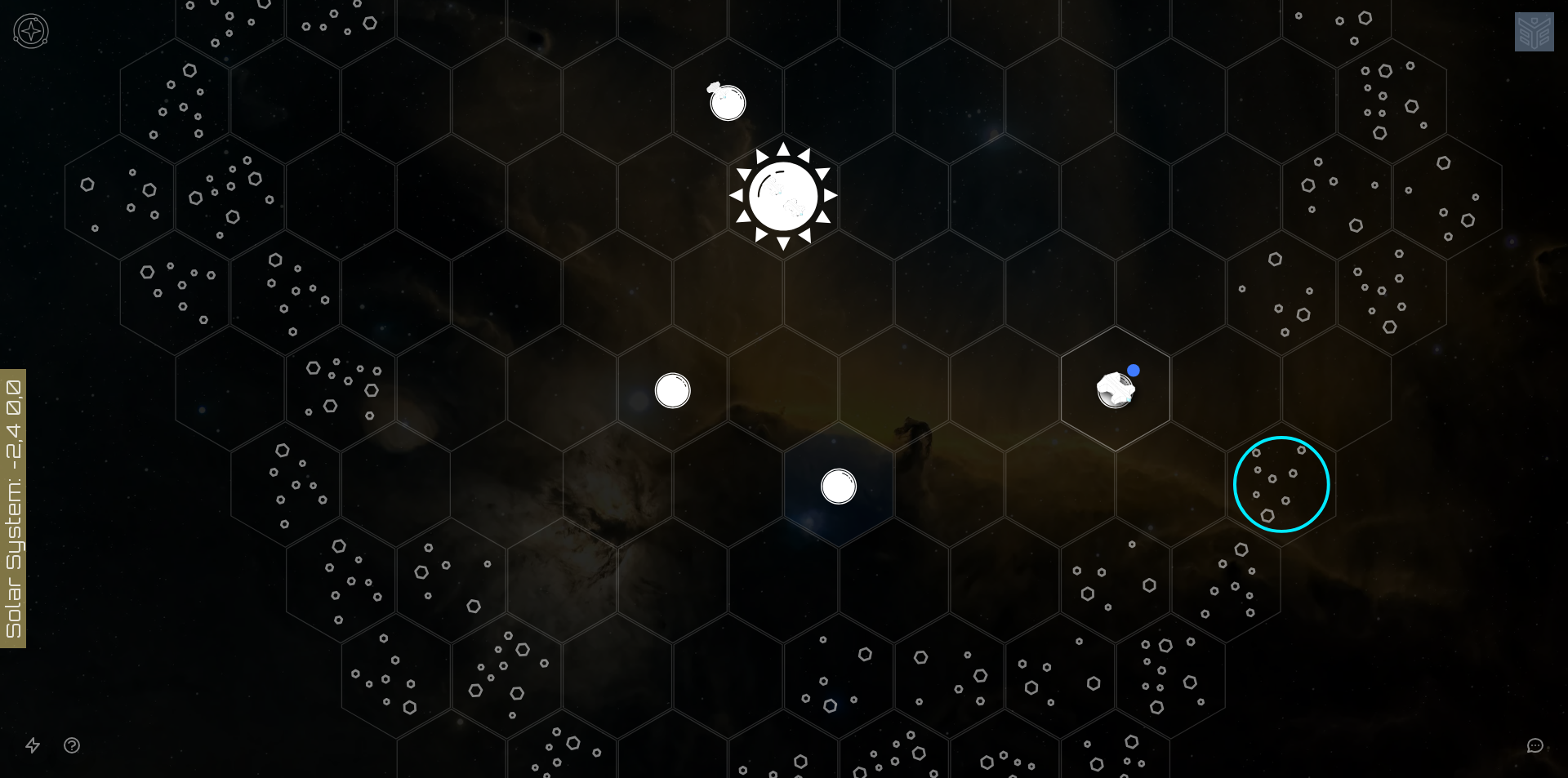
click at [1282, 483] on image at bounding box center [1282, 485] width 157 height 157
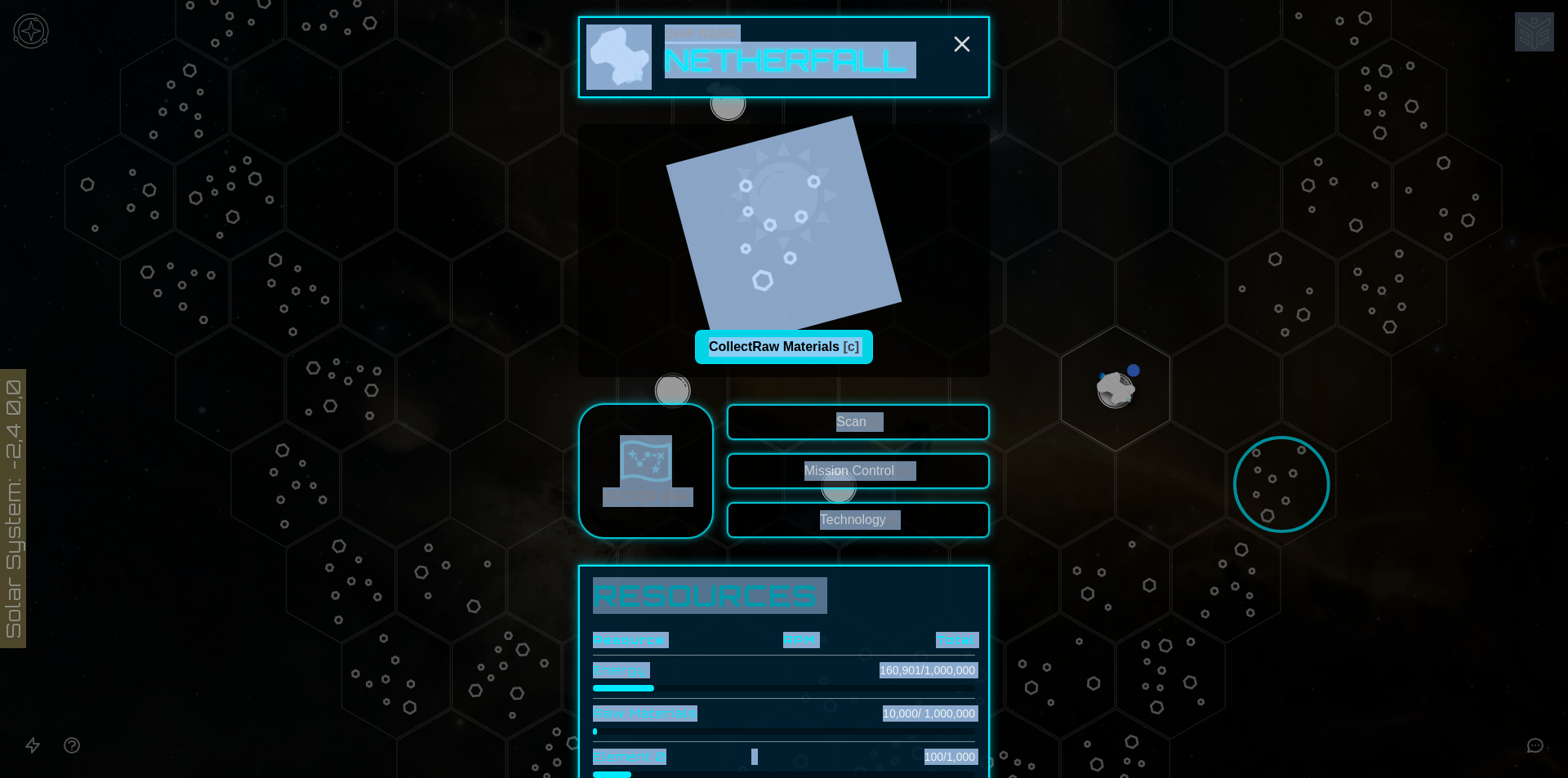
click at [729, 351] on button "Collect Raw Materials [c]" at bounding box center [784, 347] width 178 height 34
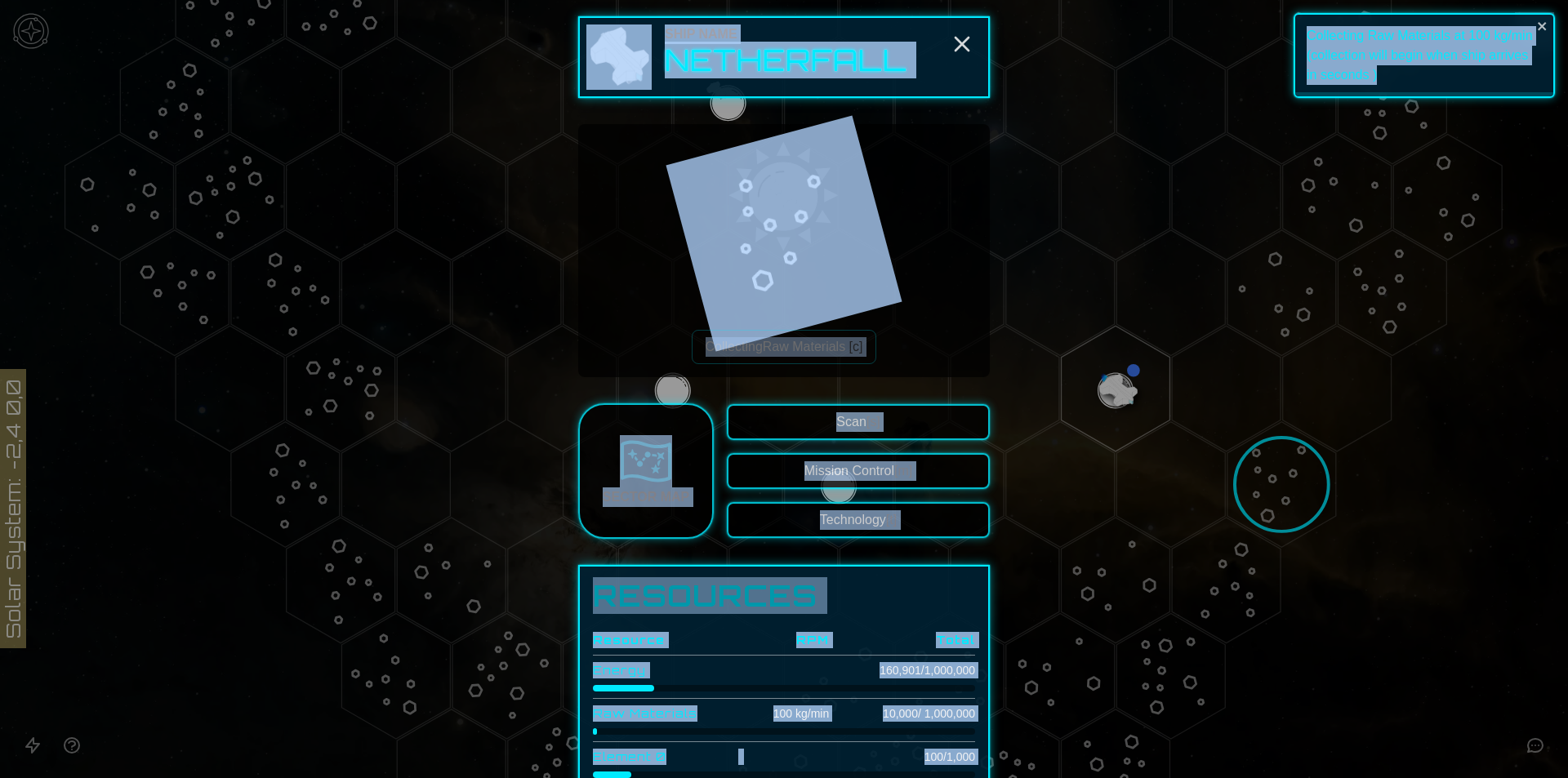
click at [921, 315] on div "Collecting Raw Materials [c]" at bounding box center [784, 250] width 385 height 227
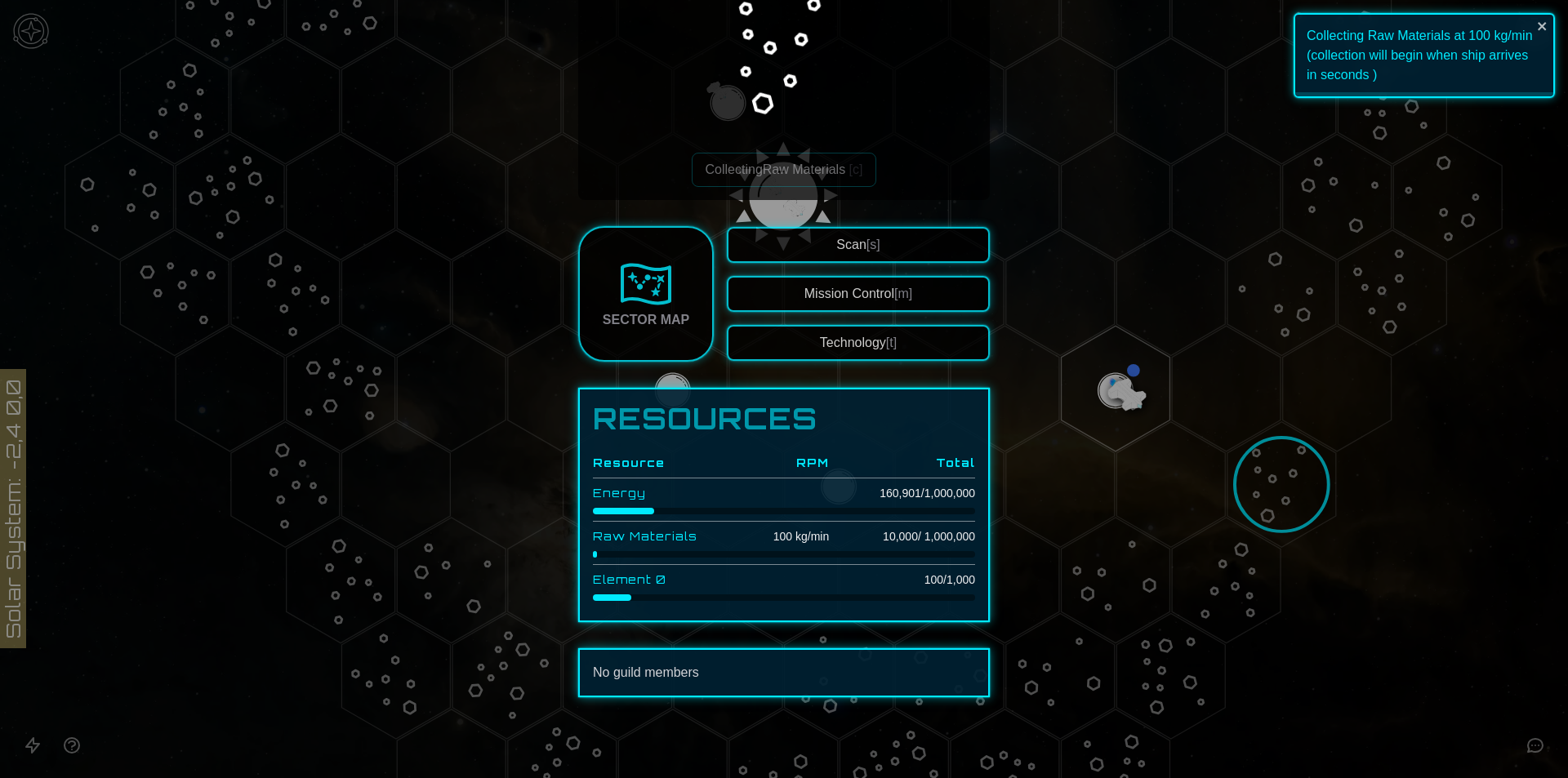
scroll to position [178, 0]
click at [650, 300] on img at bounding box center [646, 283] width 53 height 53
